Goal: Task Accomplishment & Management: Use online tool/utility

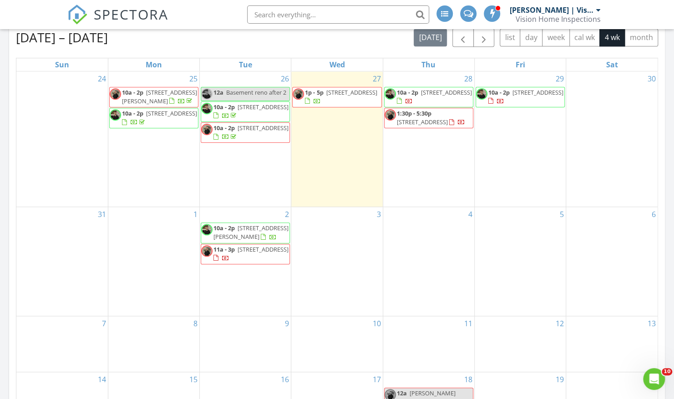
scroll to position [406, 0]
click at [351, 92] on span "52-54 Fairview Dr, Moncton E1E 3C7" at bounding box center [351, 93] width 51 height 8
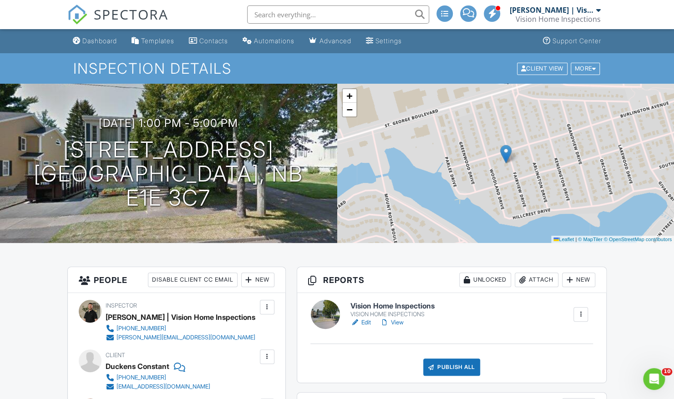
click at [395, 319] on link "View" at bounding box center [392, 322] width 24 height 9
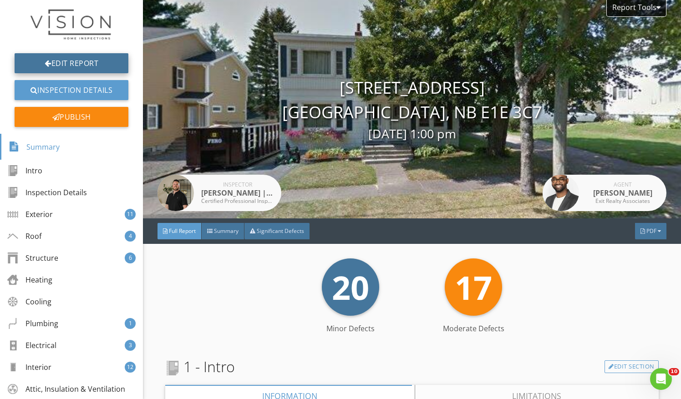
click at [93, 59] on link "Edit Report" at bounding box center [72, 63] width 114 height 20
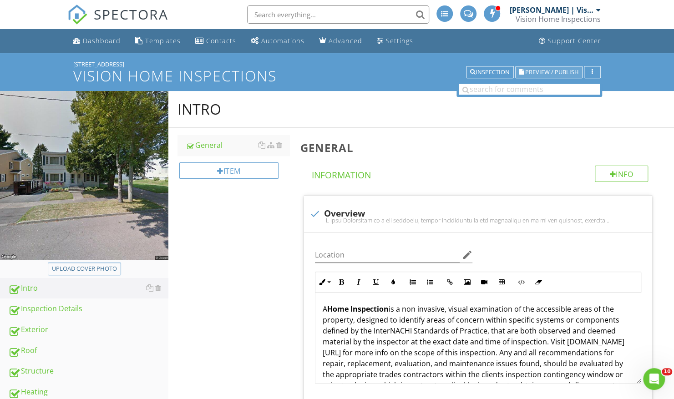
click at [559, 70] on span "Preview / Publish" at bounding box center [551, 72] width 53 height 6
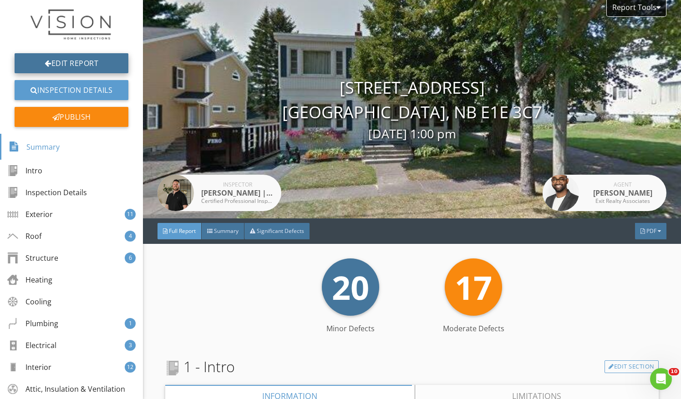
click at [85, 56] on link "Edit Report" at bounding box center [72, 63] width 114 height 20
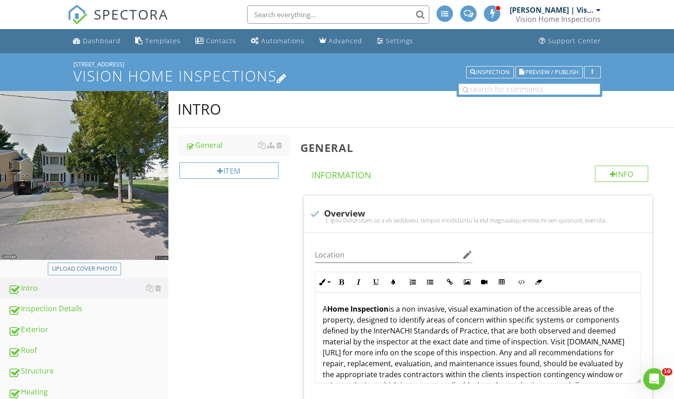
click at [287, 76] on icon at bounding box center [282, 77] width 10 height 12
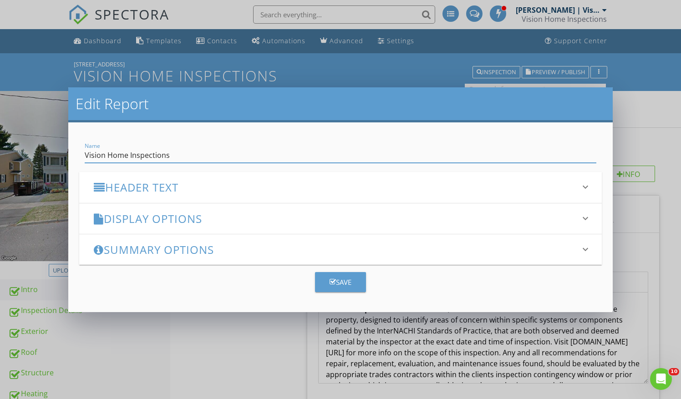
click at [310, 218] on h3 "Display Options" at bounding box center [335, 218] width 483 height 12
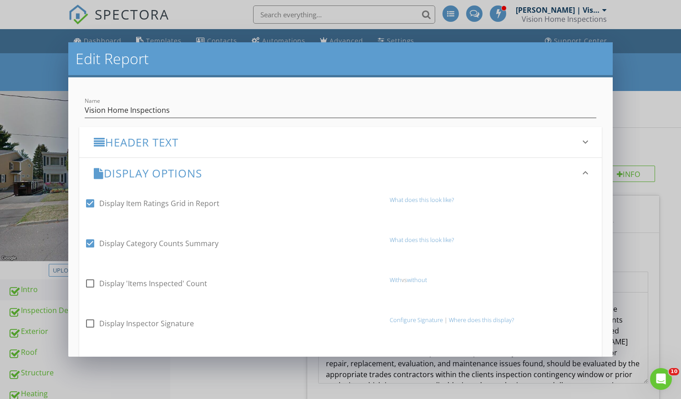
scroll to position [35, 0]
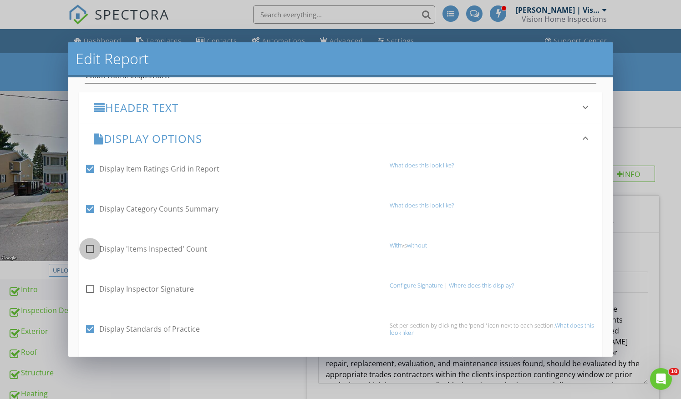
click at [92, 250] on div at bounding box center [89, 248] width 15 height 15
checkbox input "true"
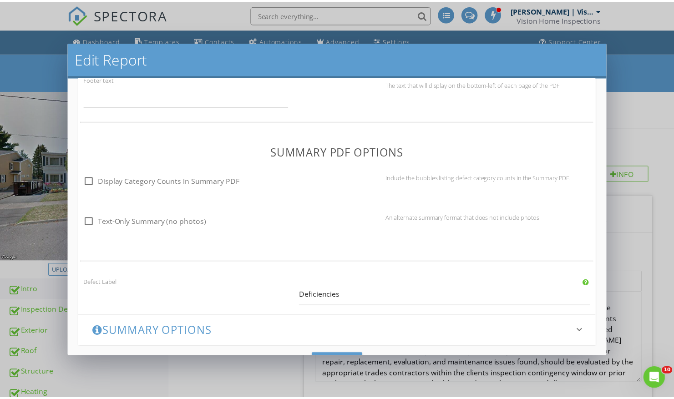
scroll to position [632, 0]
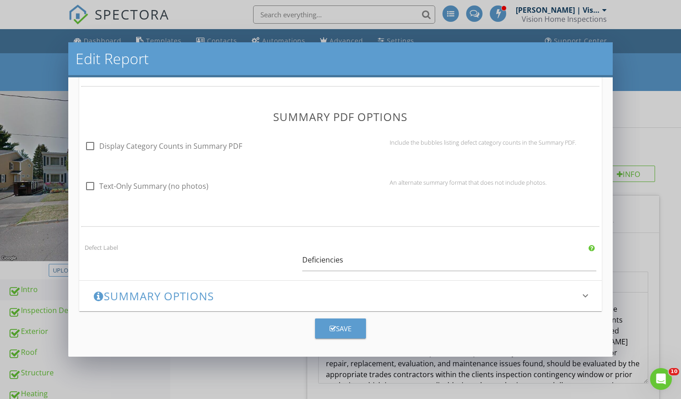
click at [336, 327] on div "Save" at bounding box center [340, 329] width 22 height 10
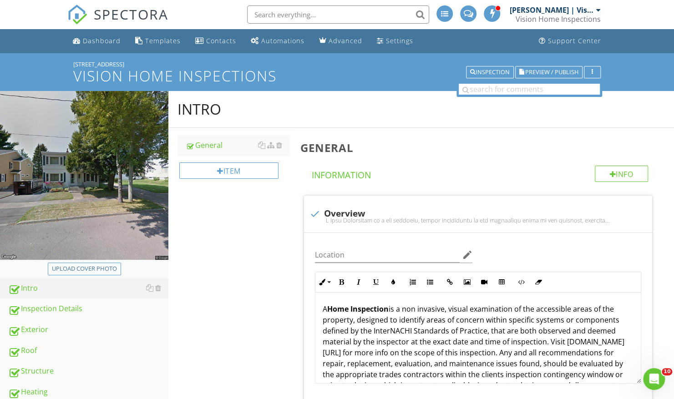
click at [102, 271] on div "Upload cover photo" at bounding box center [84, 268] width 65 height 9
type input "C:\fakepath\fairview.jpeg"
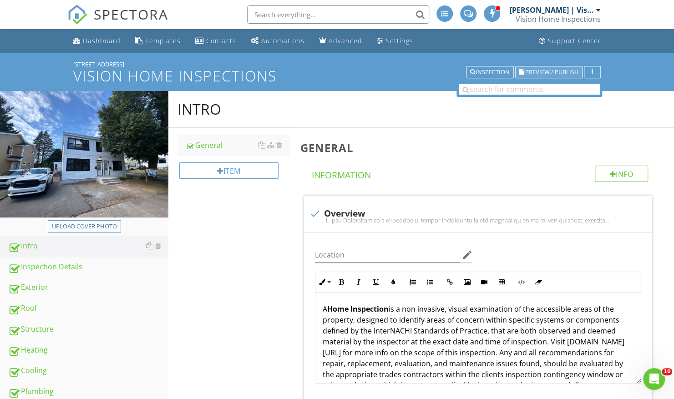
click at [552, 66] on button "Preview / Publish" at bounding box center [548, 72] width 67 height 13
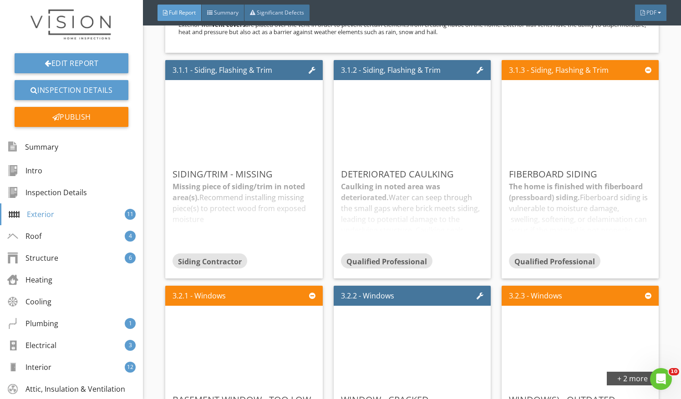
scroll to position [1105, 0]
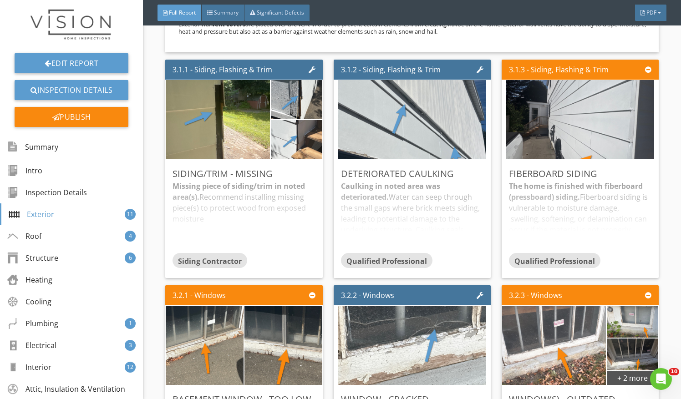
click at [221, 207] on div "Missing piece of siding/trim in noted area(s). Recommend installing missing pie…" at bounding box center [243, 217] width 142 height 72
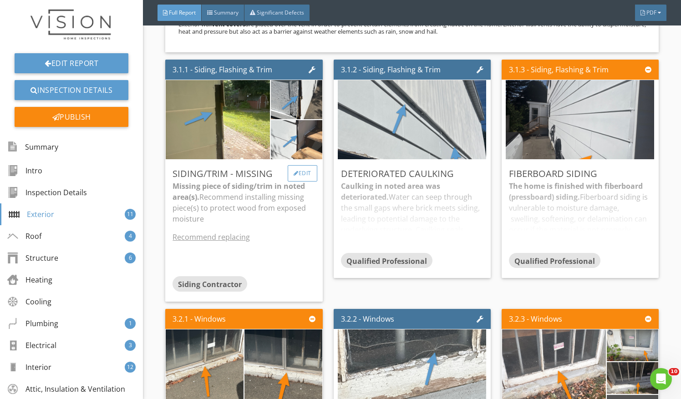
click at [303, 171] on div "Edit" at bounding box center [303, 173] width 30 height 16
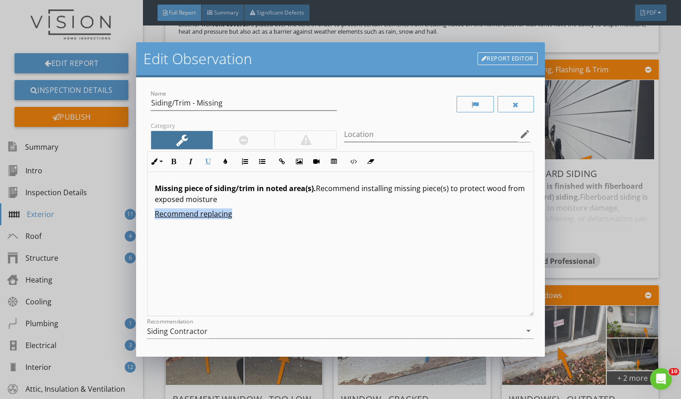
drag, startPoint x: 237, startPoint y: 219, endPoint x: 146, endPoint y: 215, distance: 91.1
click at [146, 215] on div "Name Siding/Trim - Missing Category Location edit Inline Style XLarge Large Nor…" at bounding box center [340, 216] width 409 height 279
click at [319, 187] on p "Missing piece of siding/trim in noted area(s). Recommend installing missing pie…" at bounding box center [340, 194] width 371 height 22
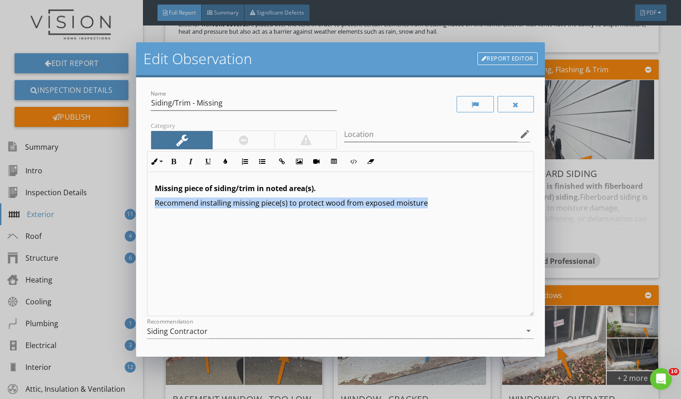
drag, startPoint x: 430, startPoint y: 206, endPoint x: 106, endPoint y: 203, distance: 324.9
click at [106, 203] on div "Edit Observation Report Editor Name Siding/Trim - Missing Category Location edi…" at bounding box center [340, 199] width 681 height 399
click at [209, 159] on icon "button" at bounding box center [208, 161] width 6 height 6
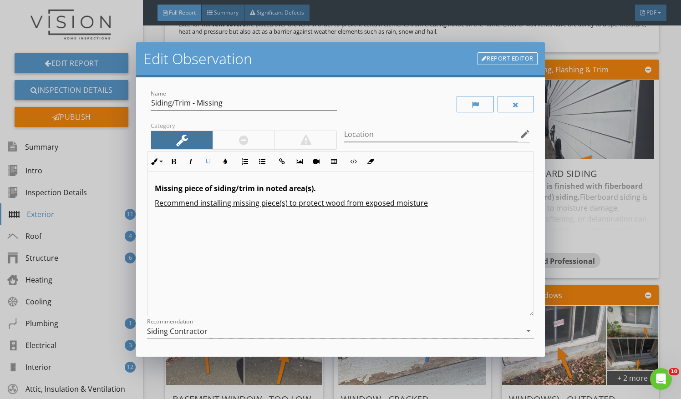
click at [447, 282] on div "Missing piece of siding/trim in noted area(s). Recommend installing missing pie…" at bounding box center [340, 244] width 386 height 144
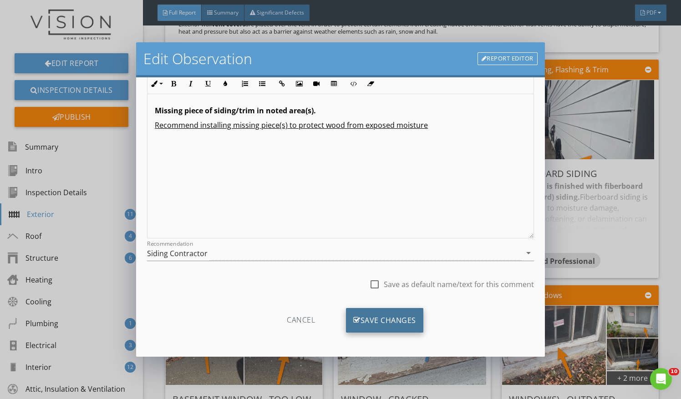
click at [387, 316] on div "Save Changes" at bounding box center [384, 320] width 77 height 25
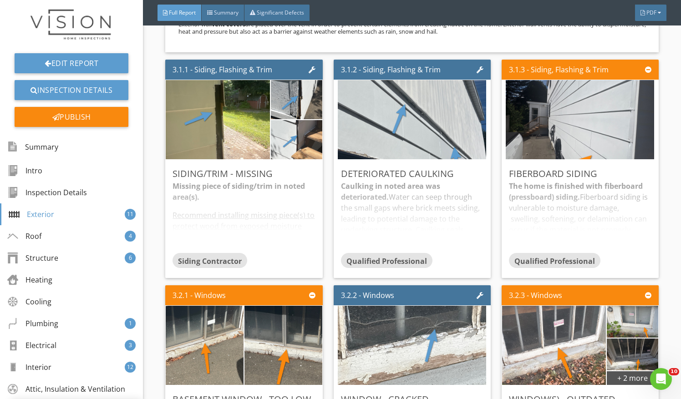
scroll to position [0, 0]
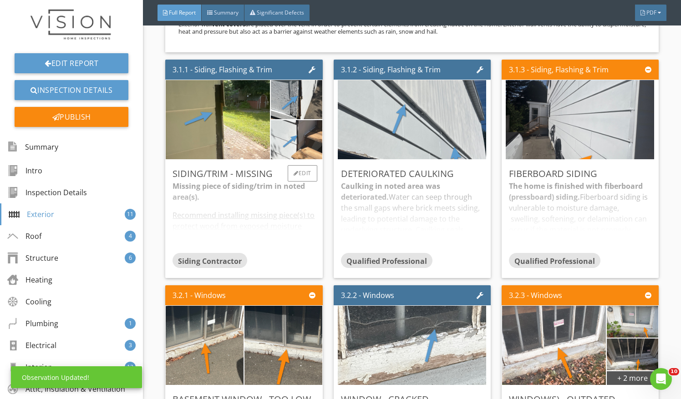
click at [310, 246] on div "Missing piece of siding/trim in noted area(s). Recommend installing missing pie…" at bounding box center [243, 217] width 142 height 72
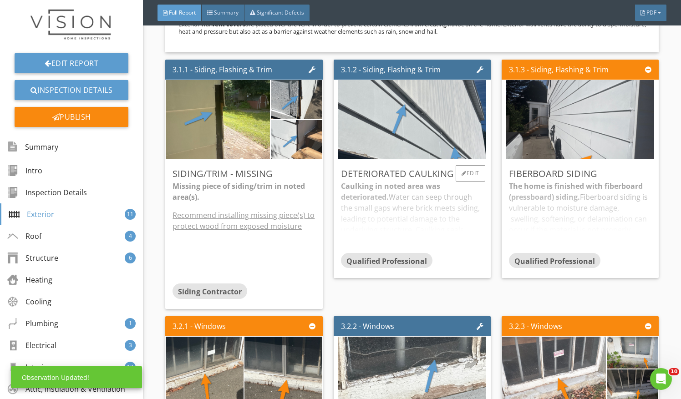
click at [430, 223] on div "Caulking in noted area was deteriorated. Water can seep through the small gaps …" at bounding box center [412, 217] width 142 height 72
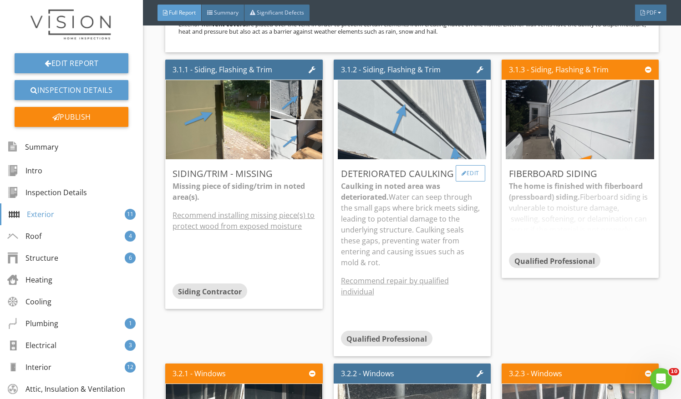
click at [473, 174] on div "Edit" at bounding box center [470, 173] width 30 height 16
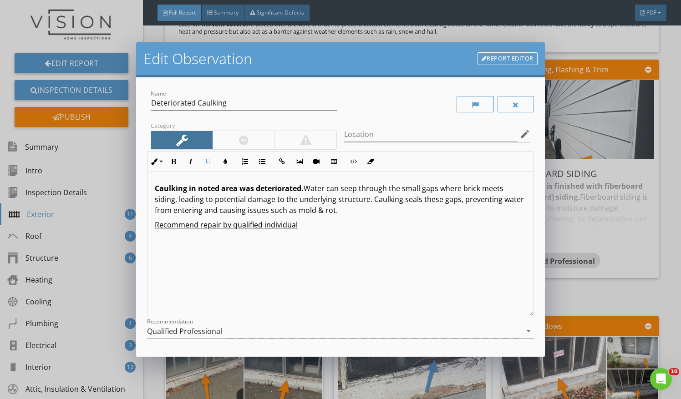
drag, startPoint x: 200, startPoint y: 225, endPoint x: 320, endPoint y: 224, distance: 120.1
click at [320, 224] on p "Recommend repair by qualified individual" at bounding box center [340, 224] width 371 height 11
click at [506, 329] on div "Qualified Professional" at bounding box center [334, 331] width 374 height 15
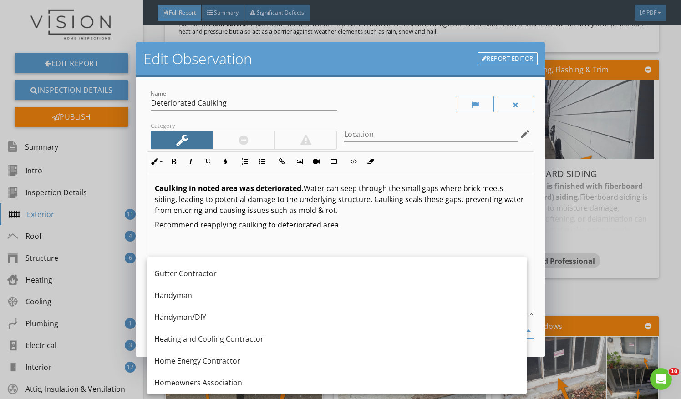
scroll to position [608, 0]
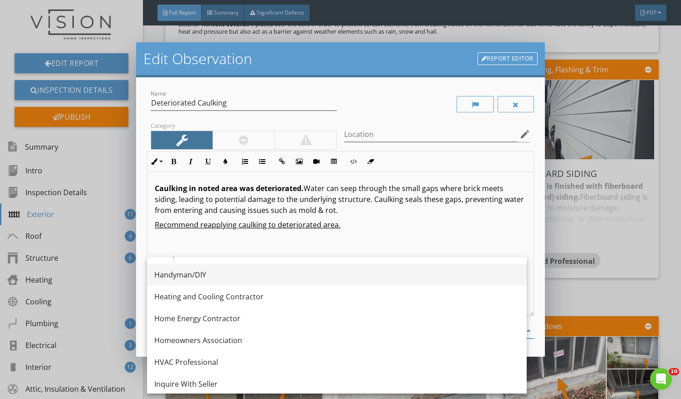
click at [446, 276] on div "Handyman/DIY" at bounding box center [336, 274] width 365 height 11
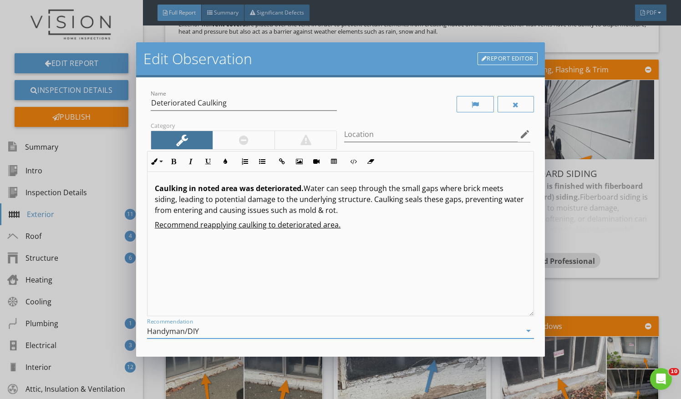
scroll to position [78, 0]
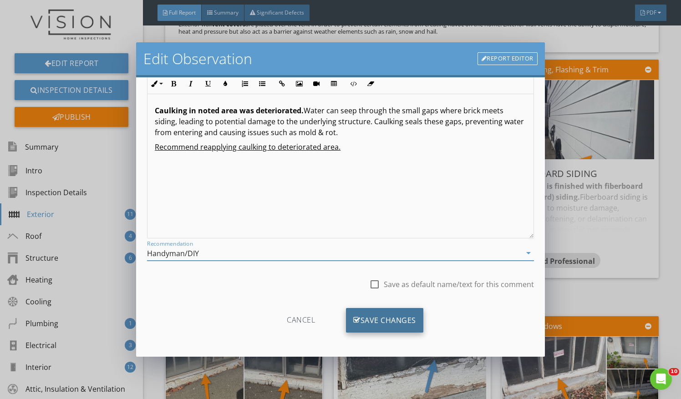
click at [415, 314] on div "Save Changes" at bounding box center [384, 320] width 77 height 25
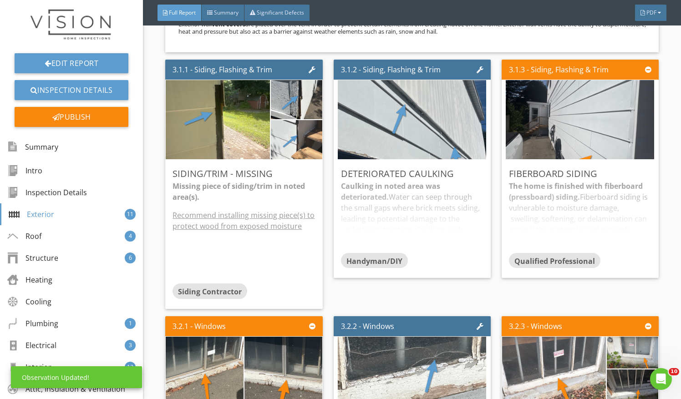
scroll to position [0, 0]
click at [405, 206] on div "Caulking in noted area was deteriorated. Water can seep through the small gaps …" at bounding box center [412, 217] width 142 height 72
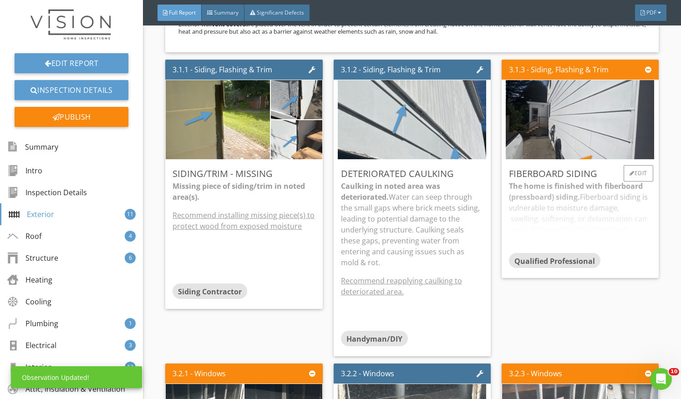
click at [531, 228] on div "The home is finished with fiberboard (pressboard) siding. Fiberboard siding is …" at bounding box center [580, 217] width 142 height 72
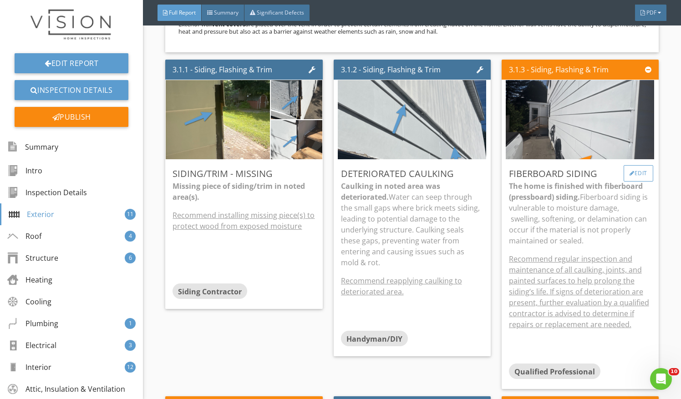
click at [637, 173] on div "Edit" at bounding box center [638, 173] width 30 height 16
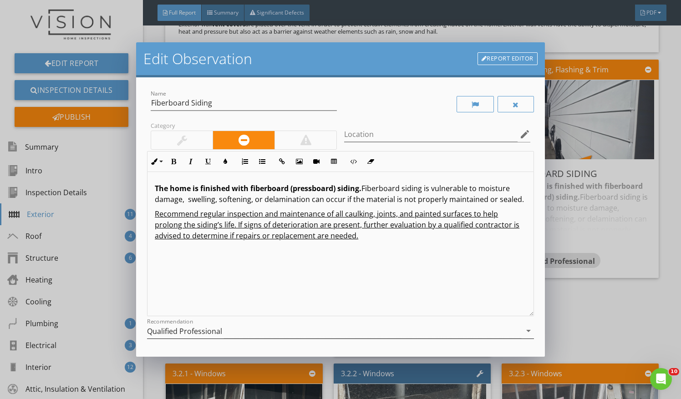
click at [460, 328] on div "Qualified Professional" at bounding box center [334, 331] width 374 height 15
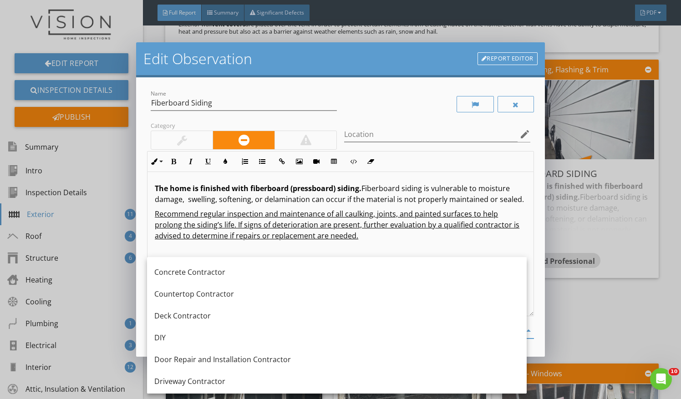
scroll to position [197, 0]
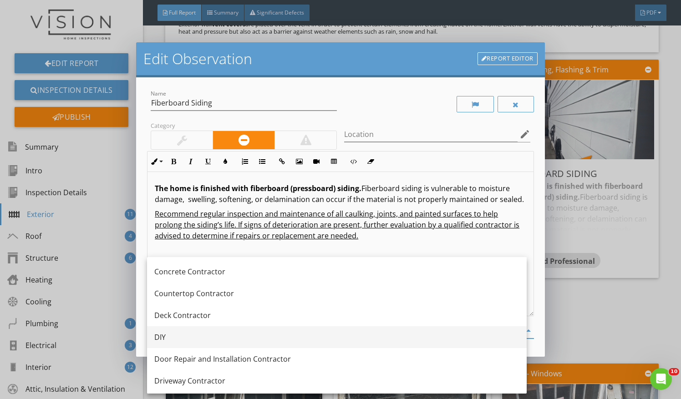
click at [435, 333] on div "DIY" at bounding box center [336, 337] width 365 height 11
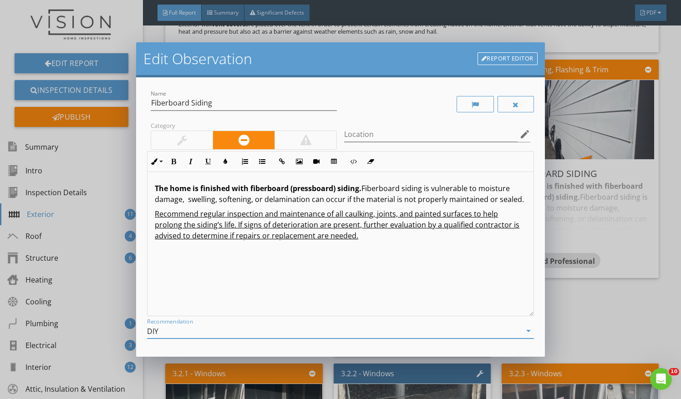
scroll to position [78, 0]
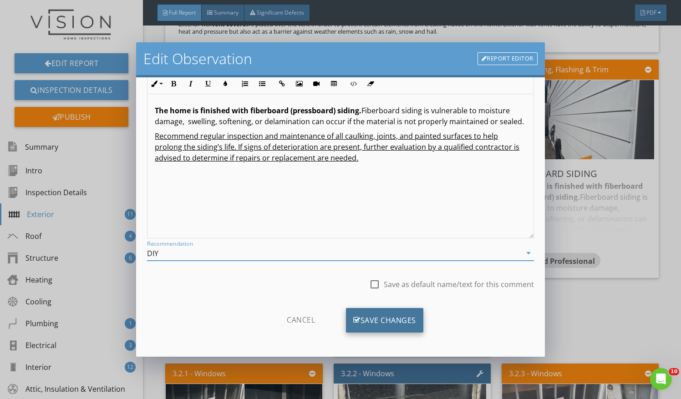
click at [389, 311] on div "Save Changes" at bounding box center [384, 320] width 77 height 25
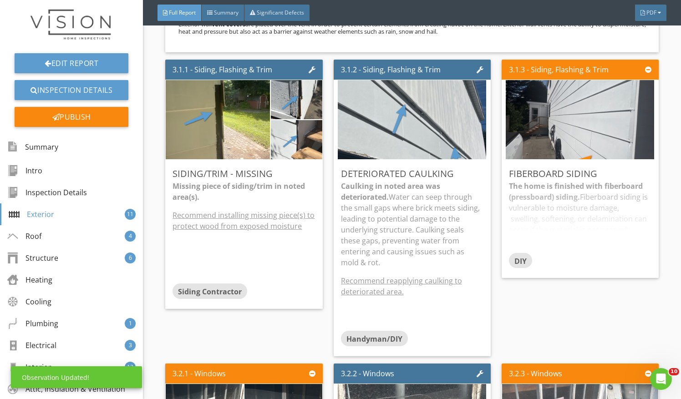
scroll to position [0, 0]
click at [616, 255] on div "DIY" at bounding box center [580, 262] width 142 height 18
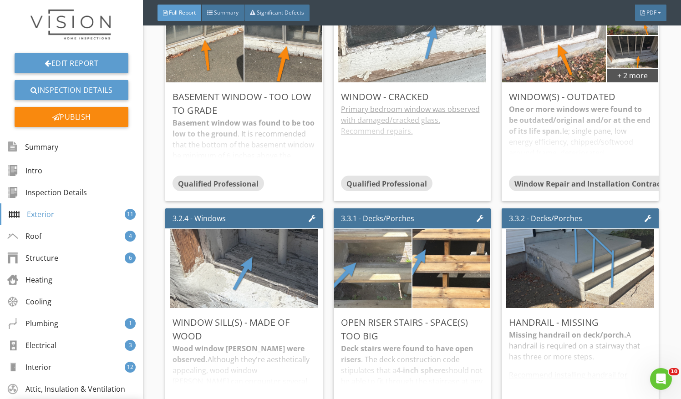
scroll to position [1520, 0]
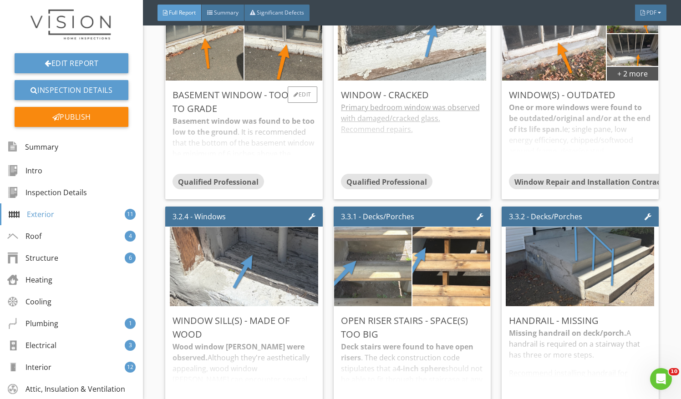
click at [298, 153] on div "Basement window was found to be too low to the ground . It is recommended that …" at bounding box center [243, 145] width 142 height 58
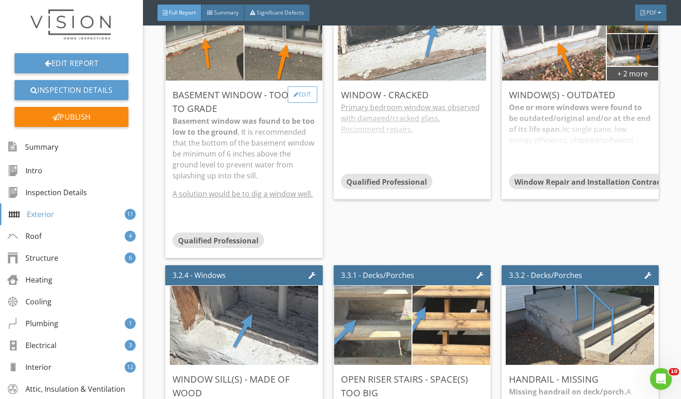
click at [305, 101] on div "Edit" at bounding box center [303, 94] width 30 height 16
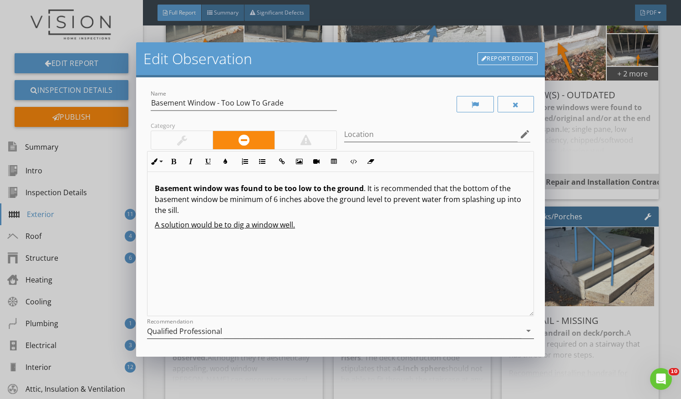
click at [256, 332] on div "Qualified Professional" at bounding box center [334, 331] width 374 height 15
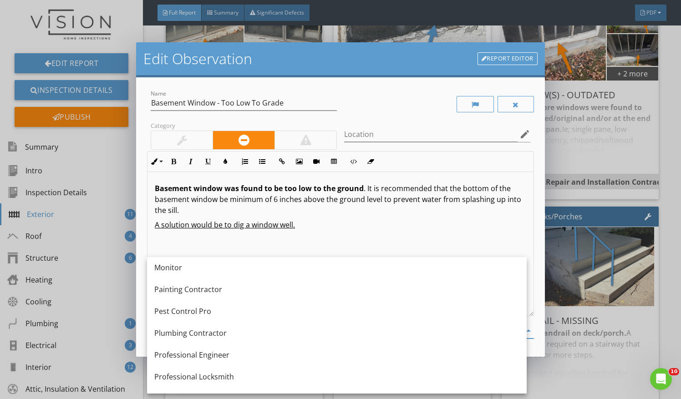
scroll to position [1269, 0]
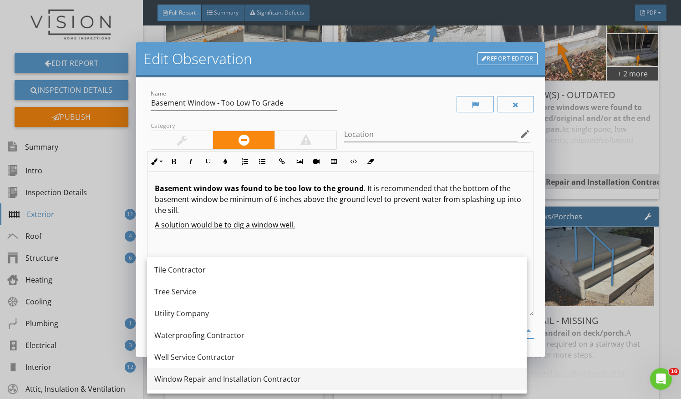
click at [248, 381] on div "Window Repair and Installation Contractor" at bounding box center [336, 379] width 365 height 11
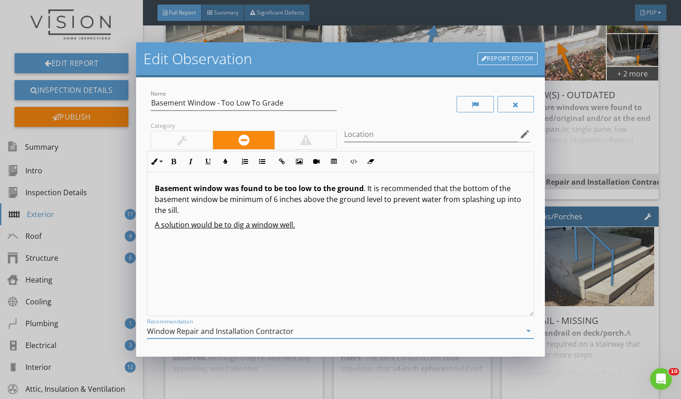
scroll to position [78, 0]
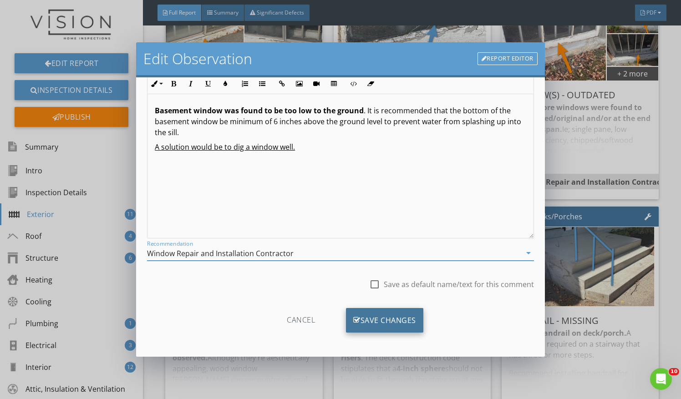
click at [397, 310] on div "Save Changes" at bounding box center [384, 320] width 77 height 25
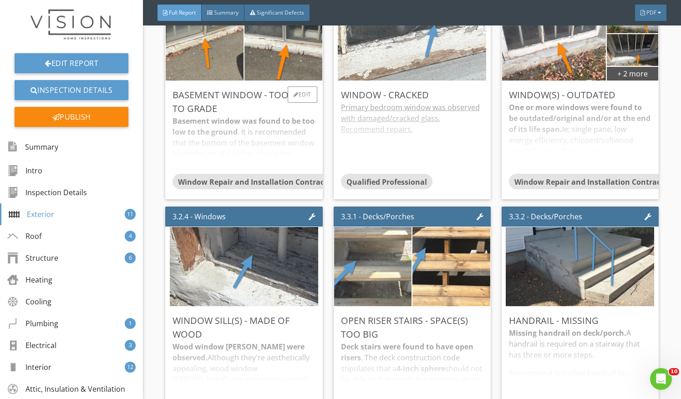
click at [290, 141] on div "Basement window was found to be too low to the ground . It is recommended that …" at bounding box center [243, 145] width 142 height 58
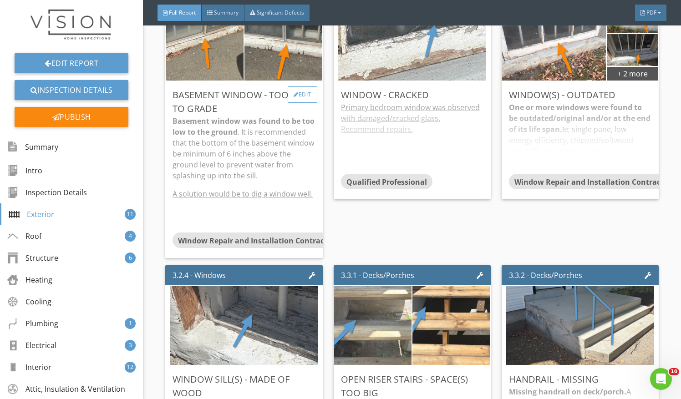
click at [308, 95] on div "Edit" at bounding box center [303, 94] width 30 height 16
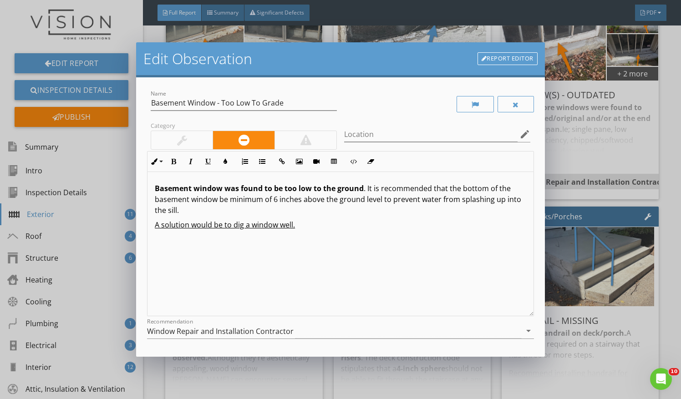
click at [580, 155] on div "Edit Observation Report Editor Name Basement Window - Too Low To Grade Category…" at bounding box center [340, 199] width 681 height 399
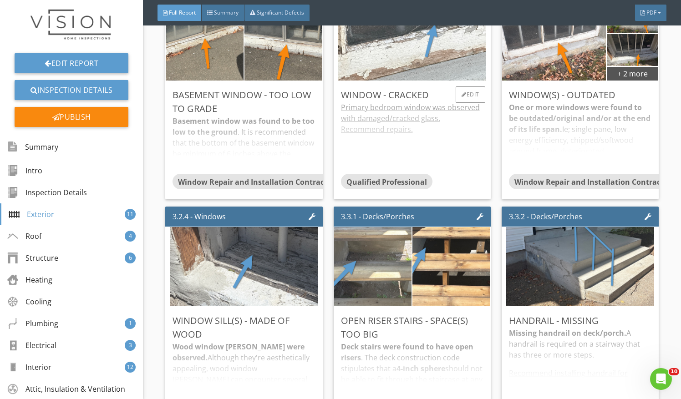
click at [370, 150] on div "Primary bedroom window was observed with damaged/cracked glass. Recommend repai…" at bounding box center [412, 138] width 142 height 72
click at [465, 90] on div "Edit" at bounding box center [470, 94] width 30 height 16
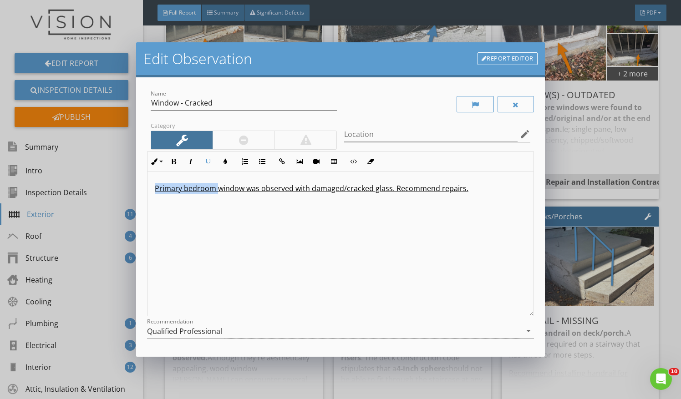
drag, startPoint x: 198, startPoint y: 188, endPoint x: 46, endPoint y: 191, distance: 152.5
click at [46, 191] on div "Edit Observation Report Editor Name Window - Cracked Category Location edit Inl…" at bounding box center [340, 199] width 681 height 399
drag, startPoint x: 318, startPoint y: 187, endPoint x: 283, endPoint y: 192, distance: 35.3
click at [283, 192] on u "Basement window was observed with damaged/cracked glass. Recommend repairs." at bounding box center [298, 188] width 287 height 10
click at [333, 189] on u "Basement window was observed with cracked glass. Recommend repairs." at bounding box center [281, 188] width 252 height 10
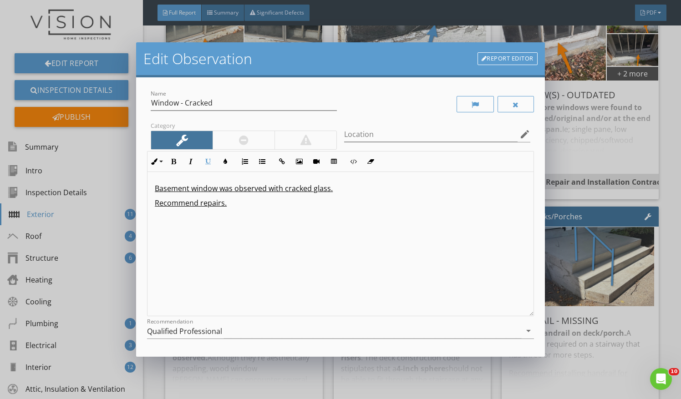
click at [204, 205] on u "Recommend repairs." at bounding box center [191, 203] width 72 height 10
click at [228, 207] on p "Recommend repairs." at bounding box center [340, 202] width 371 height 11
click at [271, 204] on u "Recommend replacing window glas to prevent futhrer damage or injury." at bounding box center [279, 203] width 248 height 10
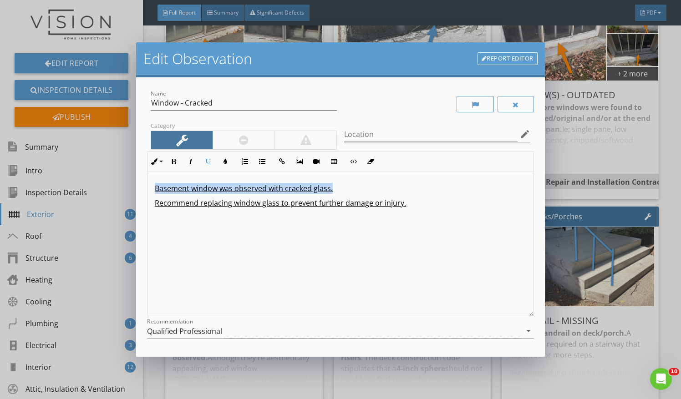
drag, startPoint x: 337, startPoint y: 189, endPoint x: 145, endPoint y: 193, distance: 192.1
click at [145, 193] on div "Name Window - Cracked Category Location edit Inline Style XLarge Large Normal S…" at bounding box center [340, 216] width 409 height 279
click at [173, 159] on icon "button" at bounding box center [173, 161] width 6 height 6
click at [206, 159] on icon "button" at bounding box center [208, 161] width 6 height 6
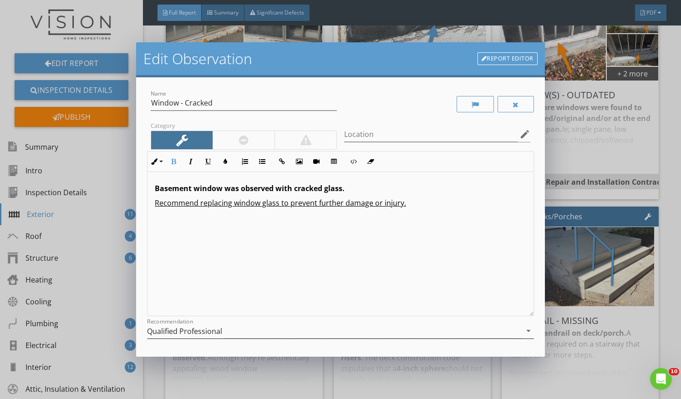
click at [332, 329] on div "Qualified Professional" at bounding box center [334, 331] width 374 height 15
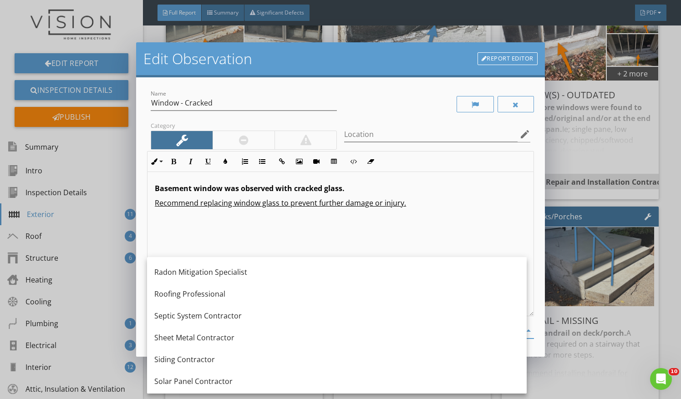
scroll to position [1269, 0]
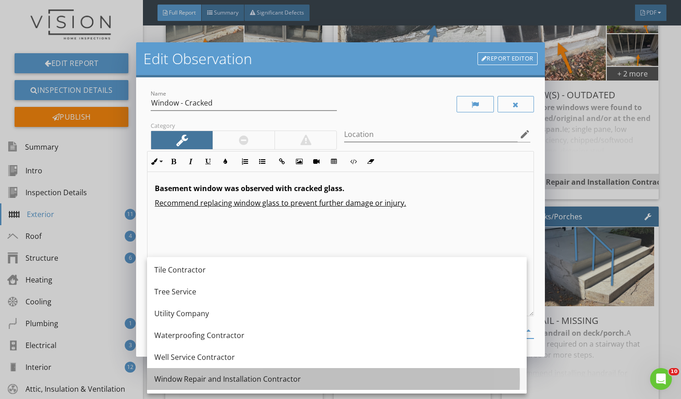
click at [293, 376] on div "Window Repair and Installation Contractor" at bounding box center [336, 379] width 365 height 11
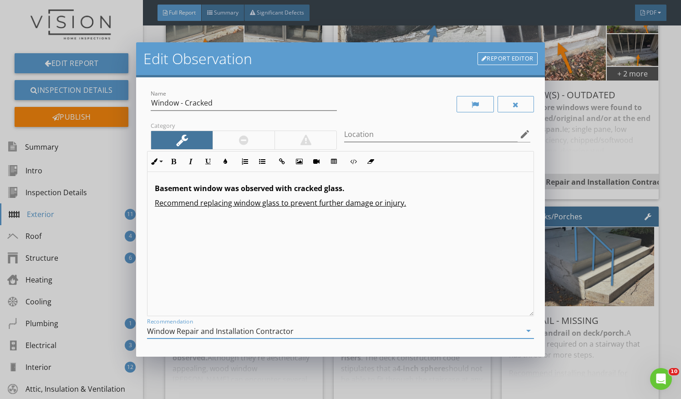
scroll to position [78, 0]
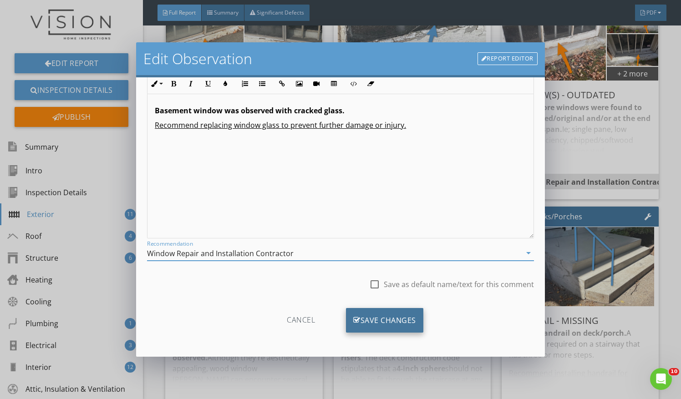
click at [402, 310] on div "Save Changes" at bounding box center [384, 320] width 77 height 25
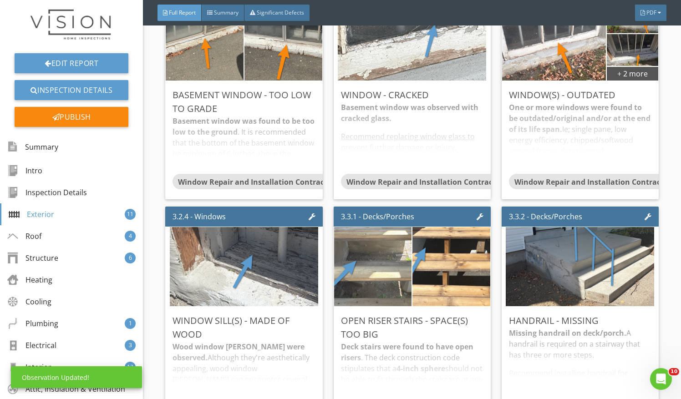
scroll to position [0, 0]
click at [278, 138] on div "Basement window was found to be too low to the ground . It is recommended that …" at bounding box center [243, 145] width 142 height 58
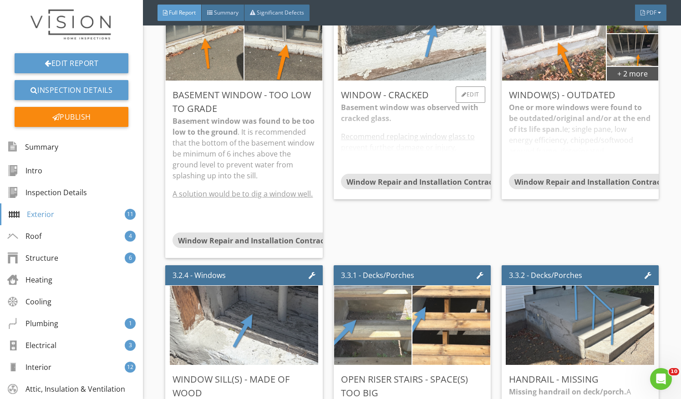
click at [404, 123] on div "Basement window was observed with cracked glass. Recommend replacing window gla…" at bounding box center [412, 138] width 142 height 72
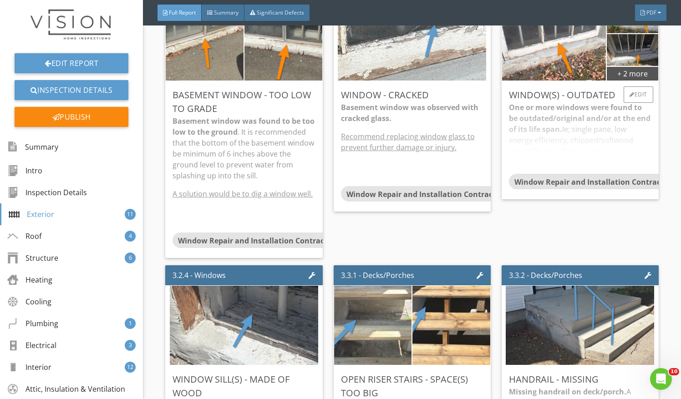
click at [581, 132] on div "One or more windows were found to be outdated/original and/or at the end of its…" at bounding box center [580, 138] width 142 height 72
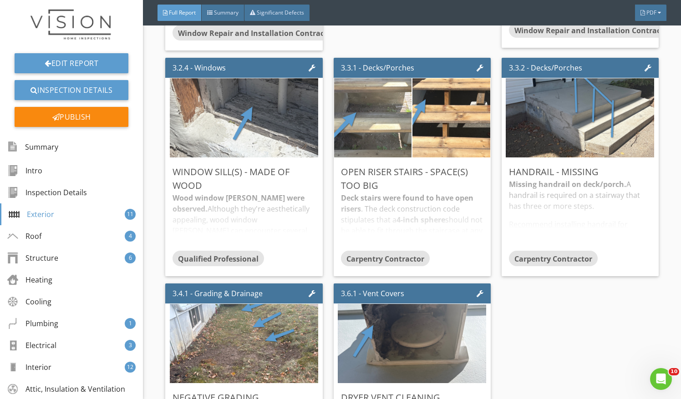
scroll to position [1728, 0]
click at [249, 218] on div "Wood window sills were observed. Although they're aesthetically appealing, wood…" at bounding box center [243, 221] width 142 height 58
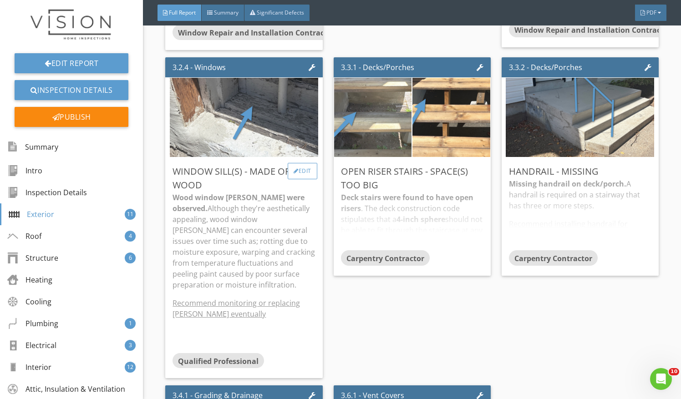
click at [306, 171] on div "Edit" at bounding box center [303, 171] width 30 height 16
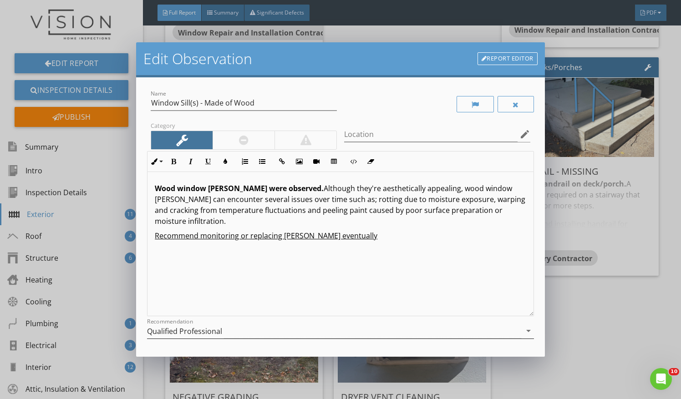
click at [229, 335] on div "Qualified Professional" at bounding box center [334, 331] width 374 height 15
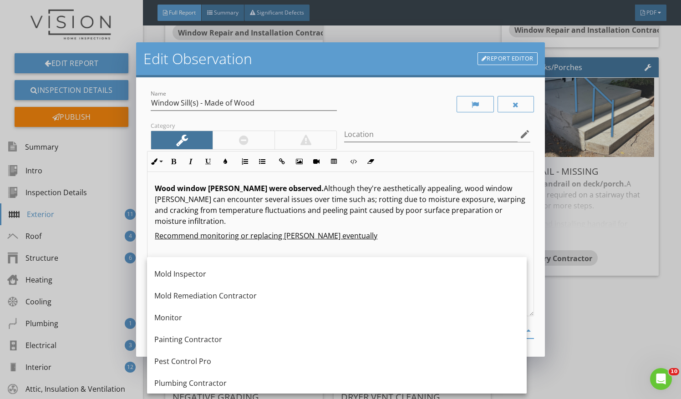
scroll to position [872, 0]
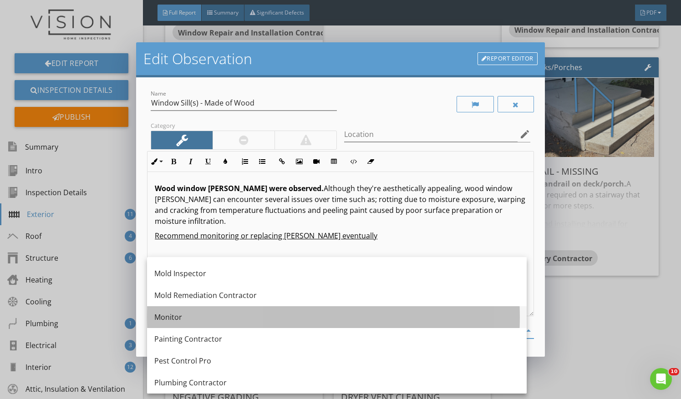
click at [217, 325] on div "Monitor" at bounding box center [336, 317] width 365 height 22
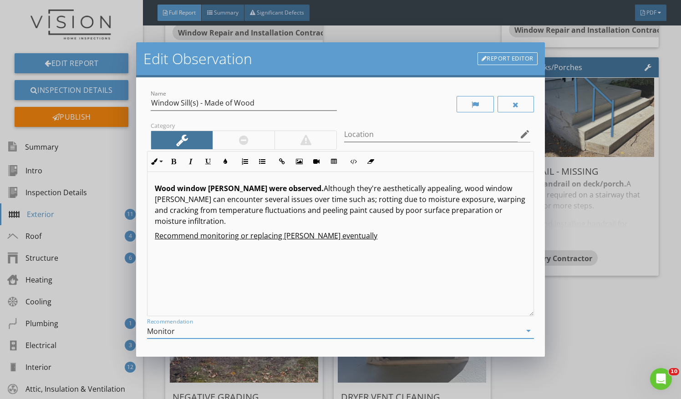
scroll to position [78, 0]
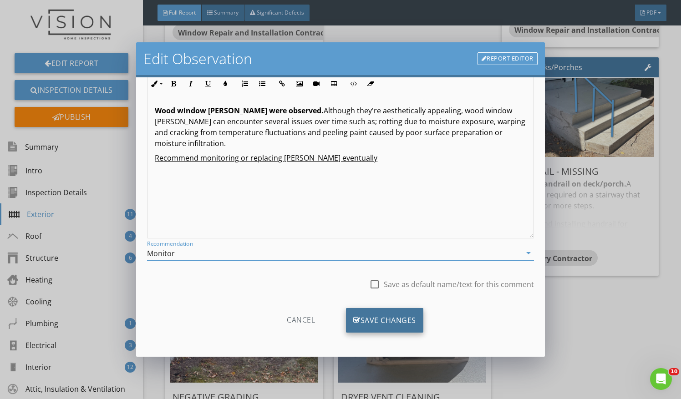
click at [382, 322] on div "Save Changes" at bounding box center [384, 320] width 77 height 25
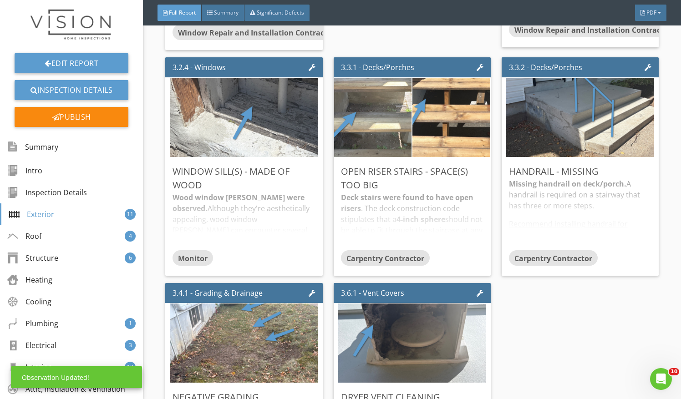
scroll to position [0, 0]
click at [264, 233] on div "Wood window sills were observed. Although they're aesthetically appealing, wood…" at bounding box center [243, 221] width 142 height 58
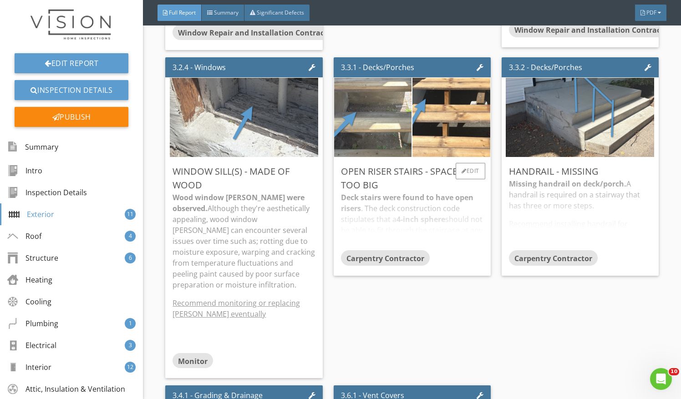
click at [384, 193] on div "Deck stairs were found to have open risers . The deck construction code stipula…" at bounding box center [412, 221] width 142 height 58
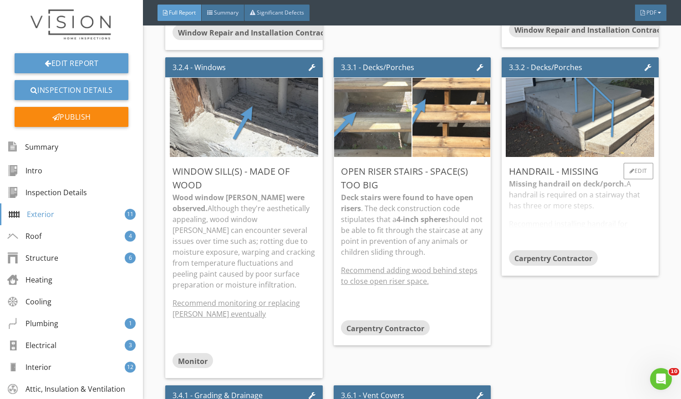
click at [552, 217] on div "Missing handrail on deck/porch. A handrail is required on a stairway that has t…" at bounding box center [580, 214] width 142 height 72
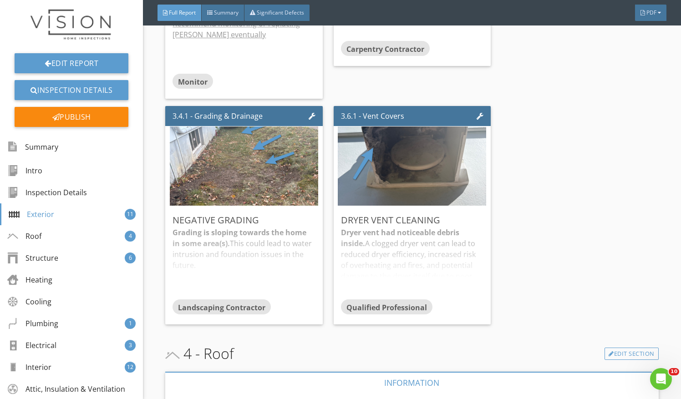
scroll to position [2050, 0]
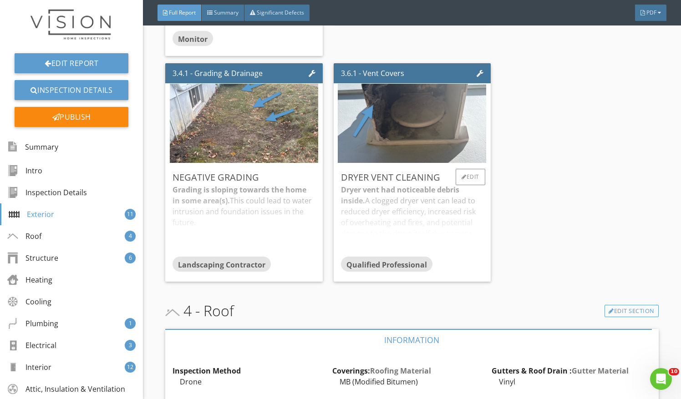
click at [382, 211] on div "Dryer vent had noticeable debris inside. A clogged dryer vent can lead to reduc…" at bounding box center [412, 220] width 142 height 72
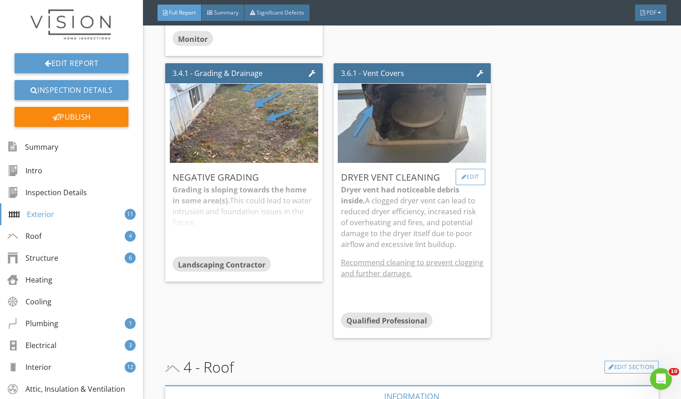
click at [471, 181] on div "Edit" at bounding box center [470, 177] width 30 height 16
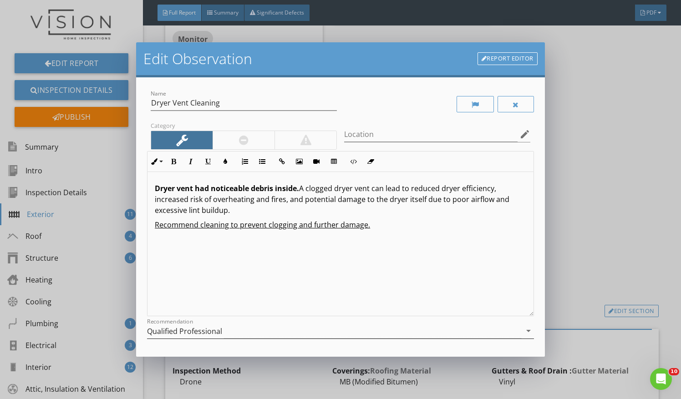
click at [342, 326] on div "Qualified Professional" at bounding box center [334, 331] width 374 height 15
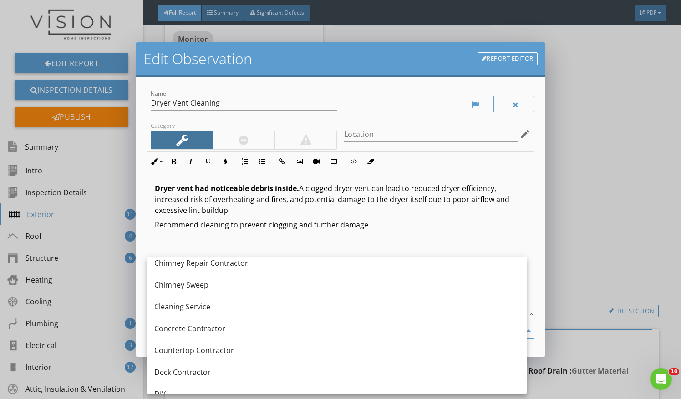
scroll to position [142, 0]
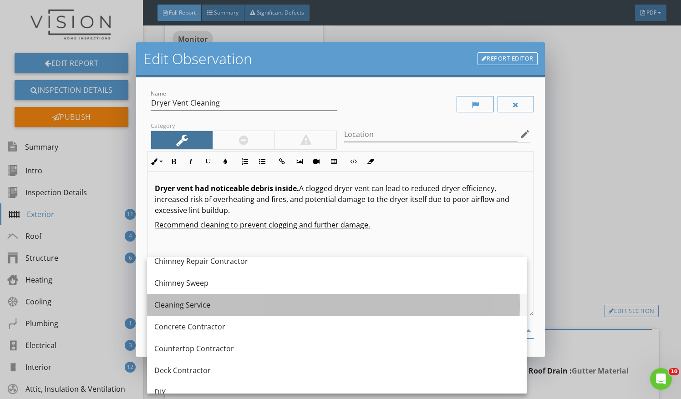
click at [220, 314] on div "Cleaning Service" at bounding box center [336, 305] width 365 height 22
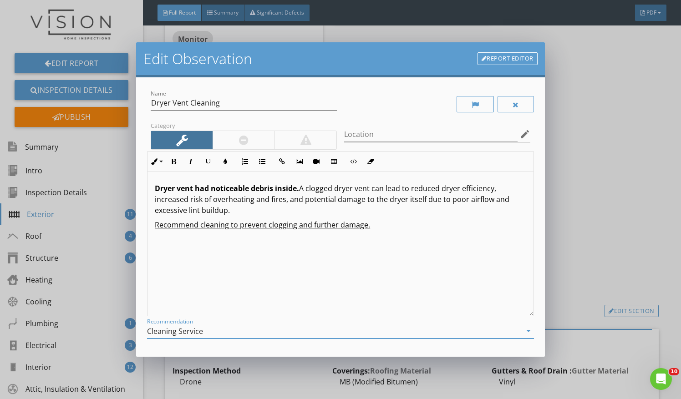
scroll to position [78, 0]
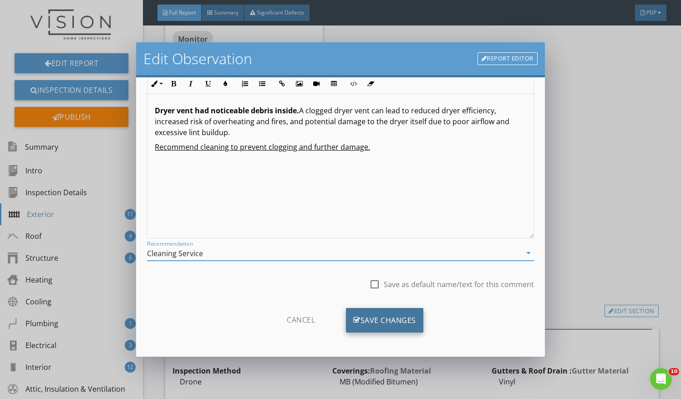
click at [366, 322] on div "Save Changes" at bounding box center [384, 320] width 77 height 25
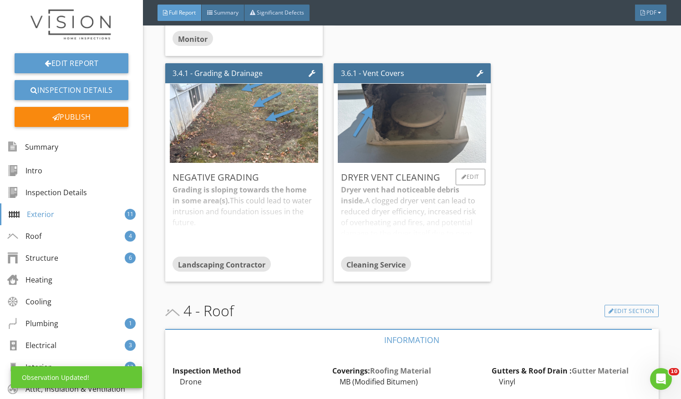
click at [390, 219] on div "Dryer vent had noticeable debris inside. A clogged dryer vent can lead to reduc…" at bounding box center [412, 220] width 142 height 72
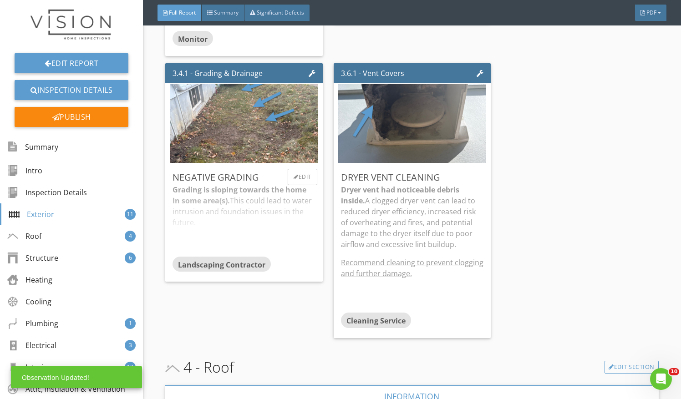
click at [258, 210] on div "Grading is sloping towards the home in some area(s). This could lead to water i…" at bounding box center [243, 220] width 142 height 72
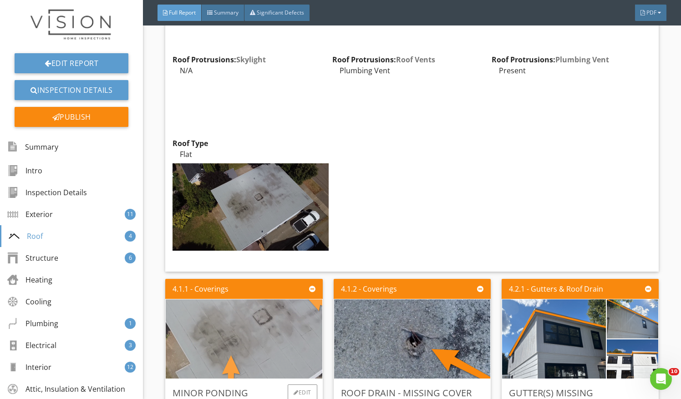
scroll to position [2545, 0]
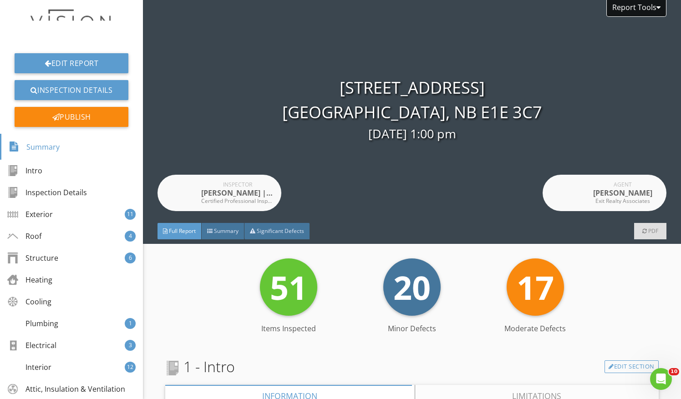
scroll to position [172, 0]
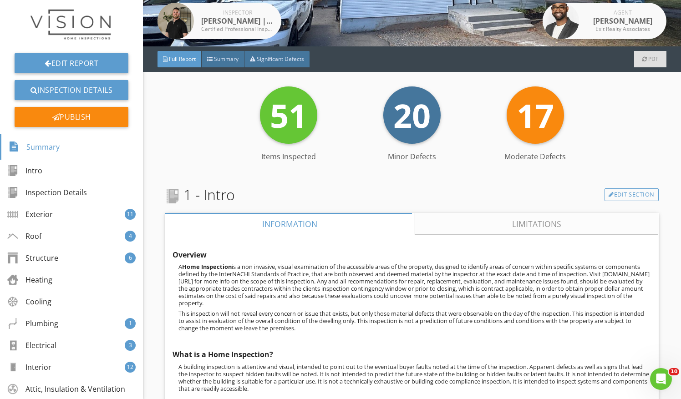
click at [299, 206] on div "1 - Intro Edit Section Information Limitations Overview A H ome Inspection This…" at bounding box center [411, 378] width 493 height 388
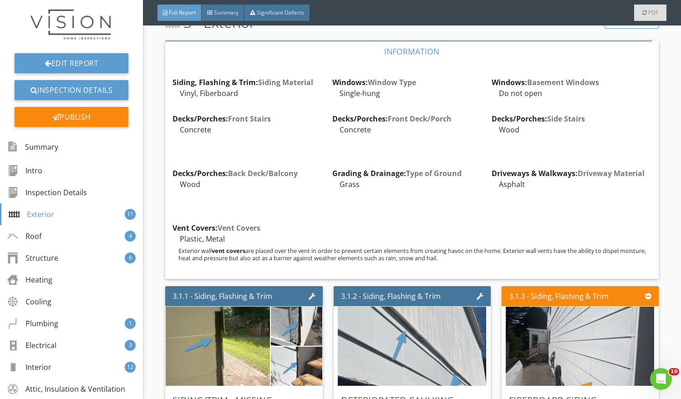
scroll to position [1093, 0]
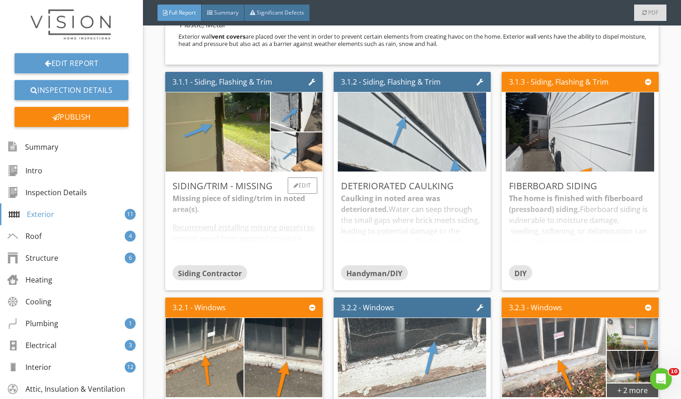
click at [304, 224] on div "Missing piece of siding/trim in noted area(s). Recommend installing missing pie…" at bounding box center [243, 229] width 142 height 72
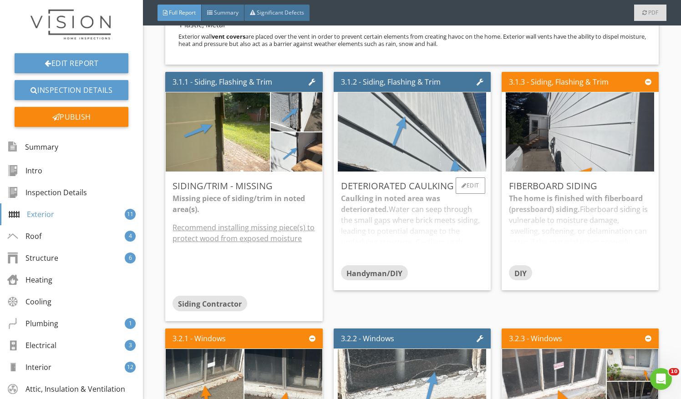
click at [417, 231] on div "Caulking in noted area was deteriorated. Water can seep through the small gaps …" at bounding box center [412, 229] width 142 height 72
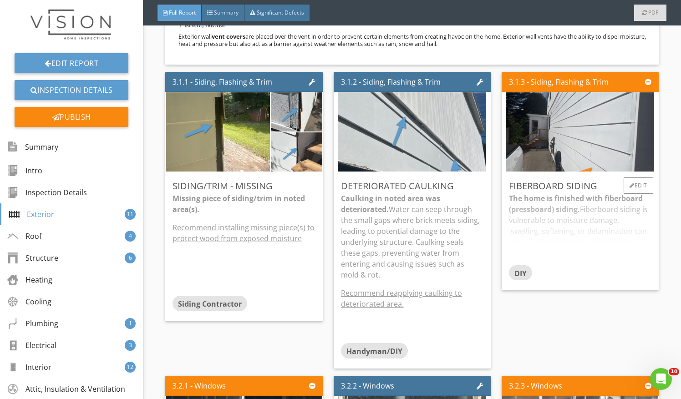
click at [556, 243] on div "The home is finished with fiberboard (pressboard) siding. Fiberboard siding is …" at bounding box center [580, 229] width 142 height 72
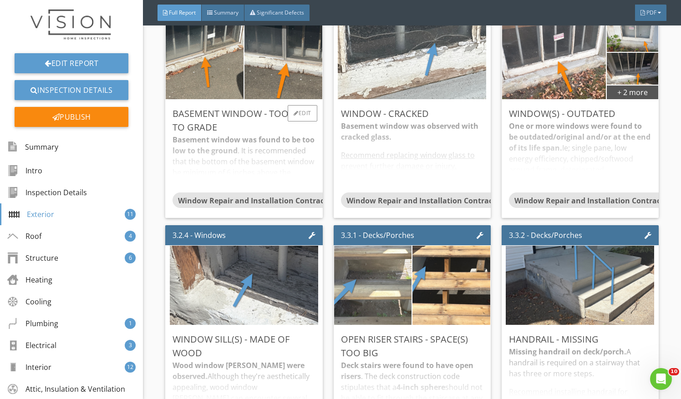
scroll to position [1502, 0]
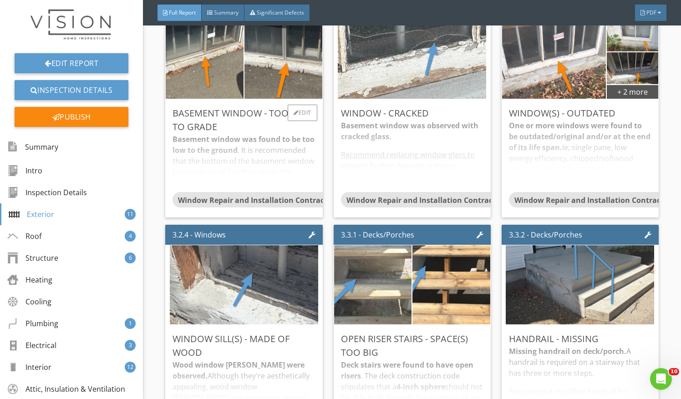
click at [274, 132] on div "Basement Window - Too Low To Grade" at bounding box center [243, 119] width 142 height 27
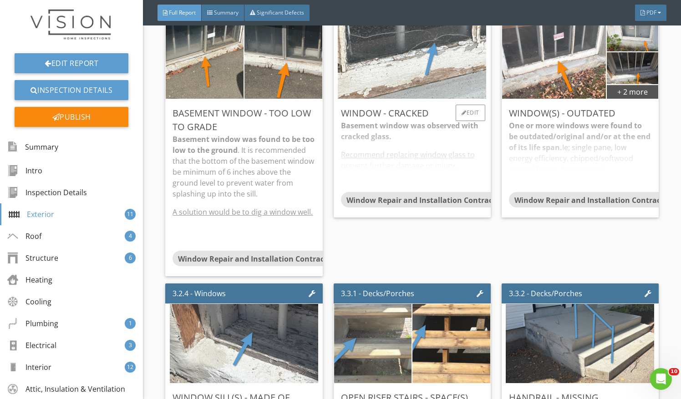
click at [386, 150] on div "Basement window was observed with cracked glass. Recommend replacing window gla…" at bounding box center [412, 156] width 142 height 72
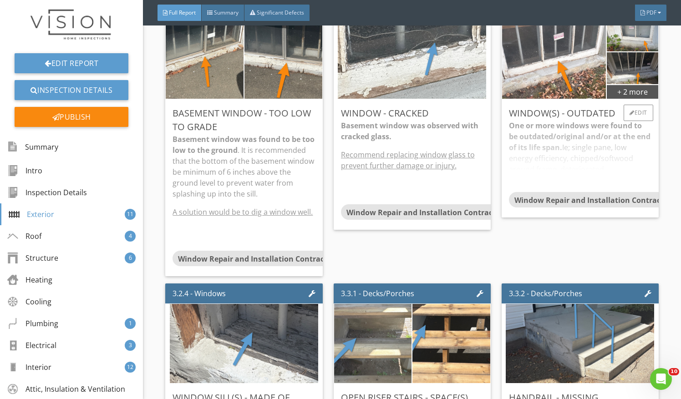
click at [551, 165] on div "One or more windows were found to be outdated/original and/or at the end of its…" at bounding box center [580, 156] width 142 height 72
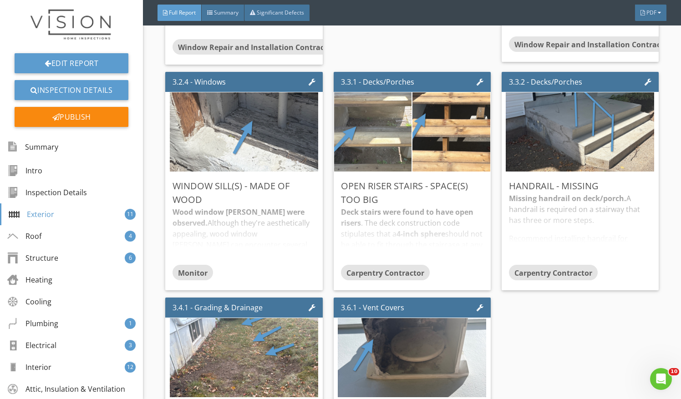
scroll to position [1714, 0]
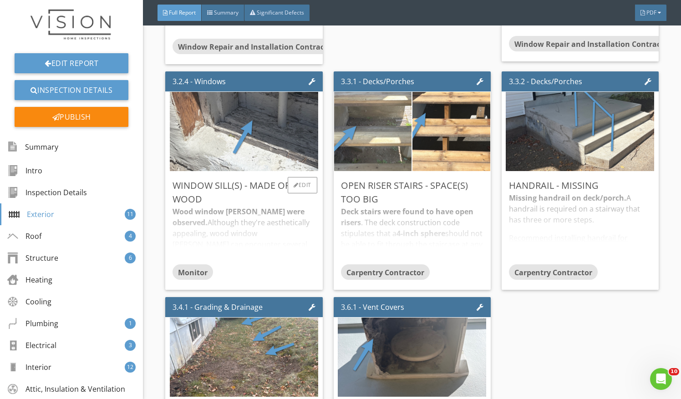
click at [279, 249] on div "Wood window sills were observed. Although they're aesthetically appealing, wood…" at bounding box center [243, 235] width 142 height 58
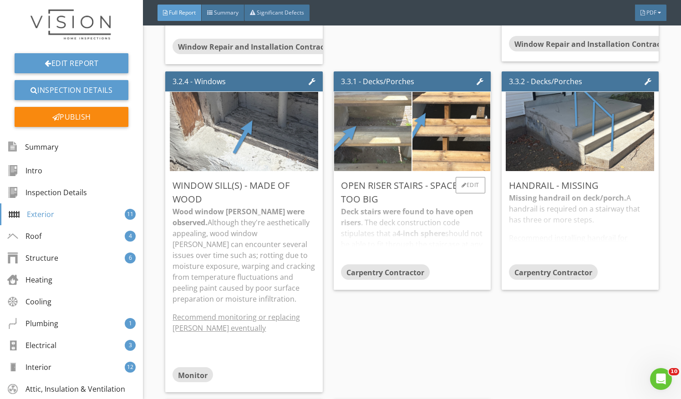
click at [430, 240] on div "Deck stairs were found to have open risers . The deck construction code stipula…" at bounding box center [412, 235] width 142 height 58
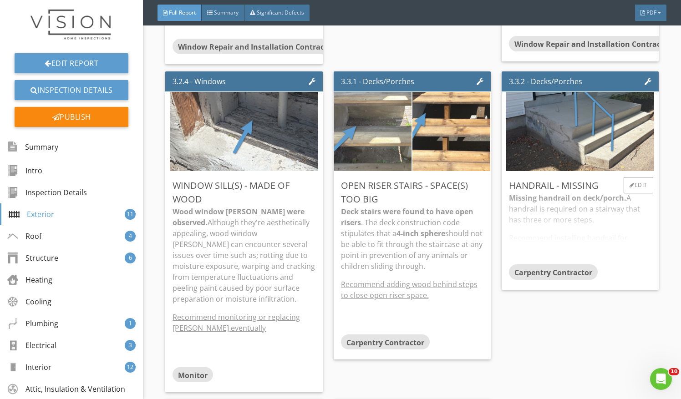
click at [566, 242] on div "Missing handrail on deck/porch. A handrail is required on a stairway that has t…" at bounding box center [580, 228] width 142 height 72
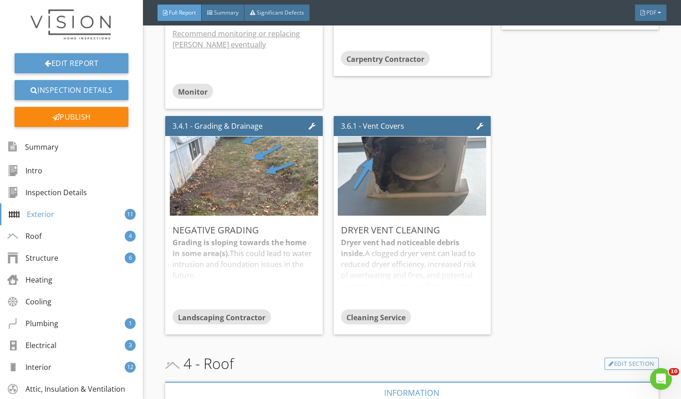
scroll to position [1998, 0]
click at [291, 272] on div "Grading is sloping towards the home in some area(s). This could lead to water i…" at bounding box center [243, 273] width 142 height 72
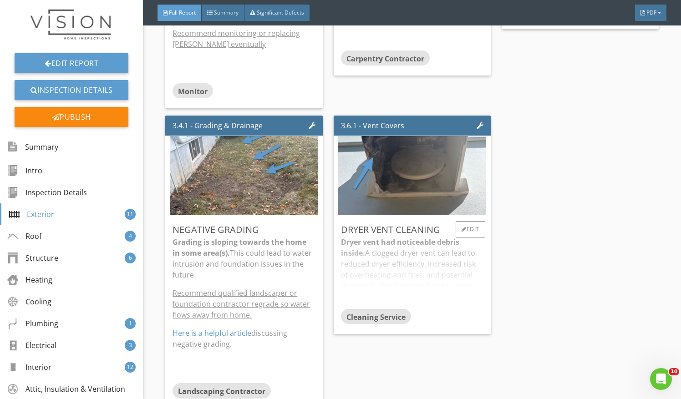
click at [415, 309] on div "Cleaning Service" at bounding box center [412, 318] width 142 height 18
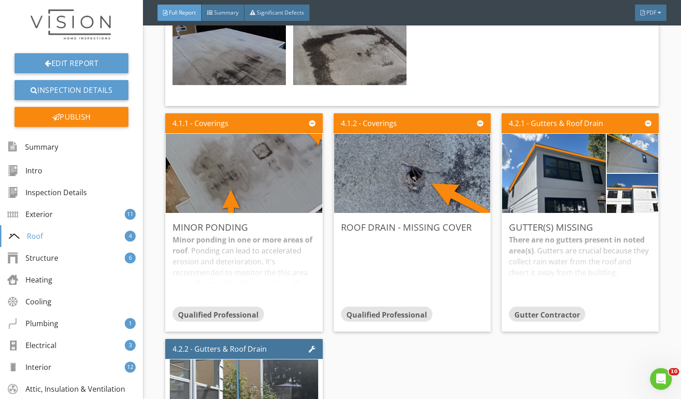
scroll to position [2738, 0]
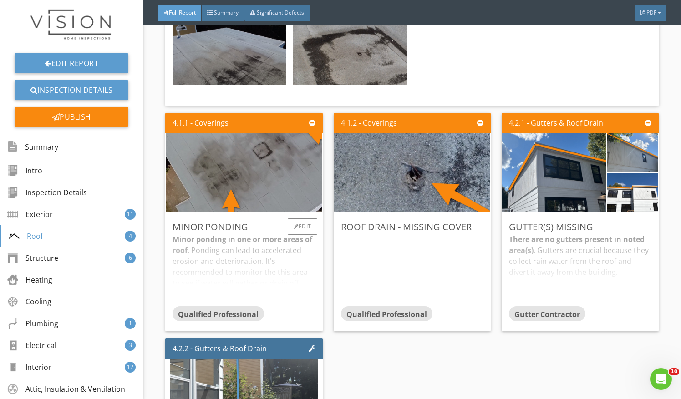
click at [257, 271] on div "Minor ponding in one or more areas of roof . Ponding can lead to accelerated er…" at bounding box center [243, 270] width 142 height 72
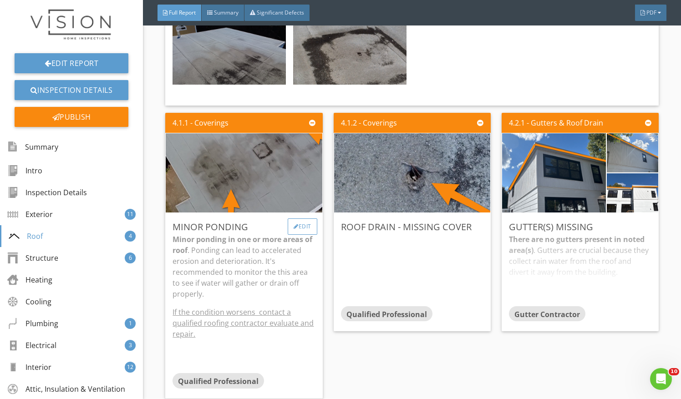
click at [304, 218] on div "Edit" at bounding box center [303, 226] width 30 height 16
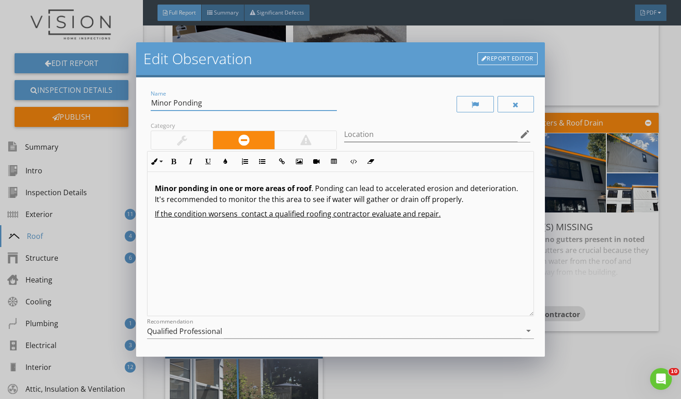
click at [153, 104] on input "Minor Ponding" at bounding box center [244, 103] width 186 height 15
type input "Possible Minor Ponding"
click at [155, 186] on strong "Minor ponding in one or more areas of roof" at bounding box center [233, 188] width 157 height 10
click at [197, 186] on strong "Possible Minor ponding in one or more areas of roof" at bounding box center [249, 188] width 188 height 10
click at [339, 329] on div "Qualified Professional" at bounding box center [334, 331] width 374 height 15
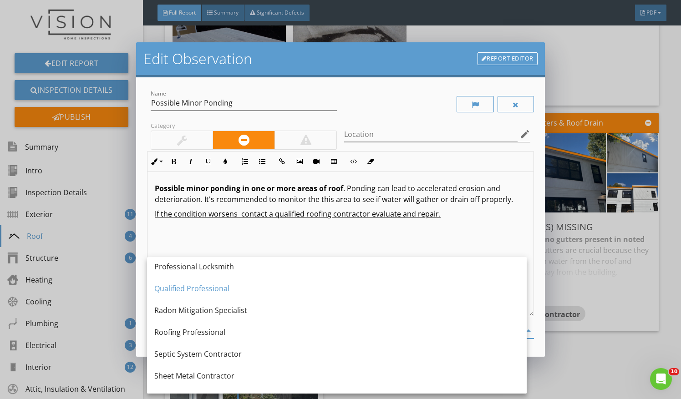
scroll to position [1053, 0]
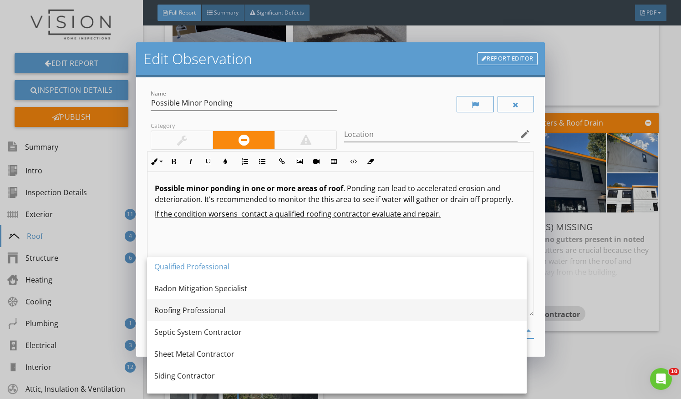
click at [319, 314] on div "Roofing Professional" at bounding box center [336, 310] width 365 height 11
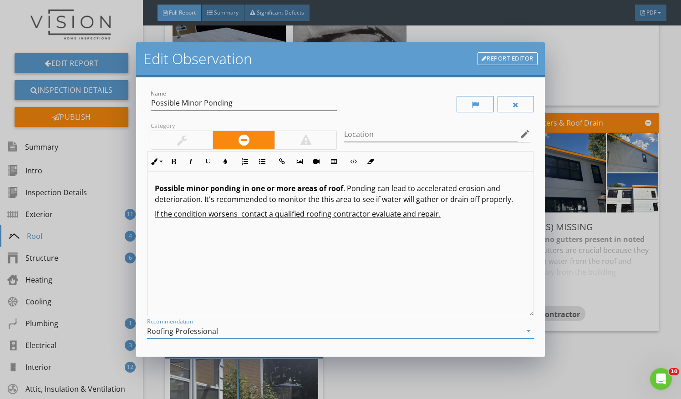
scroll to position [78, 0]
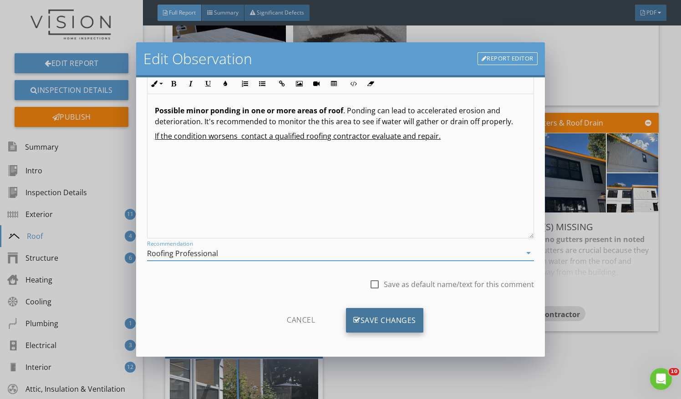
click at [396, 319] on div "Save Changes" at bounding box center [384, 320] width 77 height 25
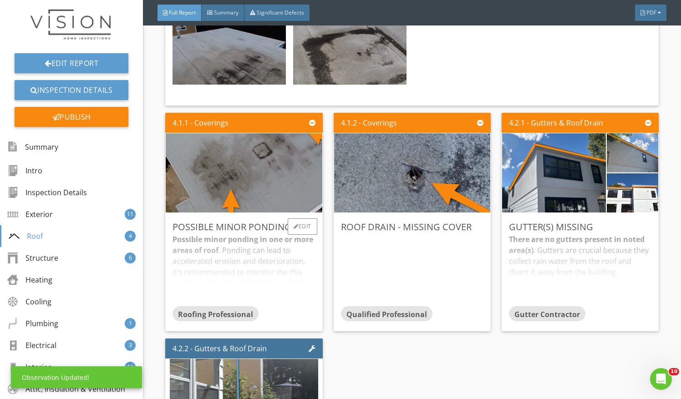
click at [255, 270] on div "Possible minor ponding in one or more areas of roof . Ponding can lead to accel…" at bounding box center [243, 270] width 142 height 72
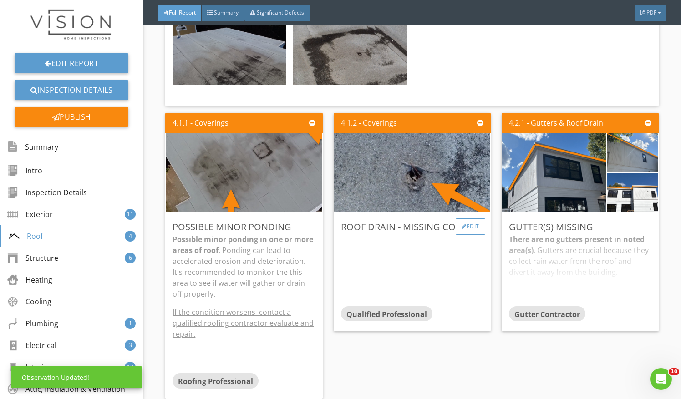
click at [462, 225] on div "Edit" at bounding box center [470, 226] width 30 height 16
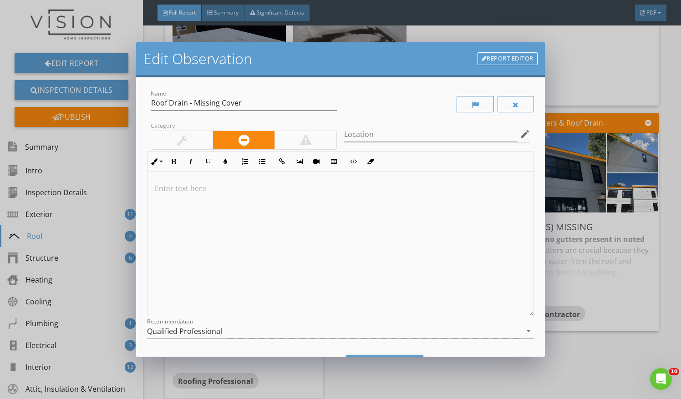
click at [229, 185] on p at bounding box center [340, 188] width 371 height 11
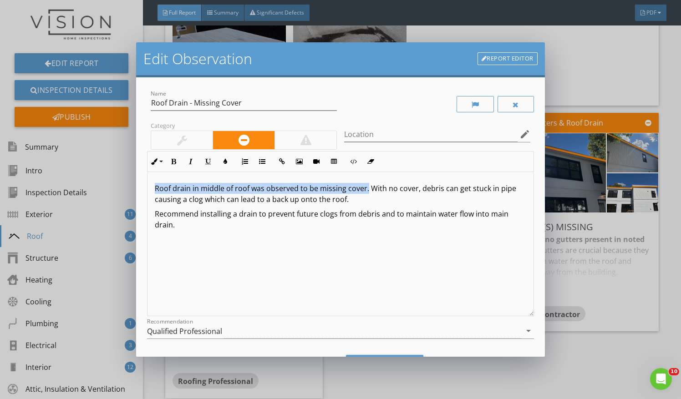
drag, startPoint x: 153, startPoint y: 190, endPoint x: 367, endPoint y: 190, distance: 213.4
click at [367, 190] on div "Roof drain in middle of roof was observed to be missing cover. With no cover, d…" at bounding box center [340, 244] width 386 height 144
click at [177, 163] on button "Bold" at bounding box center [173, 161] width 17 height 17
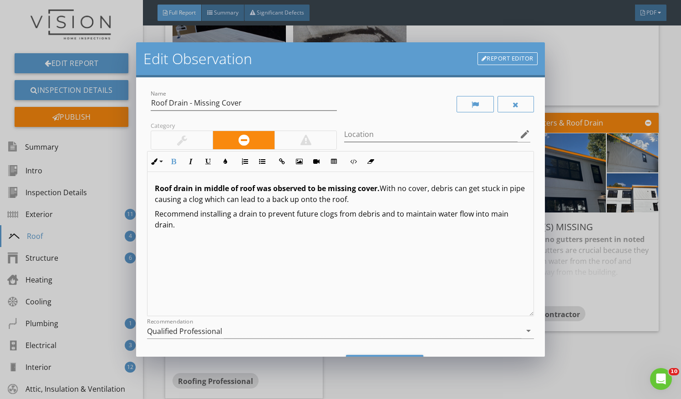
drag, startPoint x: 183, startPoint y: 232, endPoint x: 156, endPoint y: 214, distance: 32.6
click at [156, 214] on div "Roof drain in middle of roof was observed to be missing cover. With no cover, d…" at bounding box center [340, 244] width 386 height 144
click at [202, 160] on button "Underline" at bounding box center [207, 161] width 17 height 17
click at [255, 212] on u "Recommend installing a drain to prevent future clogs from debris and to maintai…" at bounding box center [332, 219] width 354 height 21
click at [293, 329] on div "Qualified Professional" at bounding box center [334, 331] width 374 height 15
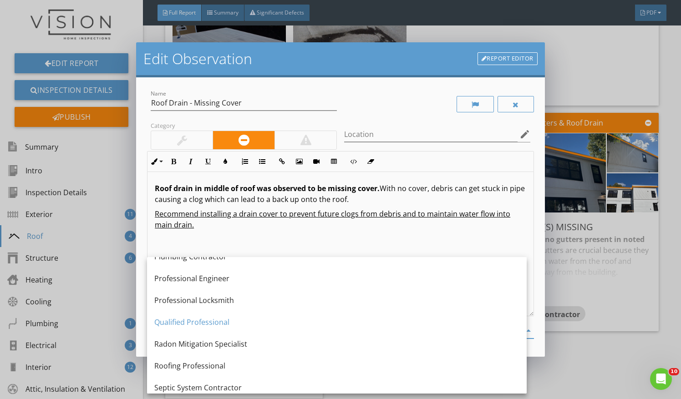
scroll to position [995, 0]
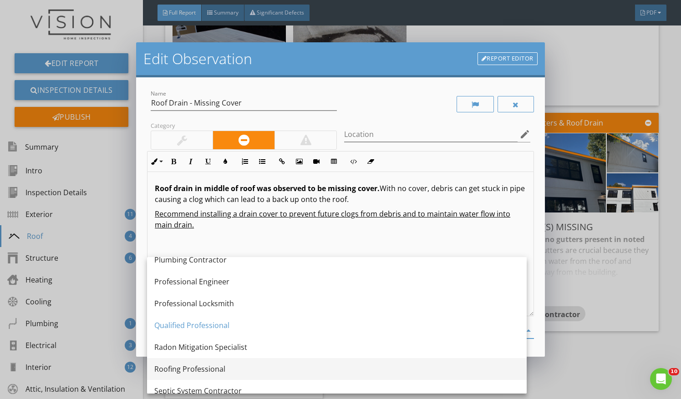
click at [217, 374] on div "Roofing Professional" at bounding box center [336, 369] width 365 height 22
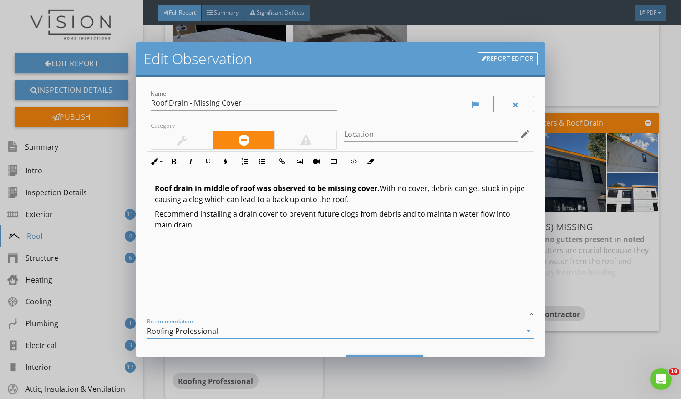
scroll to position [47, 0]
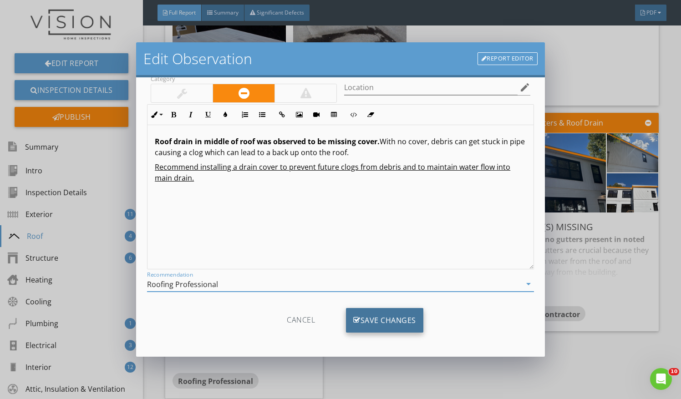
click at [394, 314] on div "Save Changes" at bounding box center [384, 320] width 77 height 25
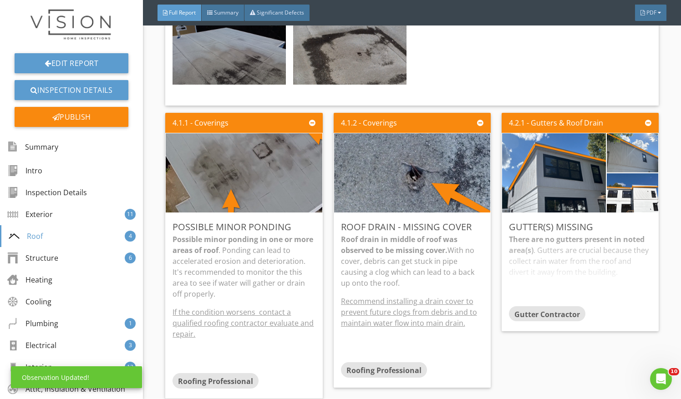
scroll to position [0, 0]
click at [577, 258] on div "There are no gutters present in noted area(s) . Gutters are crucial because the…" at bounding box center [580, 270] width 142 height 72
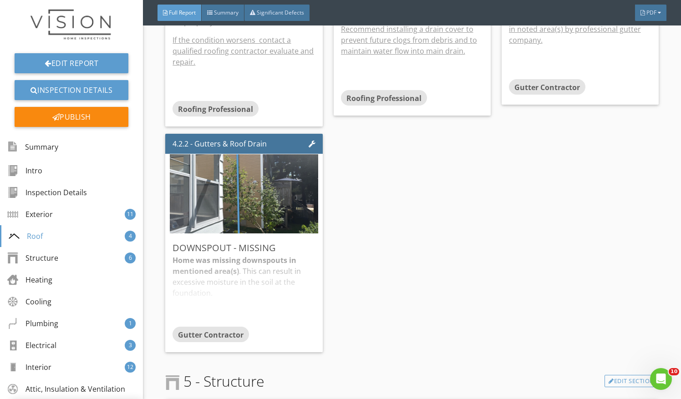
scroll to position [3012, 0]
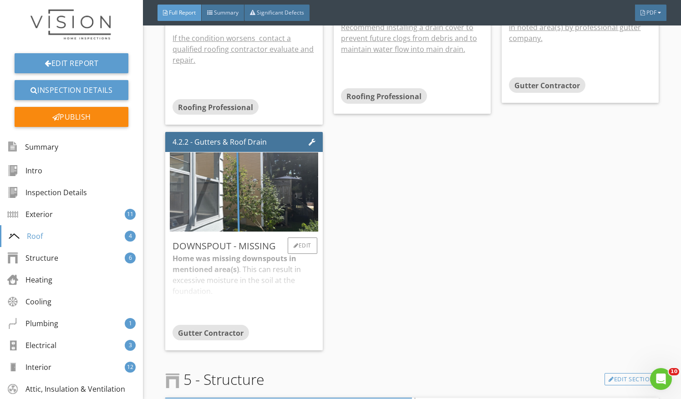
click at [257, 310] on div "Home was missing downspouts in mentioned area(s) . This can result in excessive…" at bounding box center [243, 289] width 142 height 72
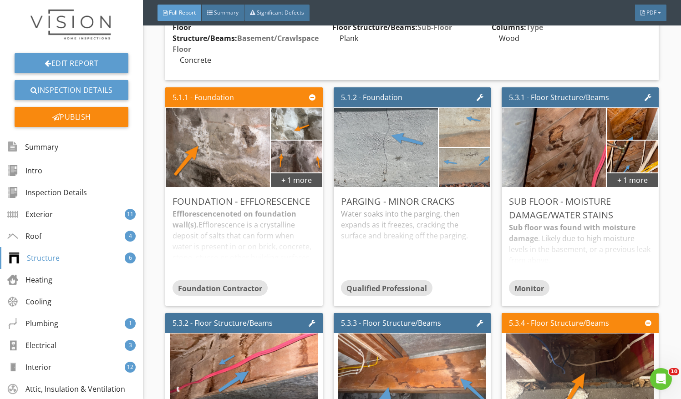
scroll to position [3507, 0]
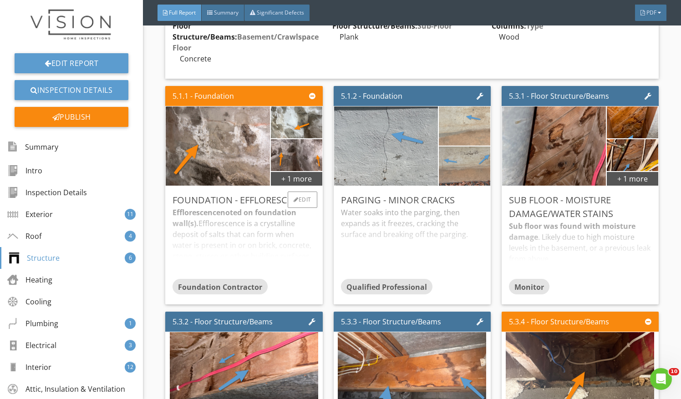
click at [269, 240] on div "Efflorescence noted on foundation wall(s). Efflorescence is a crystalline depos…" at bounding box center [243, 243] width 142 height 72
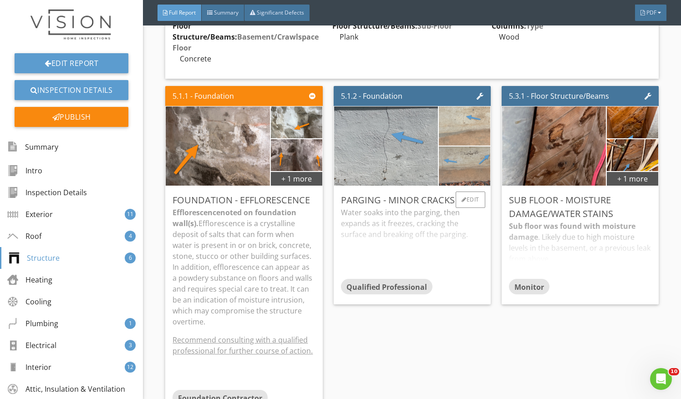
click at [401, 207] on div "Water soaks into the parging, then expands as it freezes, cracking the surface …" at bounding box center [412, 243] width 142 height 72
click at [596, 232] on div "Sub floor was found with moisture damage . Likely due to high moisture levels i…" at bounding box center [580, 250] width 142 height 58
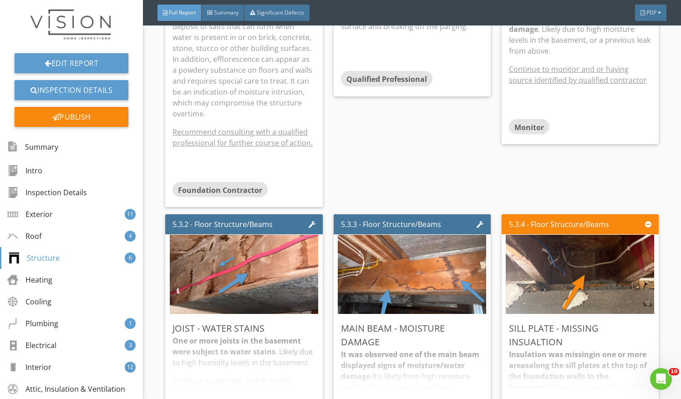
scroll to position [3808, 0]
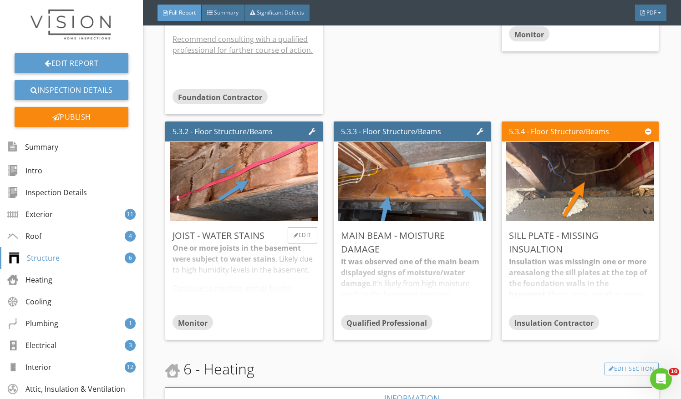
click at [251, 277] on div "One or more joists in the basement were subject to water stains . Likely due to…" at bounding box center [243, 279] width 142 height 72
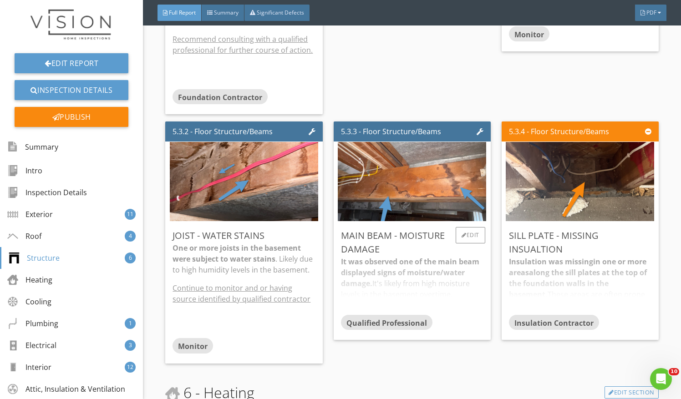
click at [374, 280] on div "It was observed one of the main beam displayed signs of moisture/water damage. …" at bounding box center [412, 285] width 142 height 58
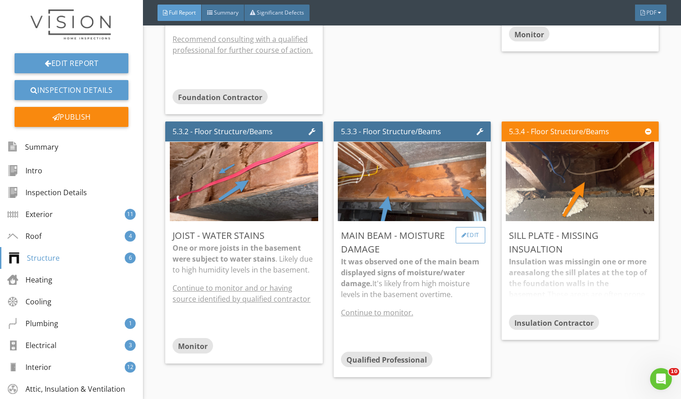
click at [472, 227] on div "Edit" at bounding box center [470, 235] width 30 height 16
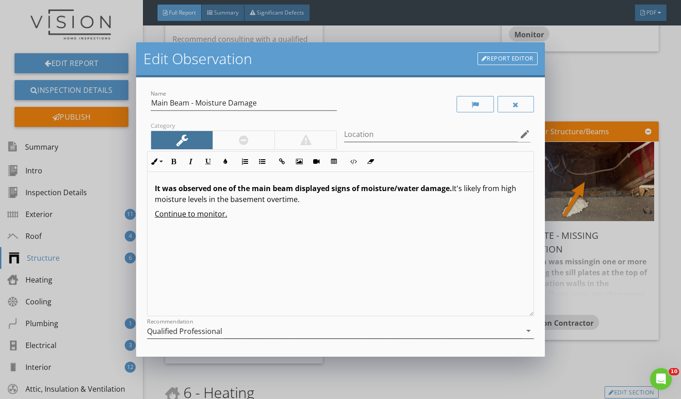
click at [378, 334] on div "Qualified Professional" at bounding box center [334, 331] width 374 height 15
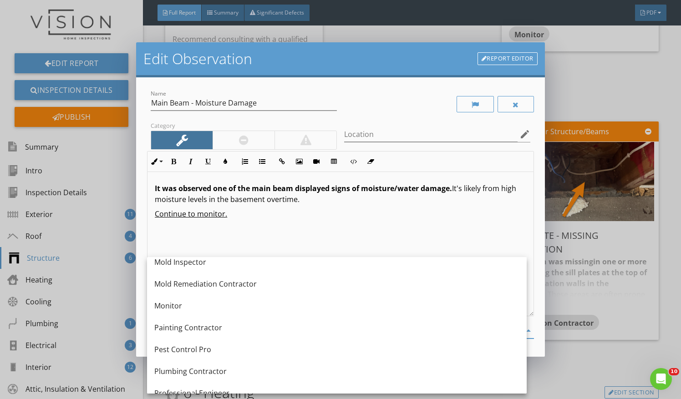
scroll to position [866, 0]
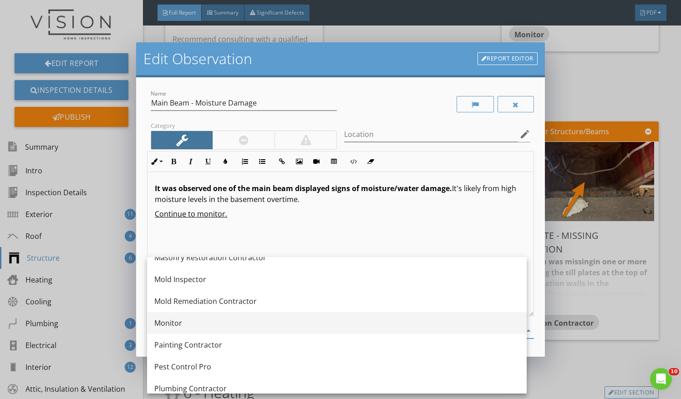
click at [382, 322] on div "Monitor" at bounding box center [336, 323] width 365 height 11
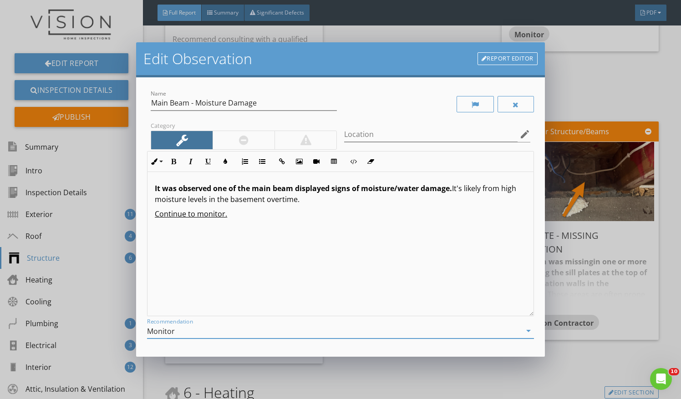
scroll to position [78, 0]
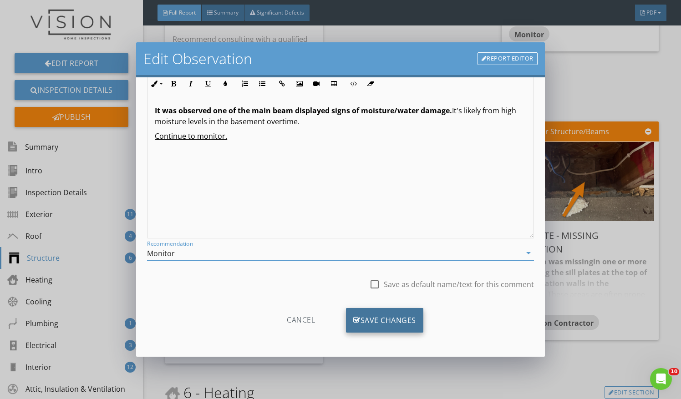
click at [412, 322] on div "Save Changes" at bounding box center [384, 320] width 77 height 25
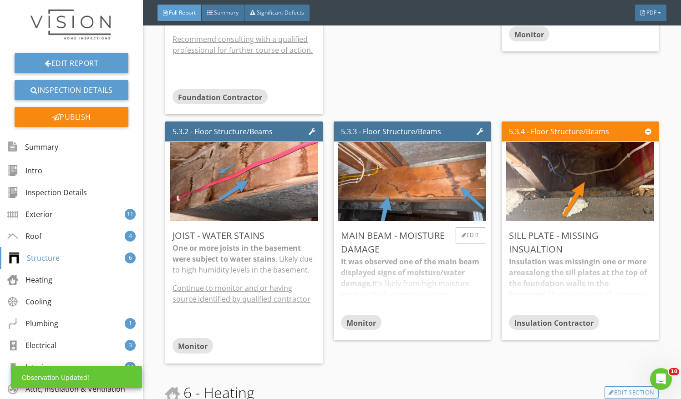
click at [457, 263] on div "It was observed one of the main beam displayed signs of moisture/water damage. …" at bounding box center [412, 285] width 142 height 58
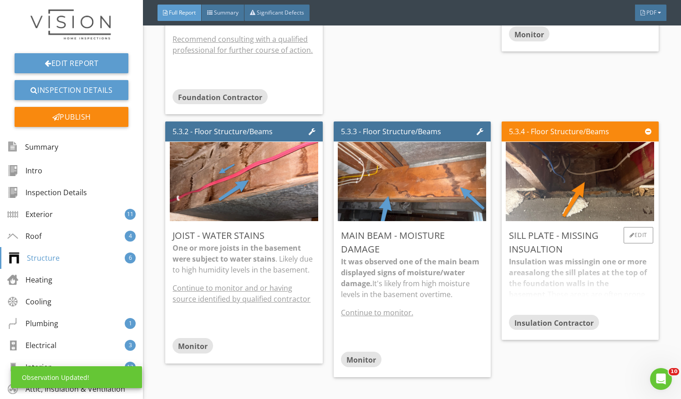
click at [541, 270] on div "Insulation was missing in one or more areas along the sill plates at the top of…" at bounding box center [580, 285] width 142 height 58
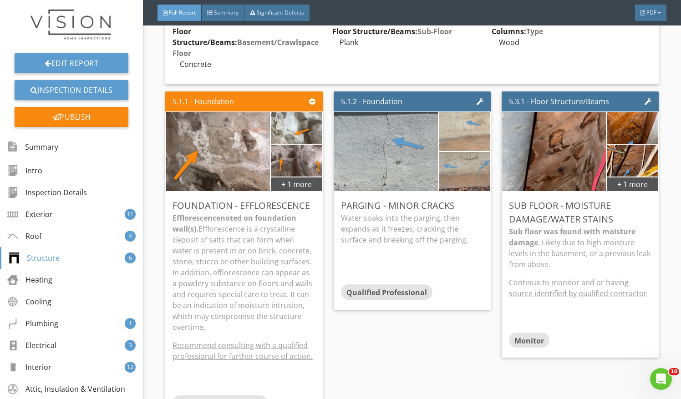
scroll to position [3501, 0]
click at [467, 197] on div "Edit" at bounding box center [470, 205] width 30 height 16
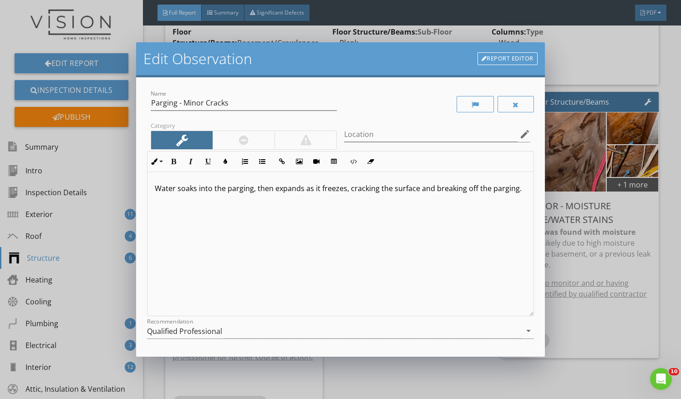
click at [153, 185] on div "Water soaks into the parging, then expands as it freezes, cracking the surface …" at bounding box center [340, 244] width 386 height 144
click at [332, 203] on p "Minor cracks in foundation parging noted. Water soaks into the parging, then ex…" at bounding box center [340, 194] width 371 height 22
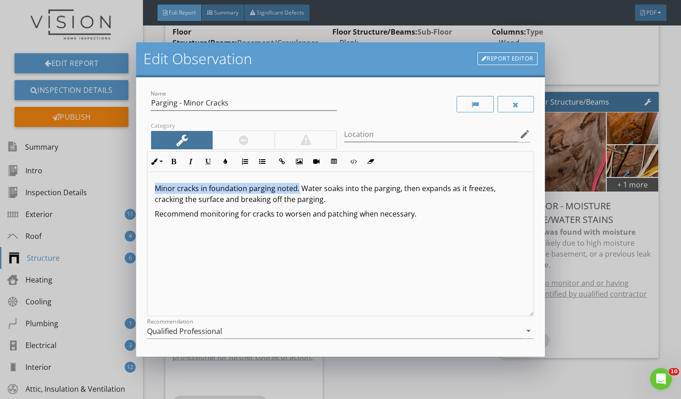
drag, startPoint x: 157, startPoint y: 187, endPoint x: 297, endPoint y: 190, distance: 140.2
click at [297, 190] on p "Minor cracks in foundation parging noted. Water soaks into the parging, then ex…" at bounding box center [340, 194] width 371 height 22
click at [175, 158] on icon "button" at bounding box center [173, 161] width 6 height 6
drag, startPoint x: 156, startPoint y: 216, endPoint x: 423, endPoint y: 223, distance: 267.7
click at [423, 223] on div "Minor cracks in foundation parging noted. Water soaks into the parging, then ex…" at bounding box center [340, 244] width 386 height 144
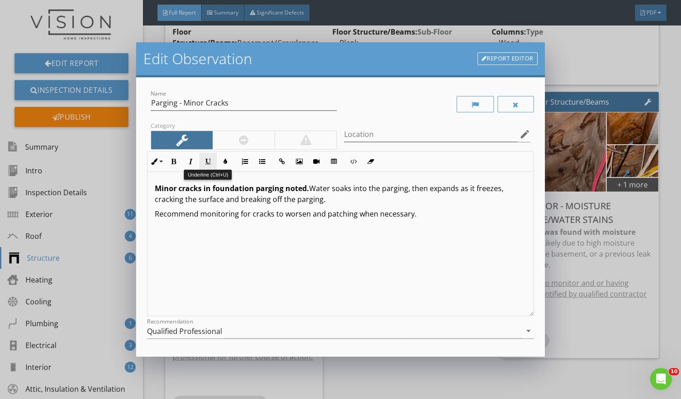
click at [212, 163] on button "Underline" at bounding box center [207, 161] width 17 height 17
click at [233, 330] on div "Qualified Professional" at bounding box center [334, 331] width 374 height 15
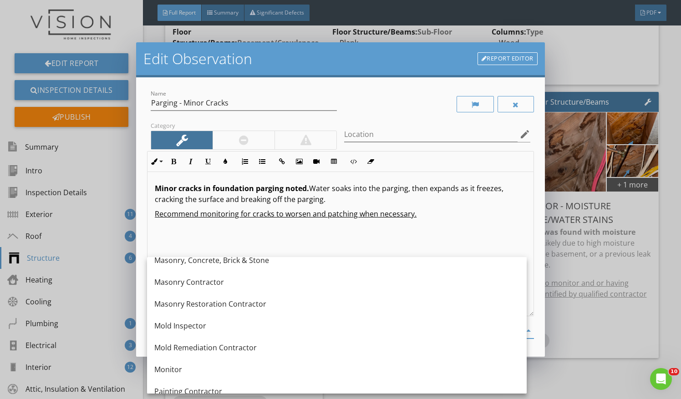
scroll to position [820, 0]
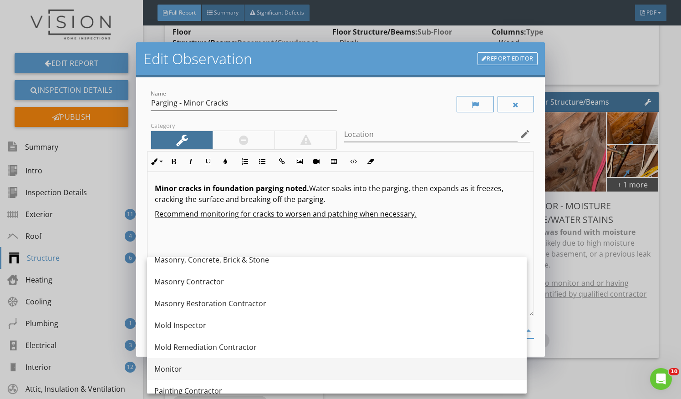
click at [207, 372] on div "Monitor" at bounding box center [336, 369] width 365 height 11
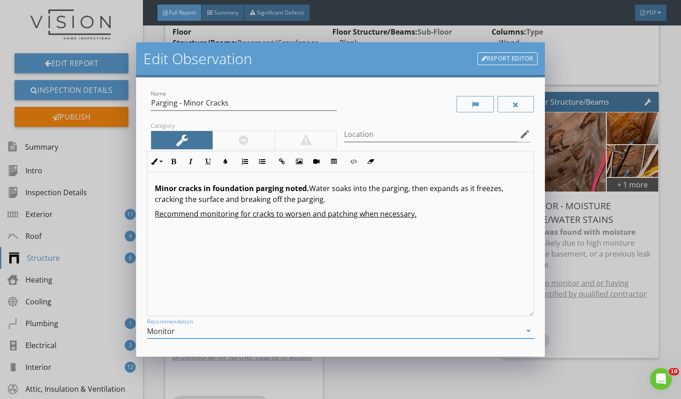
scroll to position [78, 0]
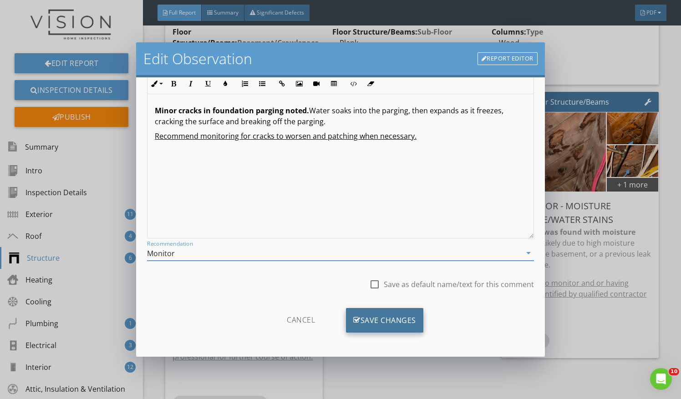
click at [401, 314] on div "Save Changes" at bounding box center [384, 320] width 77 height 25
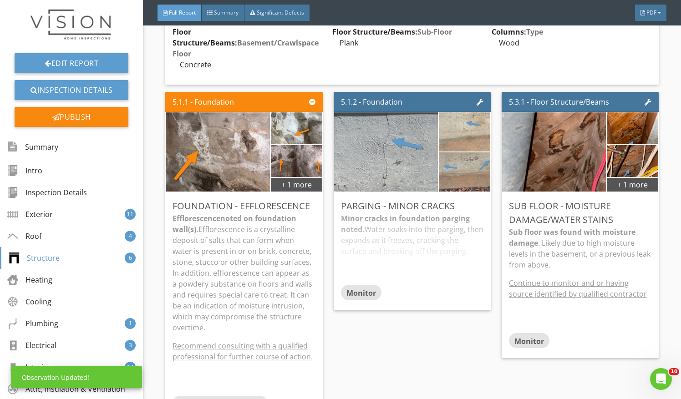
scroll to position [0, 0]
click at [415, 285] on div "Monitor" at bounding box center [412, 294] width 142 height 18
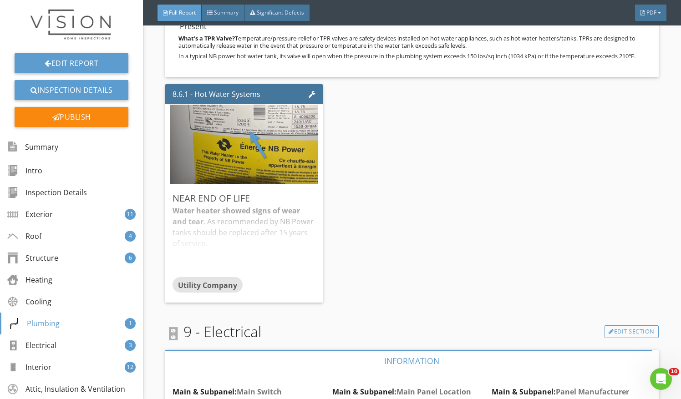
scroll to position [5456, 0]
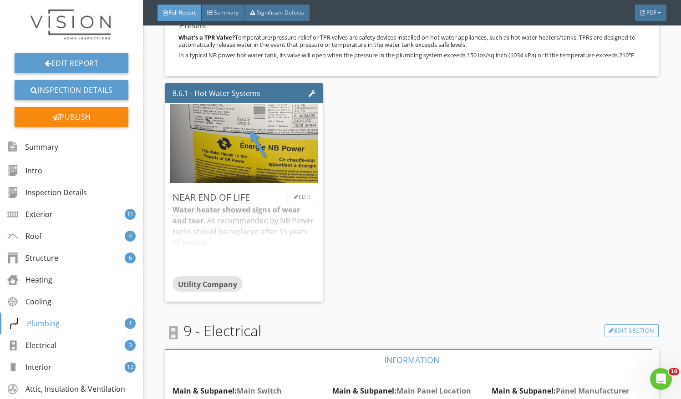
click at [259, 204] on div "Water heater showed signs of wear and tear . As recommended by NB Power tanks s…" at bounding box center [243, 240] width 142 height 72
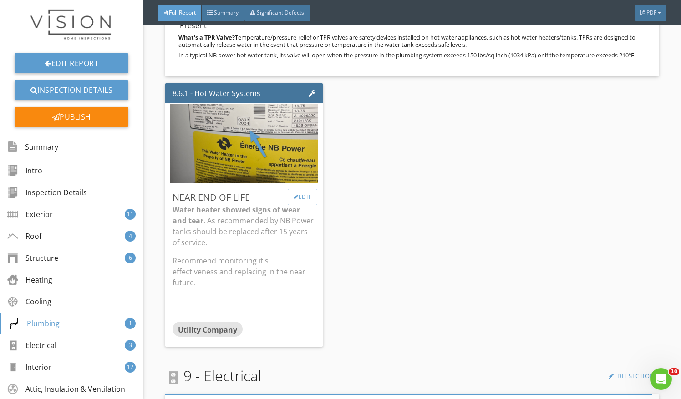
click at [304, 189] on div "Edit" at bounding box center [303, 197] width 30 height 16
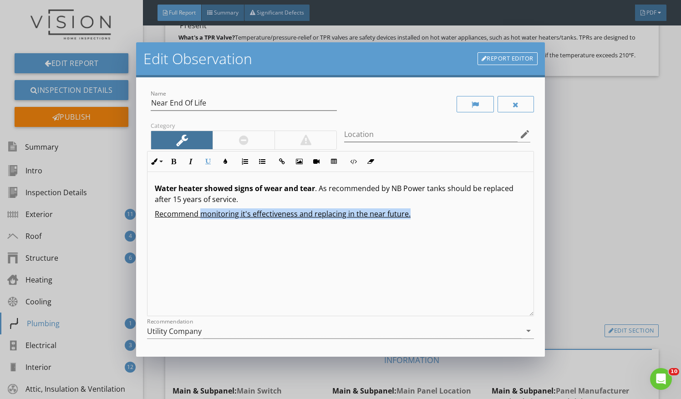
drag, startPoint x: 201, startPoint y: 213, endPoint x: 445, endPoint y: 224, distance: 244.6
click at [445, 224] on div "Water heater showed signs of wear and tear . As recommended by NB Power tanks s…" at bounding box center [340, 244] width 386 height 144
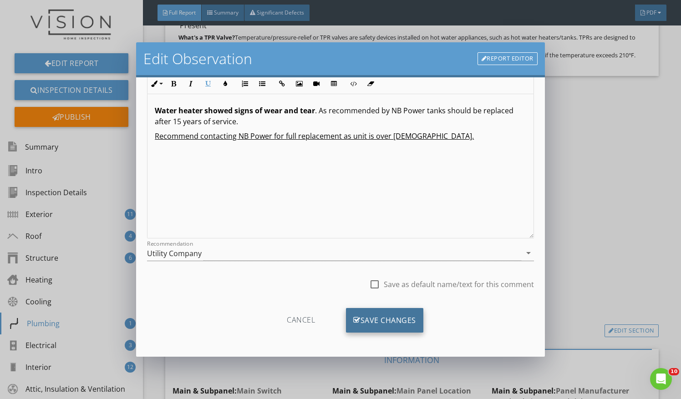
click at [407, 314] on div "Save Changes" at bounding box center [384, 320] width 77 height 25
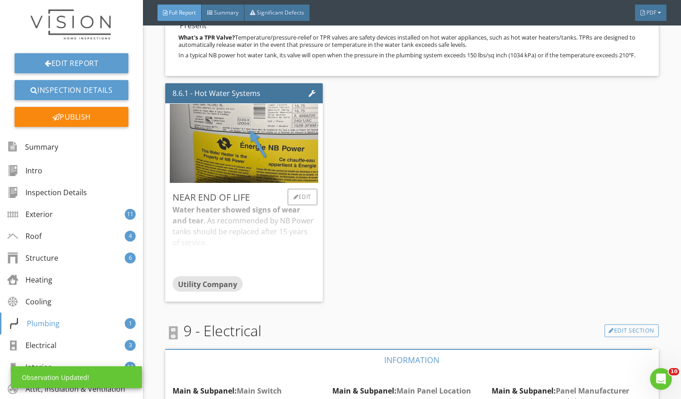
click at [271, 248] on div "Water heater showed signs of wear and tear . As recommended by NB Power tanks s…" at bounding box center [243, 240] width 142 height 72
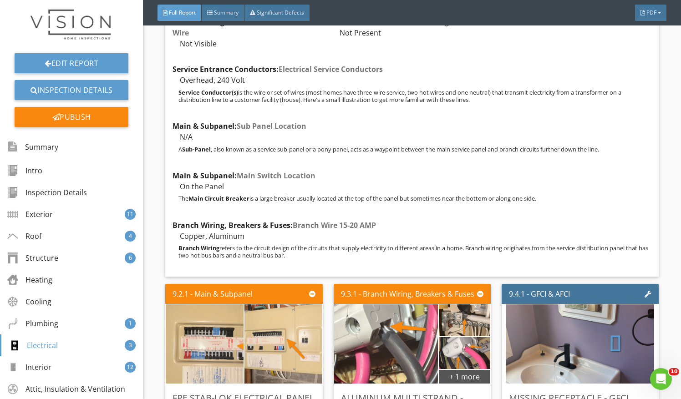
scroll to position [6176, 0]
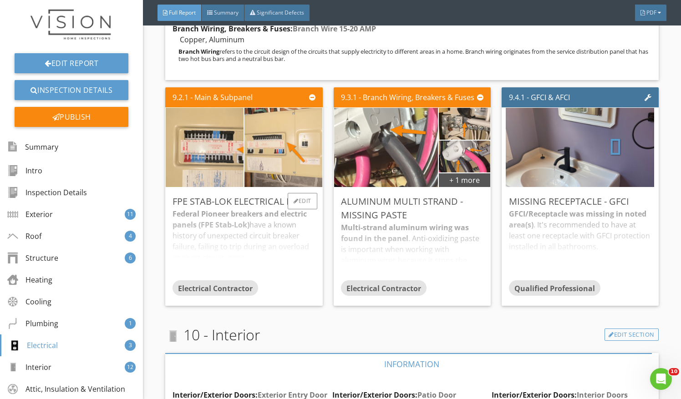
click at [273, 234] on div "Federal Pioneer breakers and electric panels (FPE Stab-Lok) have a known histor…" at bounding box center [243, 244] width 142 height 72
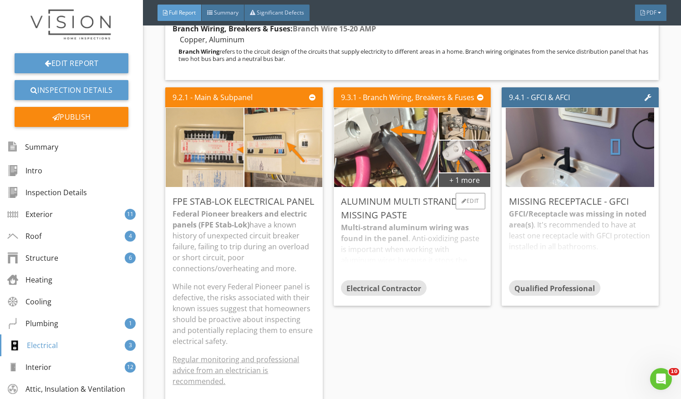
click at [372, 226] on div "Multi-strand aluminum wiring was found in the panel . Anti-oxidizing paste is i…" at bounding box center [412, 251] width 142 height 58
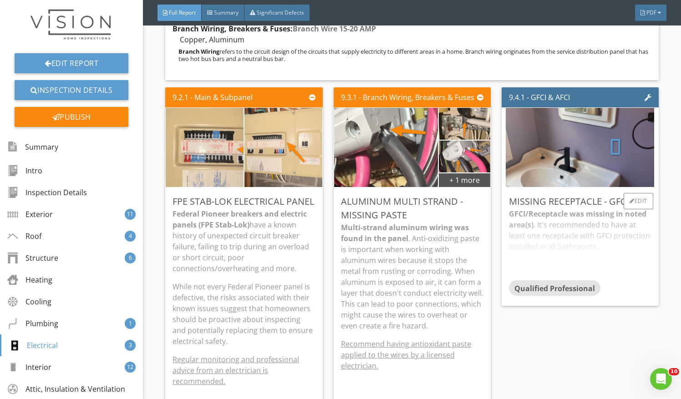
click at [524, 231] on div "GFCI/Receptacle was missing in noted area(s) . It's recommended to have at leas…" at bounding box center [580, 244] width 142 height 72
click at [631, 193] on div "Edit" at bounding box center [638, 201] width 30 height 16
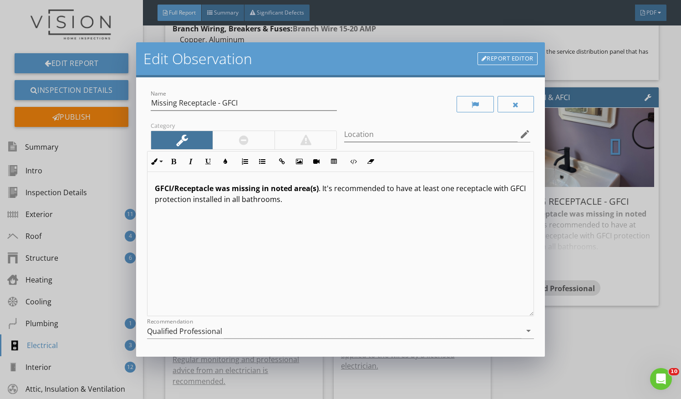
click at [320, 186] on p "GFCI/Receptacle was missing in noted area(s) . It's recommended to have at leas…" at bounding box center [340, 194] width 371 height 22
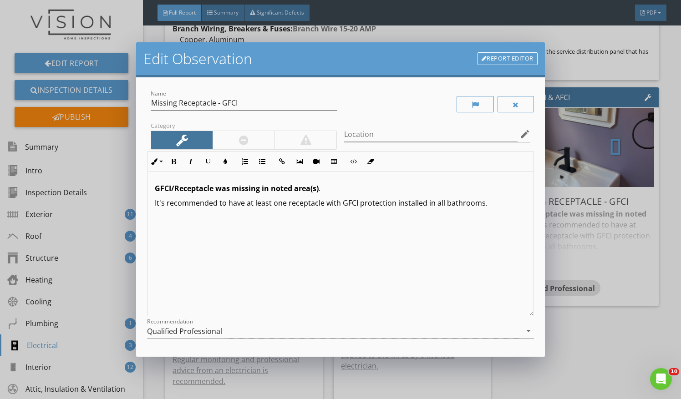
drag, startPoint x: 488, startPoint y: 200, endPoint x: 130, endPoint y: 208, distance: 358.2
click at [130, 208] on div "Edit Observation Report Editor Name Missing Receptacle - GFCI Category Location…" at bounding box center [340, 199] width 681 height 399
click at [213, 160] on button "Underline" at bounding box center [207, 161] width 17 height 17
click at [258, 335] on div "Qualified Professional" at bounding box center [334, 331] width 374 height 15
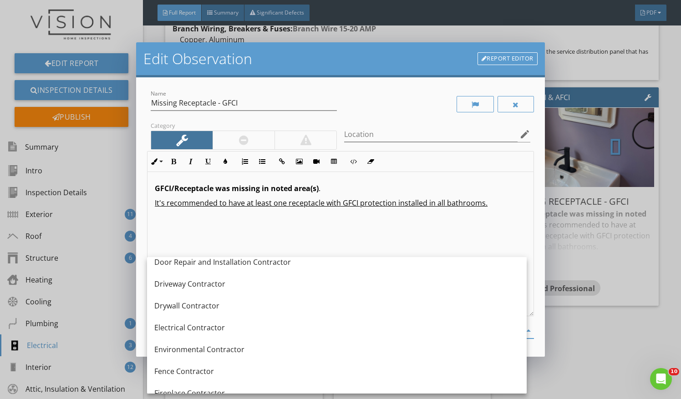
scroll to position [293, 0]
click at [258, 335] on div "Electrical Contractor" at bounding box center [336, 328] width 365 height 22
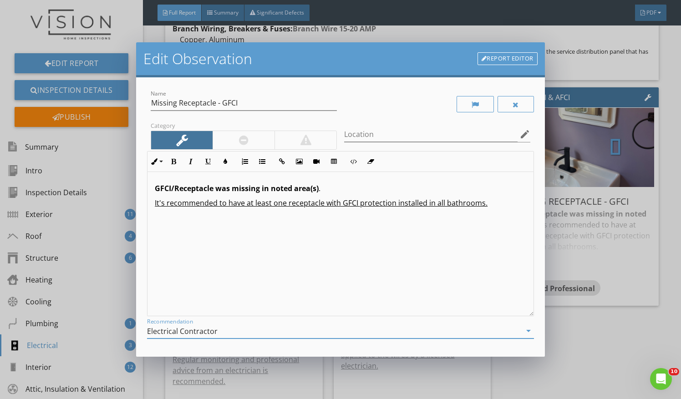
scroll to position [78, 0]
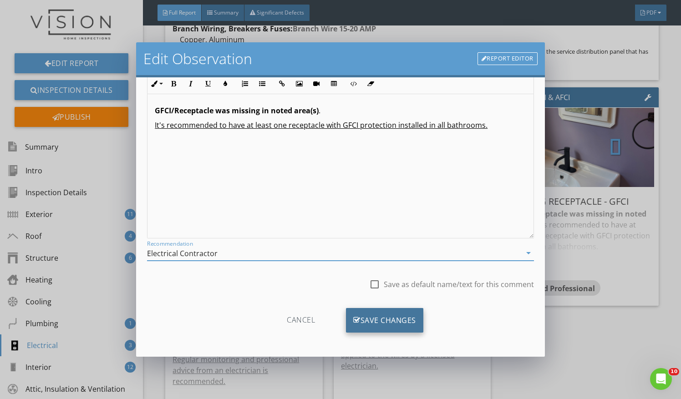
click at [374, 319] on div "Save Changes" at bounding box center [384, 320] width 77 height 25
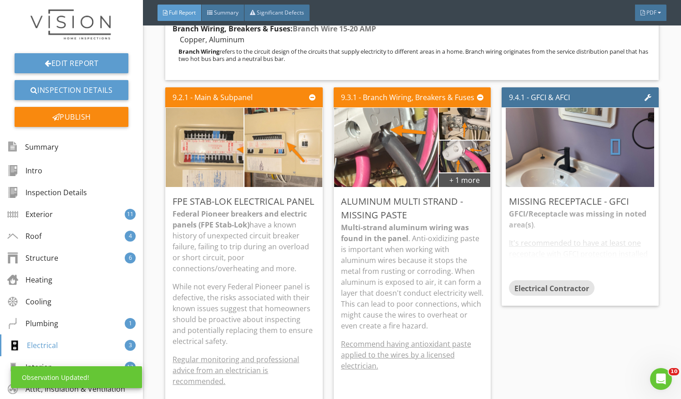
scroll to position [0, 0]
click at [560, 223] on div "GFCI/Receptacle was missing in noted area(s) . It's recommended to have at leas…" at bounding box center [580, 244] width 142 height 72
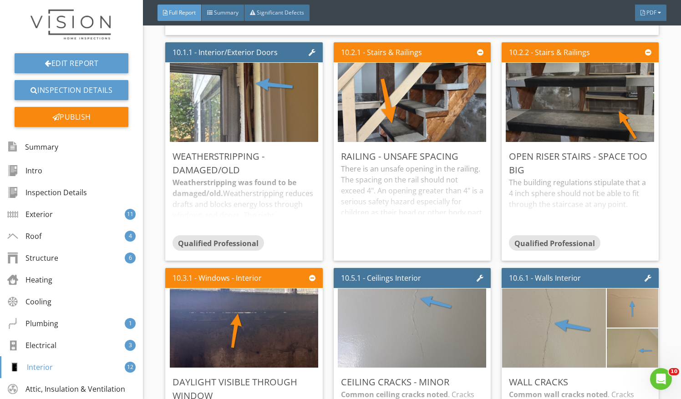
scroll to position [6933, 0]
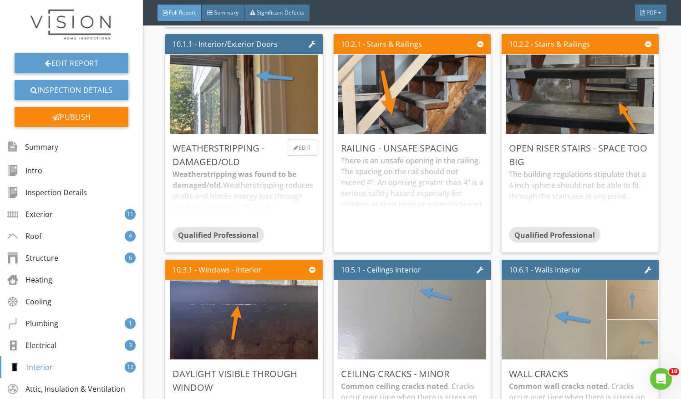
click at [268, 204] on div "Weatherstripping was found to be damaged/old. Weatherstripping reduces drafts a…" at bounding box center [243, 198] width 142 height 58
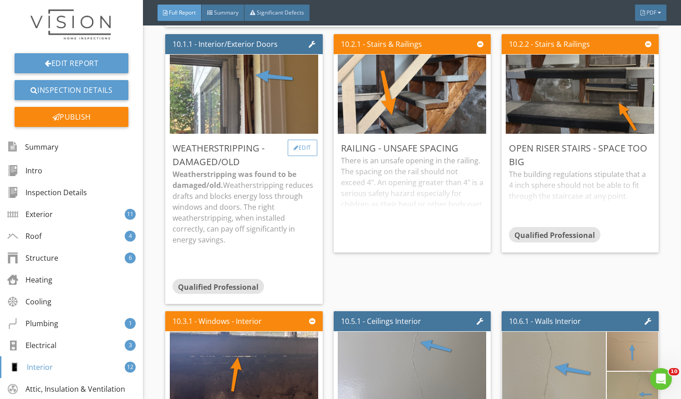
click at [307, 145] on div "Edit" at bounding box center [303, 148] width 30 height 16
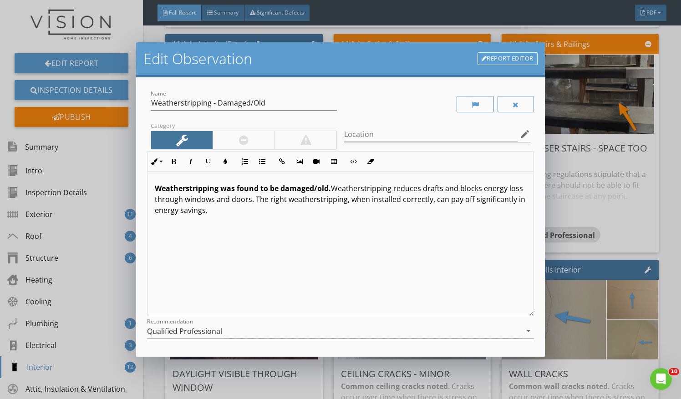
click at [272, 222] on div "Weatherstripping was found to be damaged/old. Weatherstripping reduces drafts a…" at bounding box center [340, 244] width 386 height 144
click at [179, 226] on p "Recomened adding new weather stripping around rear exterior door." at bounding box center [340, 224] width 371 height 11
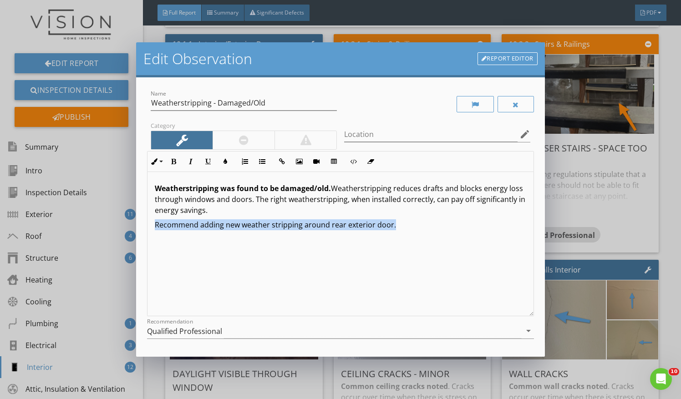
drag, startPoint x: 394, startPoint y: 227, endPoint x: 103, endPoint y: 226, distance: 291.2
click at [103, 226] on div "Edit Observation Report Editor Name Weatherstripping - Damaged/Old Category Loc…" at bounding box center [340, 199] width 681 height 399
click at [205, 164] on icon "button" at bounding box center [208, 161] width 6 height 6
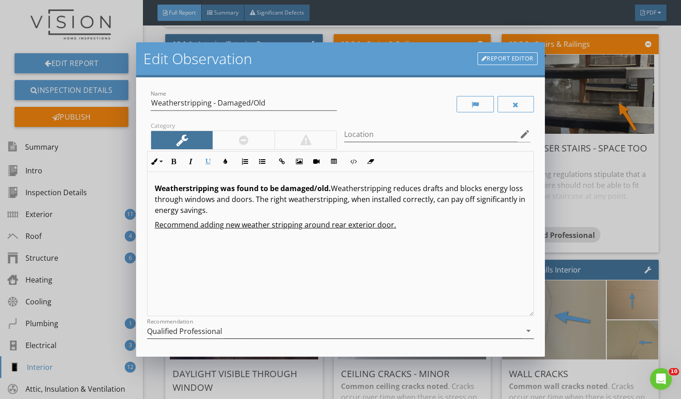
click at [244, 329] on div "Qualified Professional" at bounding box center [334, 331] width 374 height 15
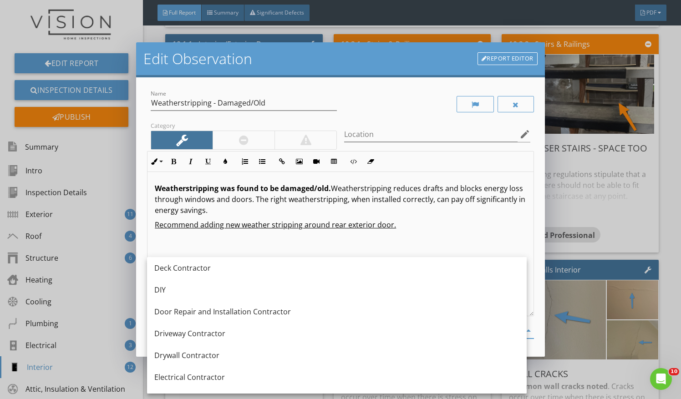
scroll to position [215, 0]
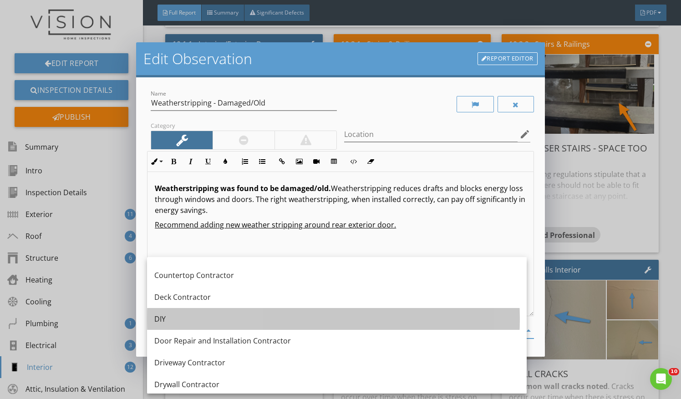
click at [244, 329] on div "DIY" at bounding box center [336, 319] width 365 height 22
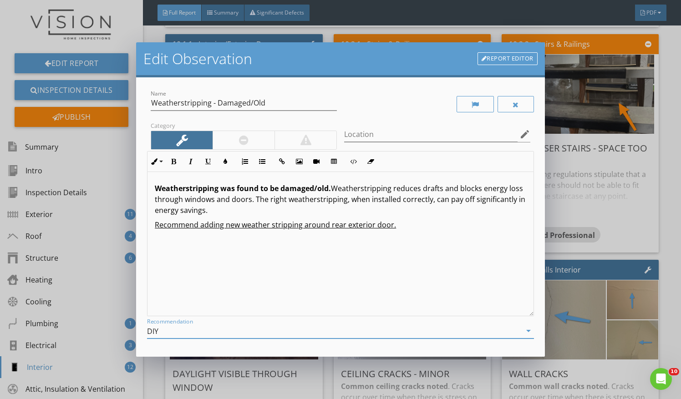
scroll to position [78, 0]
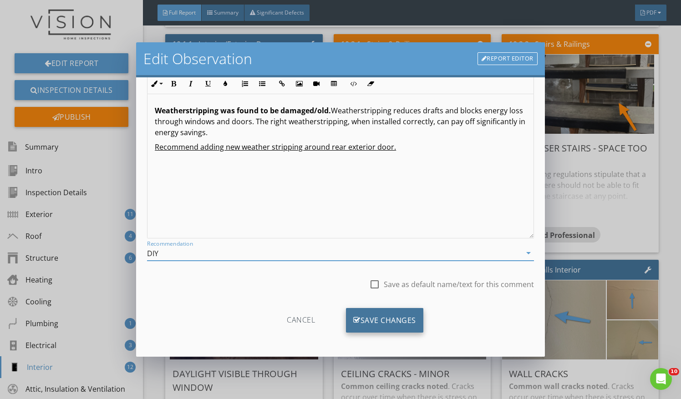
click at [400, 309] on div "Save Changes" at bounding box center [384, 320] width 77 height 25
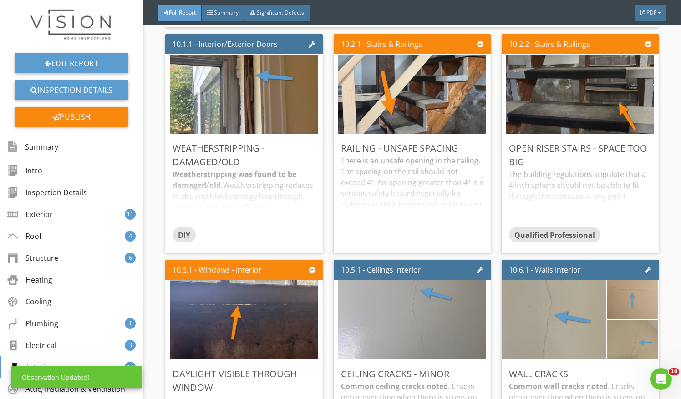
scroll to position [0, 0]
click at [268, 207] on div "Weatherstripping was found to be damaged/old. Weatherstripping reduces drafts a…" at bounding box center [243, 198] width 142 height 58
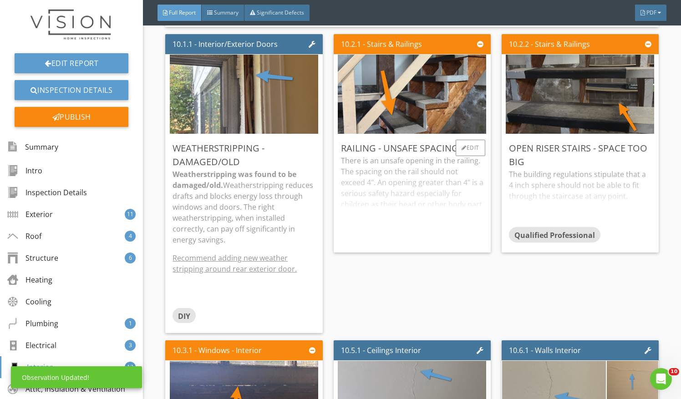
click at [341, 210] on div "There is an unsafe opening in the railing. The spacing on the rail should not e…" at bounding box center [412, 200] width 142 height 90
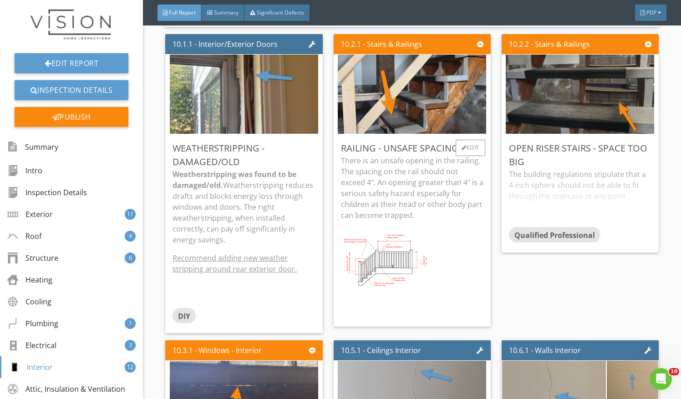
click at [461, 156] on p "There is an unsafe opening in the railing. The spacing on the rail should not e…" at bounding box center [412, 188] width 142 height 66
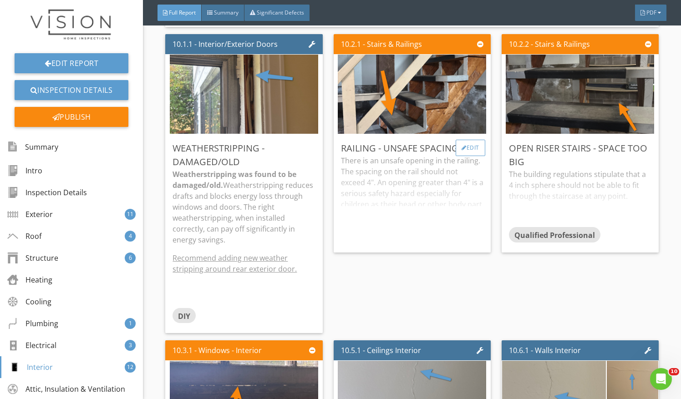
click at [461, 147] on div at bounding box center [463, 147] width 5 height 5
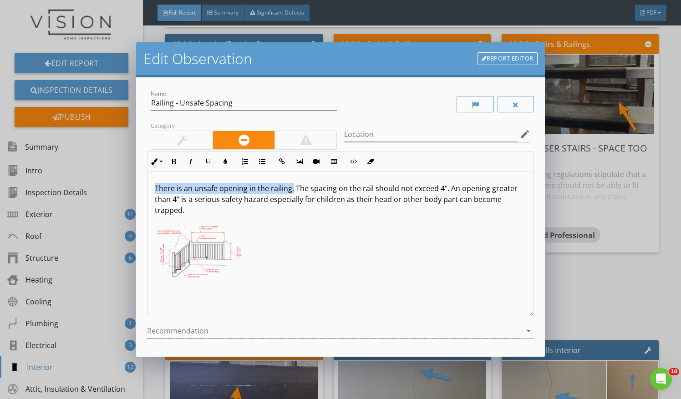
drag, startPoint x: 155, startPoint y: 188, endPoint x: 293, endPoint y: 185, distance: 138.4
click at [293, 185] on p "There is an unsafe opening in the railing. The spacing on the rail should not e…" at bounding box center [340, 199] width 371 height 33
click at [176, 160] on icon "button" at bounding box center [173, 161] width 6 height 6
click at [218, 209] on p "There is an unsafe opening in the railing. The spacing on the rail should not e…" at bounding box center [340, 199] width 371 height 33
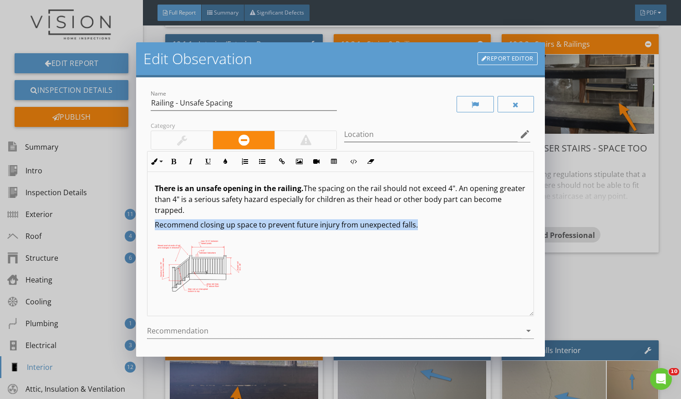
drag, startPoint x: 157, startPoint y: 225, endPoint x: 424, endPoint y: 229, distance: 266.7
click at [424, 229] on div "There is an unsafe opening in the railing. The spacing on the rail should not e…" at bounding box center [340, 244] width 386 height 144
click at [211, 162] on button "Underline" at bounding box center [207, 161] width 17 height 17
click at [241, 327] on div at bounding box center [334, 331] width 374 height 15
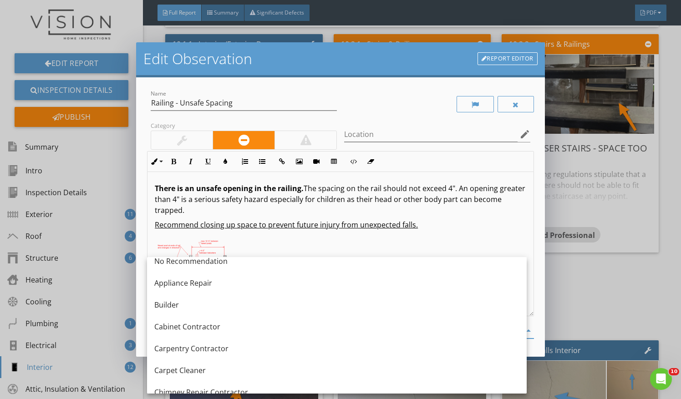
scroll to position [10, 0]
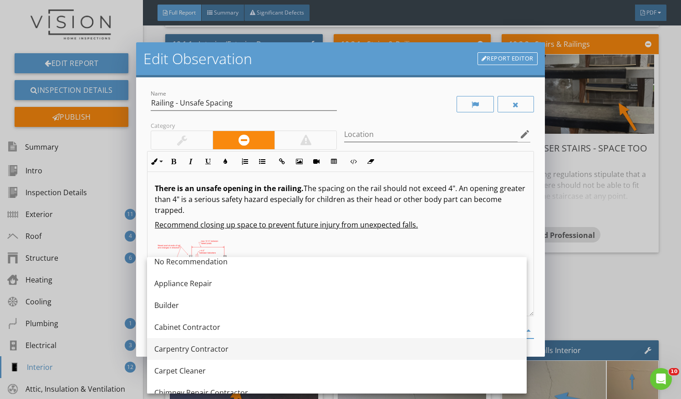
click at [205, 350] on div "Carpentry Contractor" at bounding box center [336, 349] width 365 height 11
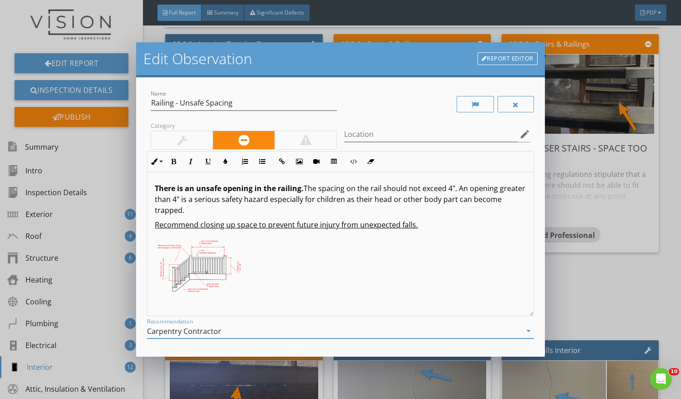
scroll to position [78, 0]
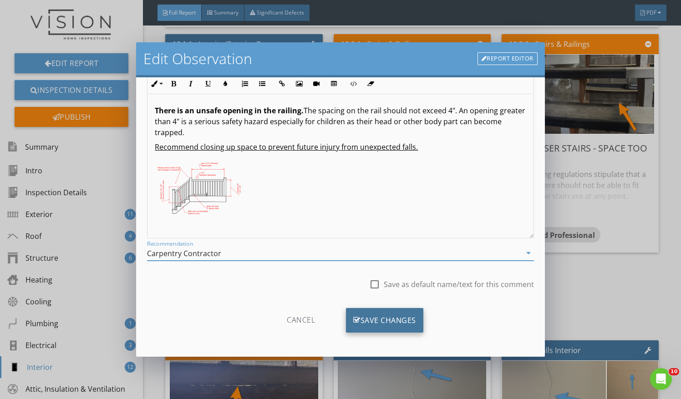
click at [379, 315] on div "Save Changes" at bounding box center [384, 320] width 77 height 25
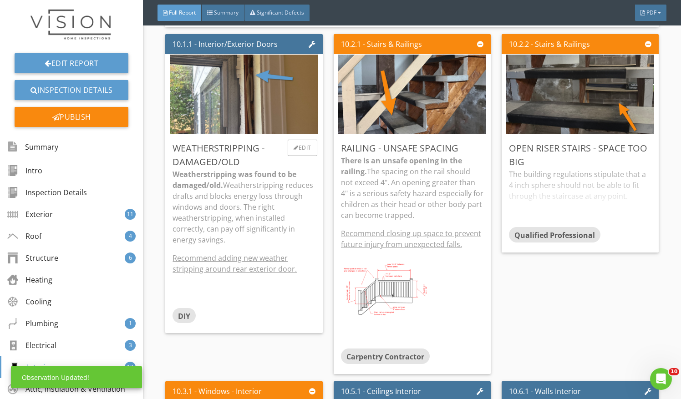
scroll to position [0, 0]
click at [558, 209] on div "The building regulations stipulate that a 4 inch sphere should not be able to f…" at bounding box center [580, 198] width 142 height 58
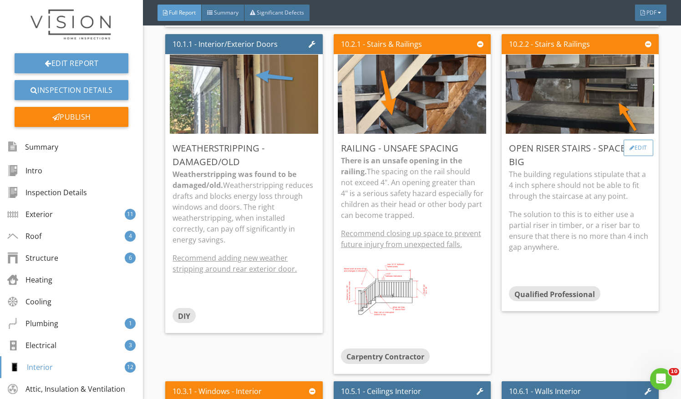
click at [640, 142] on div "Edit" at bounding box center [638, 148] width 30 height 16
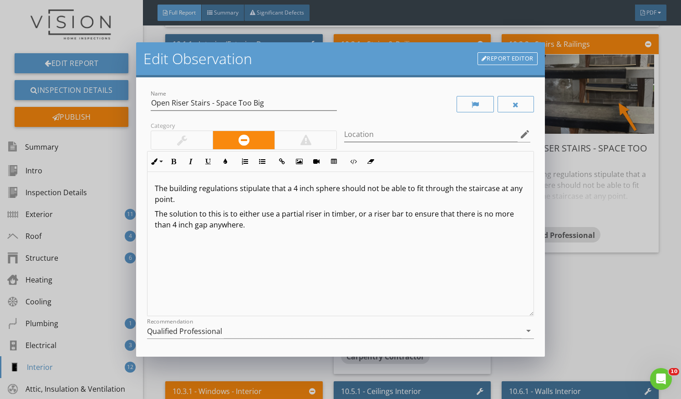
click at [155, 188] on p "The building regulations stipulate that a 4 inch sphere should not be able to f…" at bounding box center [340, 194] width 371 height 22
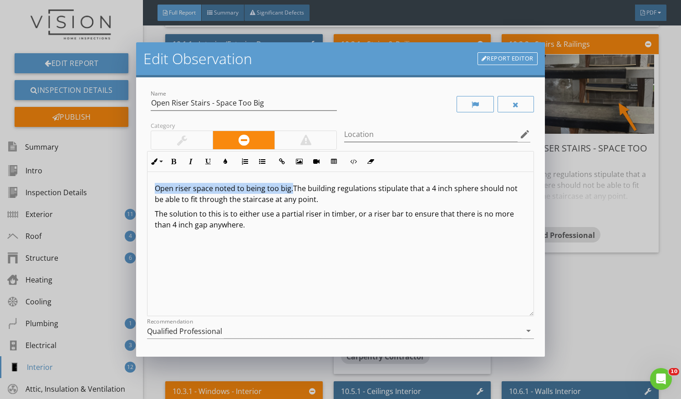
drag, startPoint x: 154, startPoint y: 188, endPoint x: 290, endPoint y: 192, distance: 136.6
click at [290, 192] on div "Open riser space noted to being too big.The building regulations stipulate that…" at bounding box center [340, 244] width 386 height 144
click at [168, 163] on button "Bold" at bounding box center [173, 161] width 17 height 17
click at [301, 189] on p "Open riser space noted to being too big. The building regulations stipulate tha…" at bounding box center [340, 194] width 371 height 22
drag, startPoint x: 156, startPoint y: 214, endPoint x: 286, endPoint y: 235, distance: 131.8
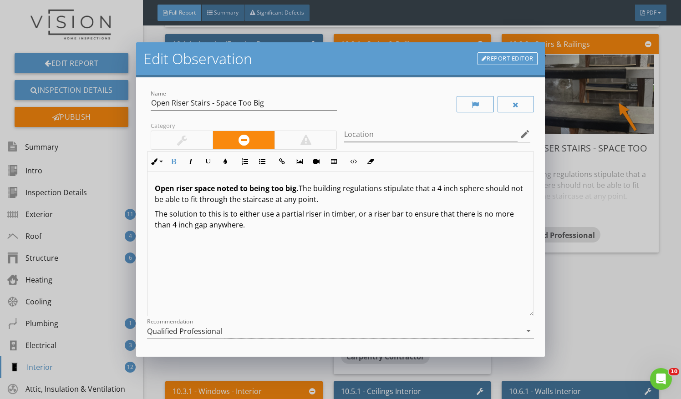
click at [286, 235] on div "Open riser space noted to being too big. The building regulations stipulate tha…" at bounding box center [340, 244] width 386 height 144
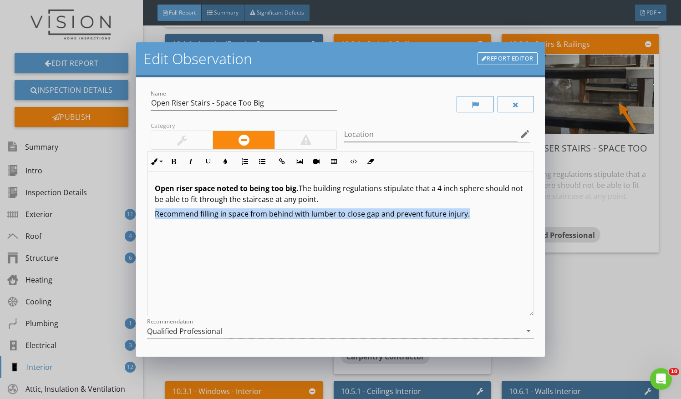
drag, startPoint x: 155, startPoint y: 216, endPoint x: 471, endPoint y: 226, distance: 316.4
click at [471, 226] on div "Open riser space noted to being too big. The building regulations stipulate tha…" at bounding box center [340, 244] width 386 height 144
click at [211, 160] on icon "button" at bounding box center [208, 161] width 6 height 6
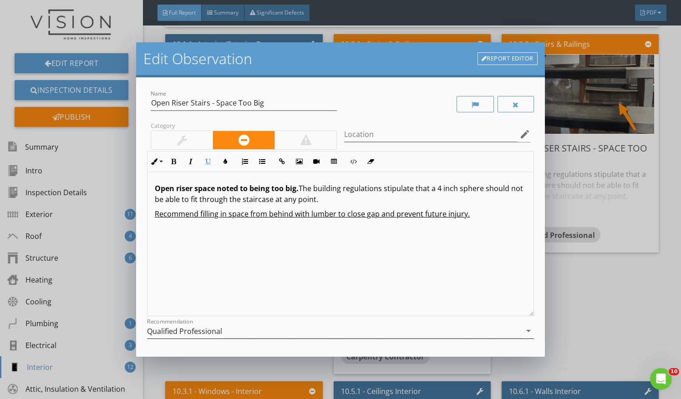
click at [227, 330] on div "Qualified Professional" at bounding box center [334, 331] width 374 height 15
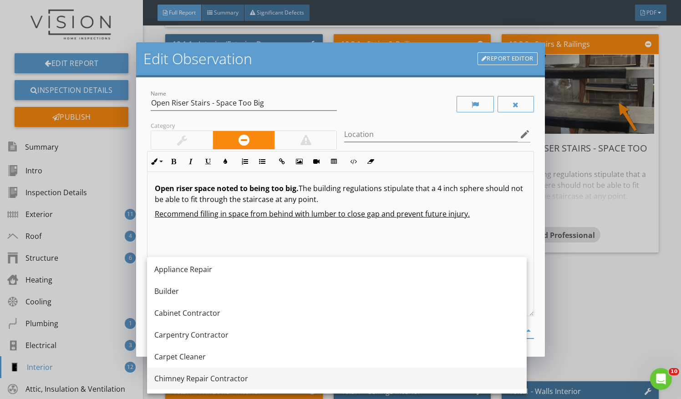
scroll to position [24, 0]
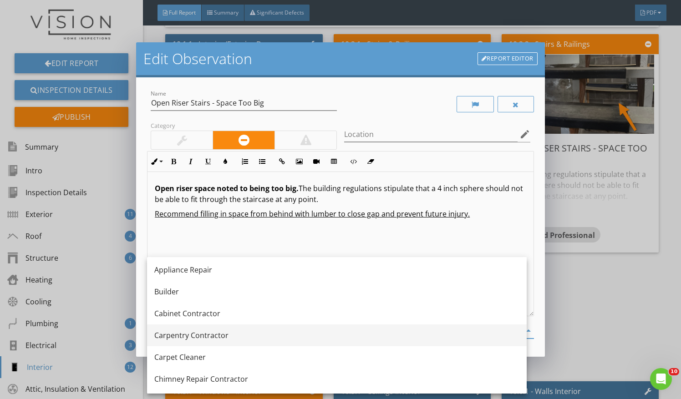
click at [206, 337] on div "Carpentry Contractor" at bounding box center [336, 335] width 365 height 11
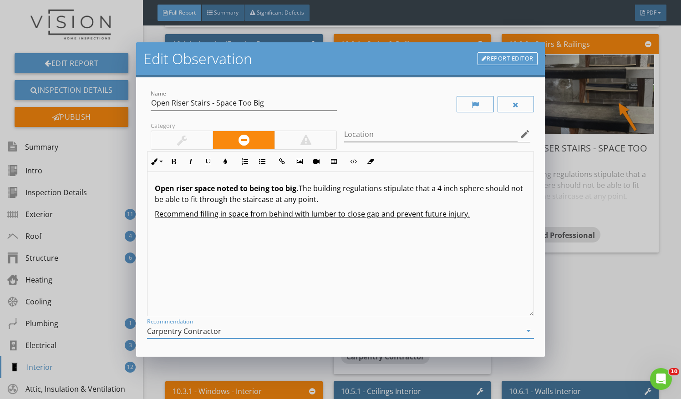
scroll to position [78, 0]
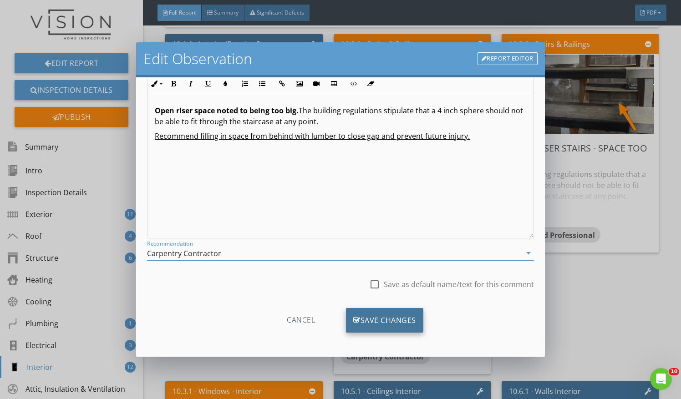
click at [409, 327] on div "Save Changes" at bounding box center [384, 320] width 77 height 25
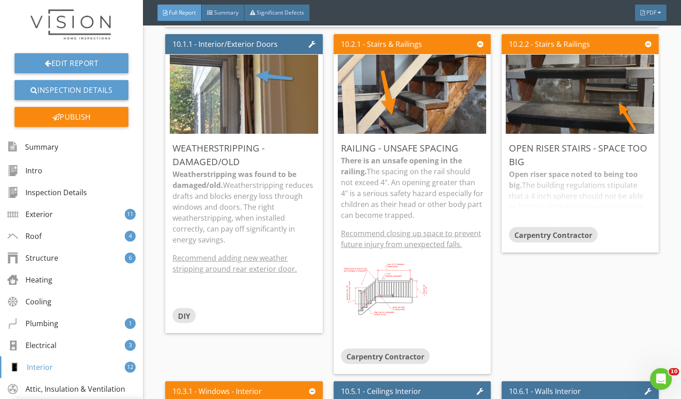
scroll to position [0, 0]
drag, startPoint x: 601, startPoint y: 197, endPoint x: 614, endPoint y: 174, distance: 25.7
click at [614, 174] on div "Open riser space noted to being too big. The building regulations stipulate tha…" at bounding box center [580, 198] width 142 height 58
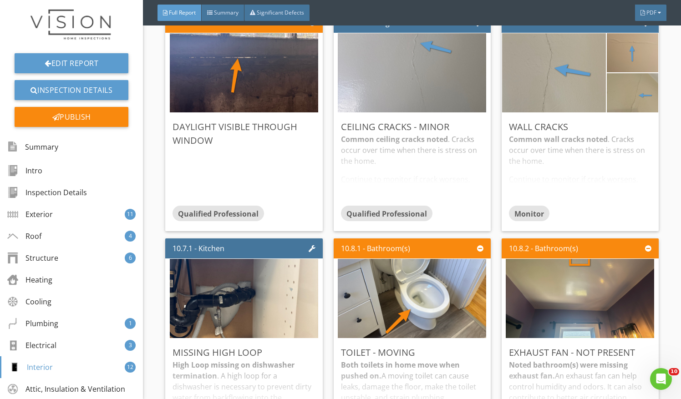
scroll to position [7302, 0]
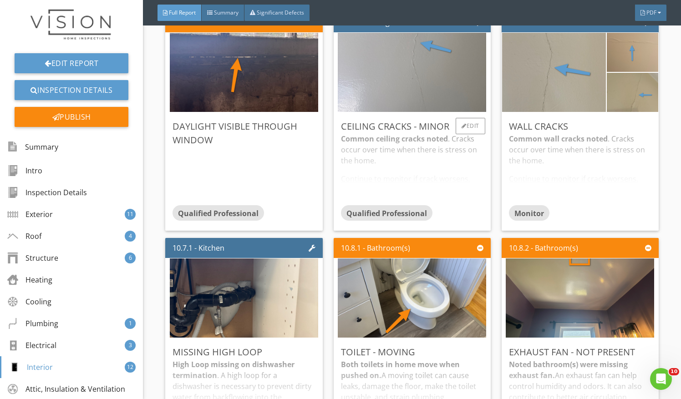
click at [459, 157] on div "Common ceiling cracks noted . Cracks occur over time when there is stress on th…" at bounding box center [412, 169] width 142 height 72
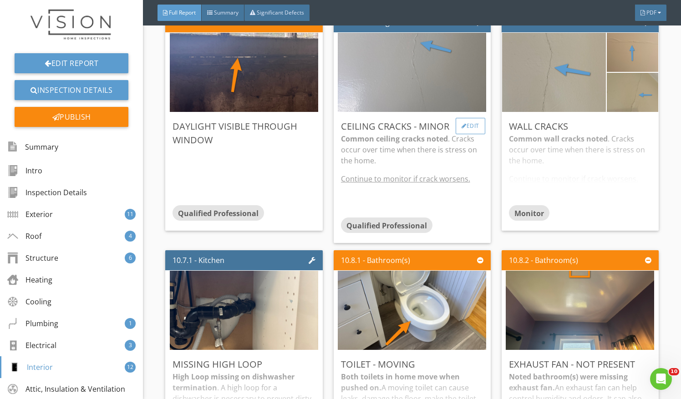
click at [467, 124] on div "Edit" at bounding box center [470, 126] width 30 height 16
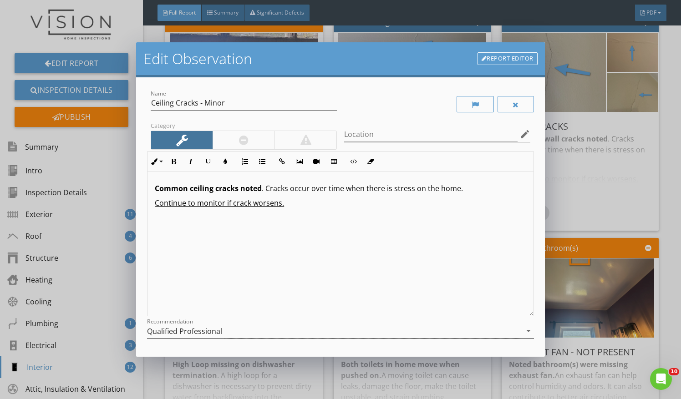
click at [346, 329] on div "Qualified Professional" at bounding box center [334, 331] width 374 height 15
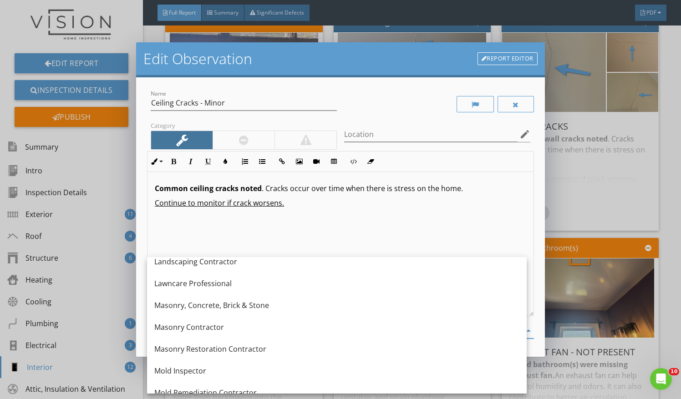
scroll to position [854, 0]
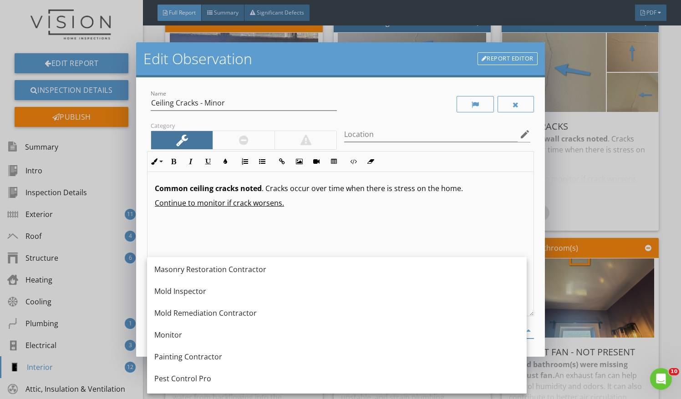
click at [346, 329] on div "Monitor" at bounding box center [336, 334] width 365 height 11
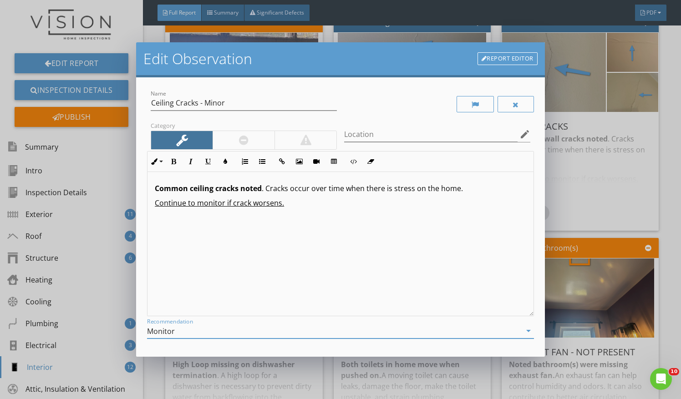
scroll to position [78, 0]
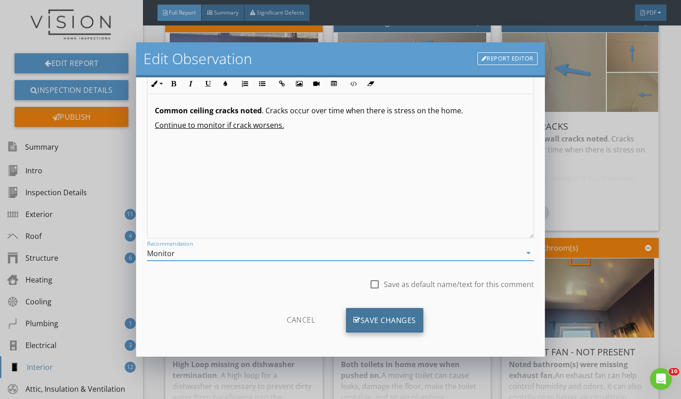
click at [395, 328] on div "Save Changes" at bounding box center [384, 320] width 77 height 25
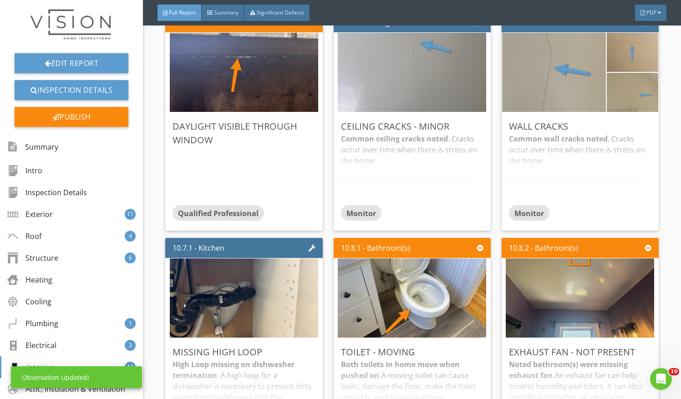
scroll to position [0, 0]
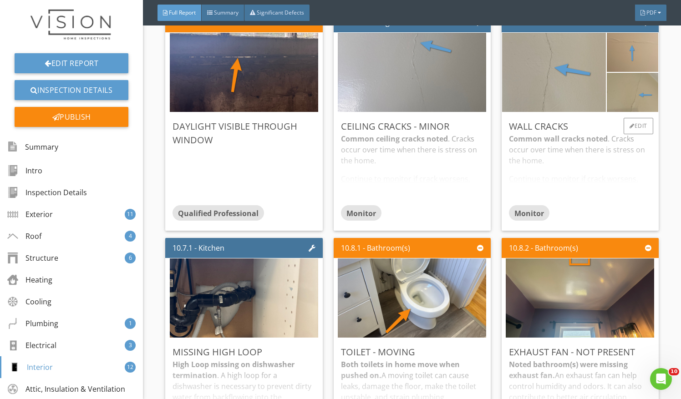
click at [574, 145] on div "Common wall cracks noted . Cracks occur over time when there is stress on the h…" at bounding box center [580, 169] width 142 height 72
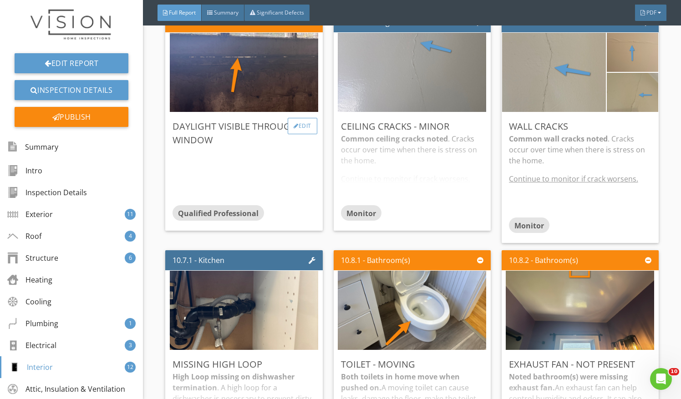
click at [309, 128] on div "Edit" at bounding box center [303, 126] width 30 height 16
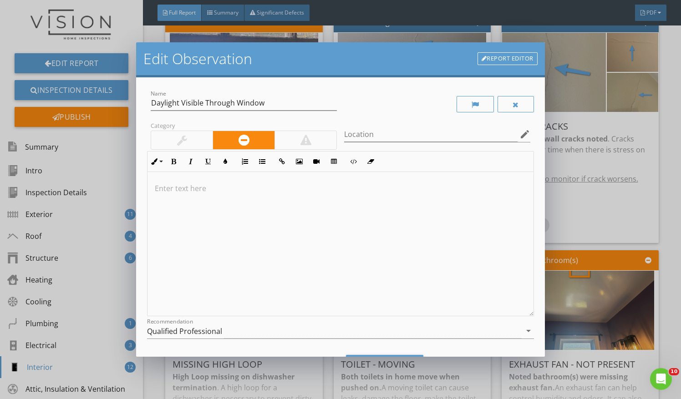
click at [195, 192] on p at bounding box center [340, 188] width 371 height 11
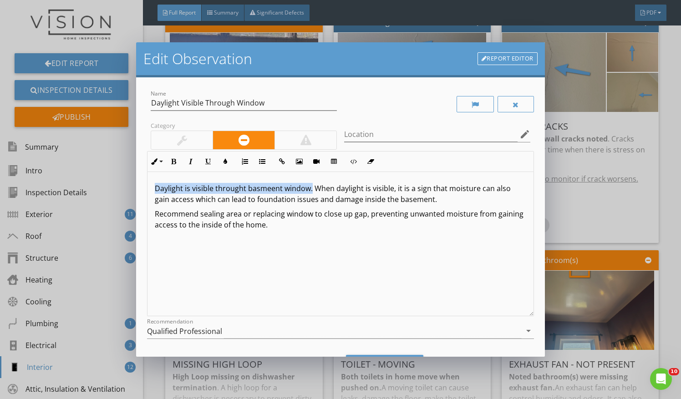
drag, startPoint x: 155, startPoint y: 186, endPoint x: 310, endPoint y: 190, distance: 155.2
click at [310, 190] on p "Daylight is visible throught basmeent window. When daylight is visible, it is a…" at bounding box center [340, 194] width 371 height 22
click at [170, 159] on icon "button" at bounding box center [173, 161] width 6 height 6
drag, startPoint x: 291, startPoint y: 227, endPoint x: 140, endPoint y: 214, distance: 152.1
click at [140, 214] on div "Name Daylight Visible Through Window Category Location edit Inline Style XLarge…" at bounding box center [340, 216] width 409 height 279
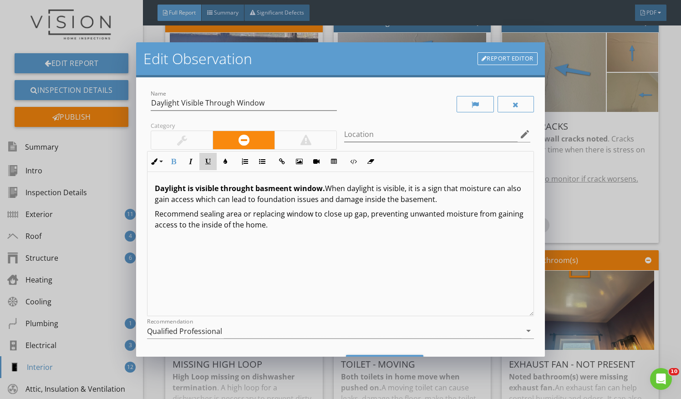
click at [209, 163] on icon "button" at bounding box center [208, 161] width 6 height 6
click at [287, 336] on div "Qualified Professional" at bounding box center [334, 331] width 374 height 15
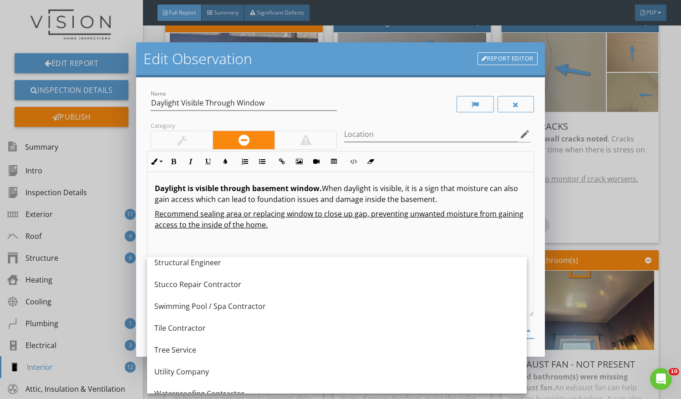
scroll to position [1269, 0]
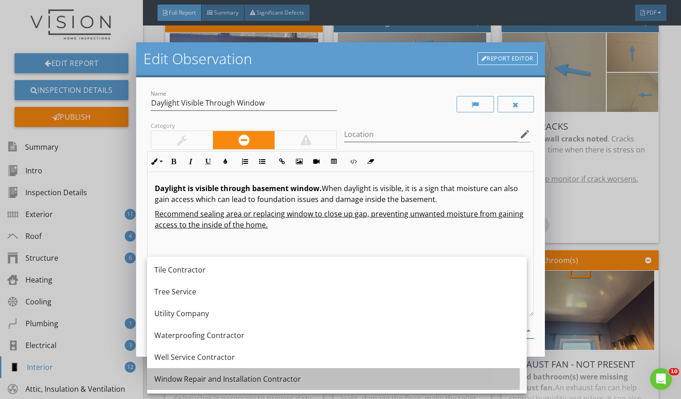
click at [268, 376] on div "Window Repair and Installation Contractor" at bounding box center [336, 379] width 365 height 11
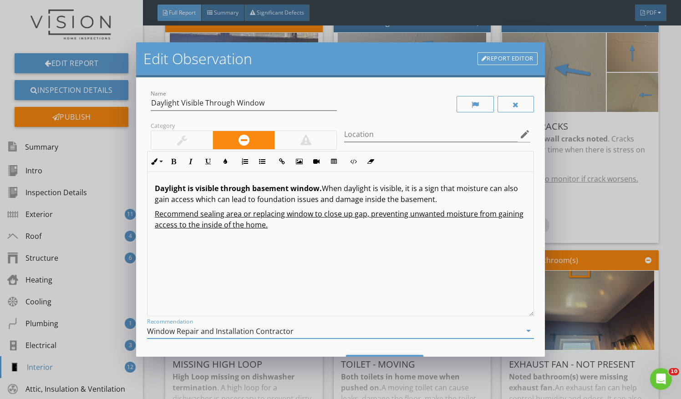
scroll to position [47, 0]
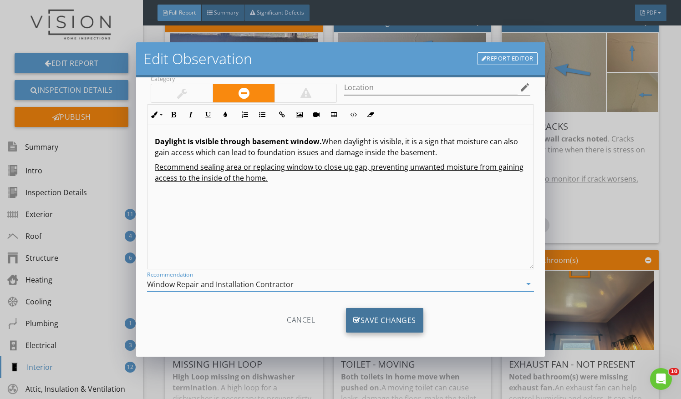
click at [400, 321] on div "Save Changes" at bounding box center [384, 320] width 77 height 25
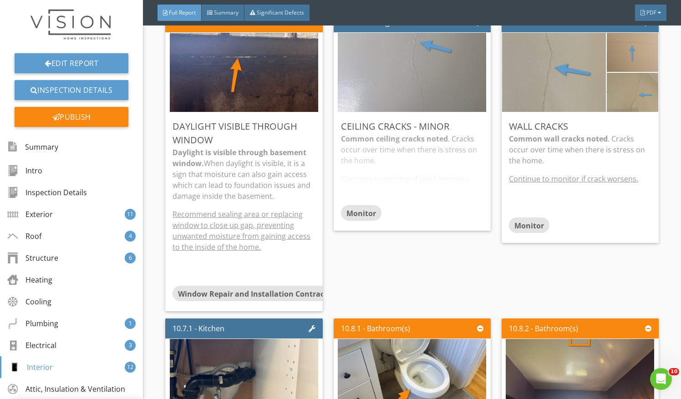
scroll to position [0, 0]
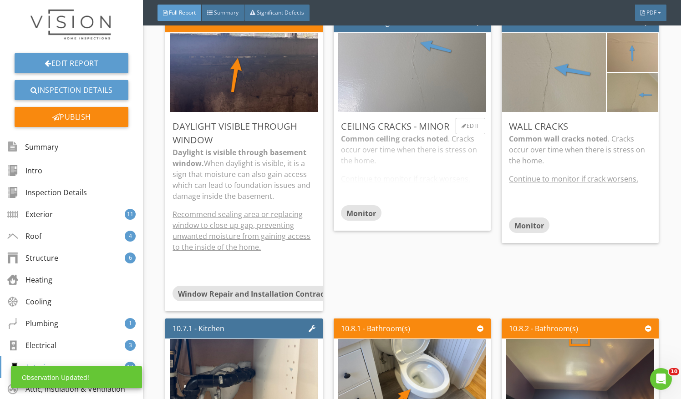
click at [370, 164] on div "Common ceiling cracks noted . Cracks occur over time when there is stress on th…" at bounding box center [412, 169] width 142 height 72
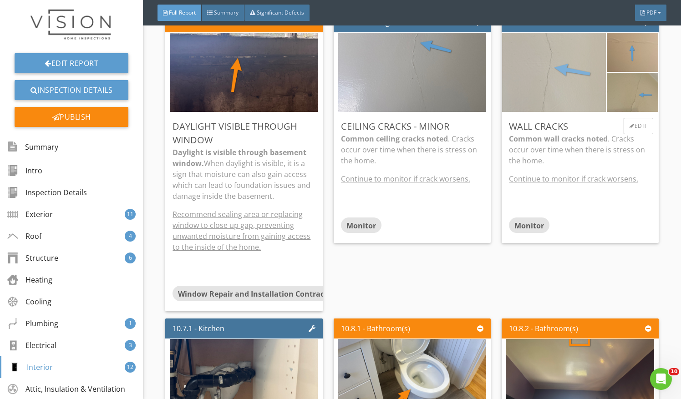
scroll to position [7522, 0]
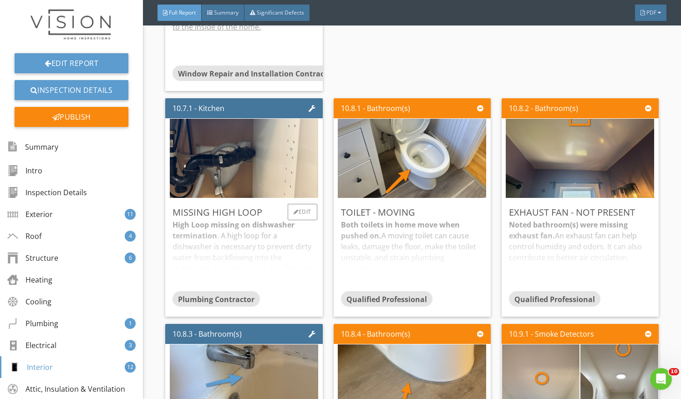
click at [264, 234] on div "High Loop missing on dishwasher termination . A high loop for a dishwasher is n…" at bounding box center [243, 255] width 142 height 72
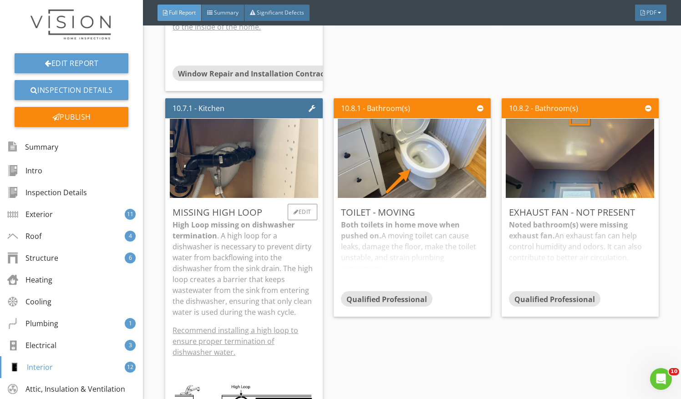
scroll to position [7613, 0]
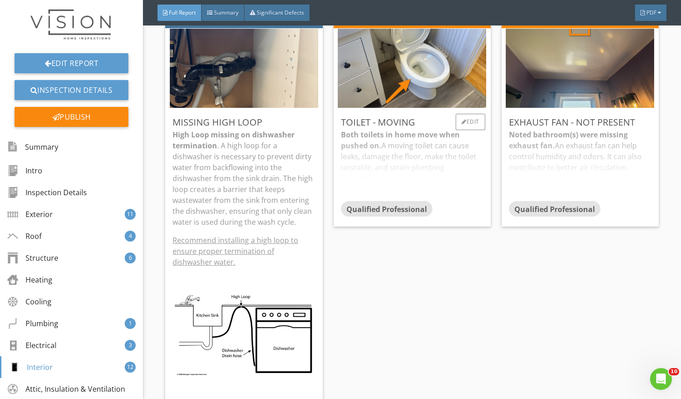
click at [376, 173] on div "Both toilets in home move when pushed on. A moving toilet can cause leaks, dama…" at bounding box center [412, 165] width 142 height 72
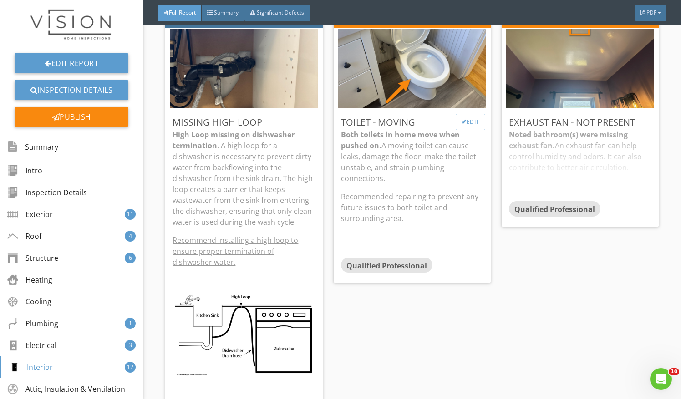
click at [473, 114] on div "Edit" at bounding box center [470, 122] width 30 height 16
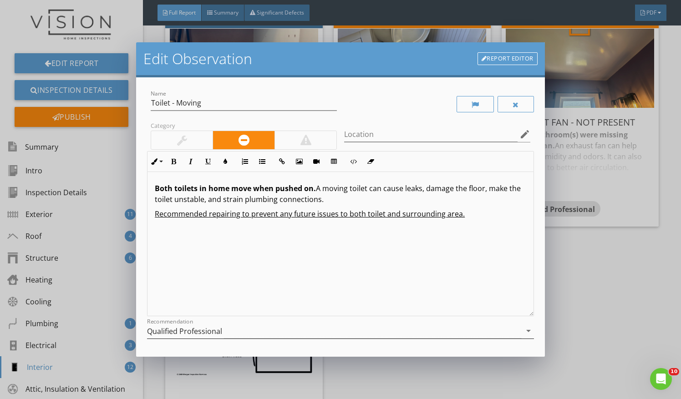
click at [356, 328] on div "Qualified Professional" at bounding box center [334, 331] width 374 height 15
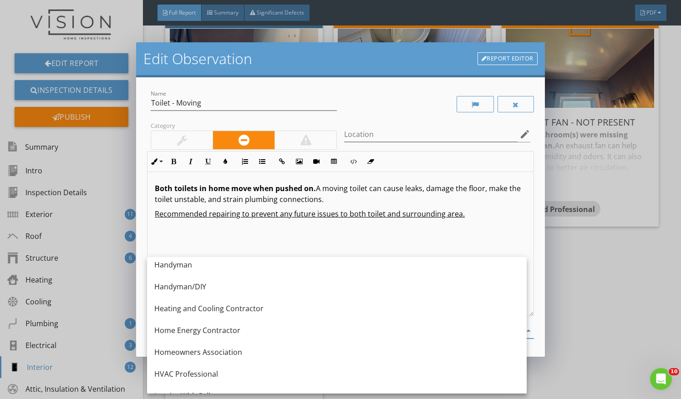
scroll to position [625, 0]
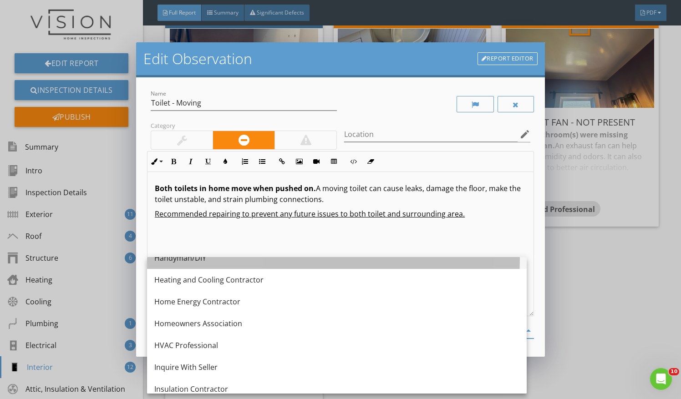
click at [265, 265] on div "Handyman/DIY" at bounding box center [336, 258] width 365 height 22
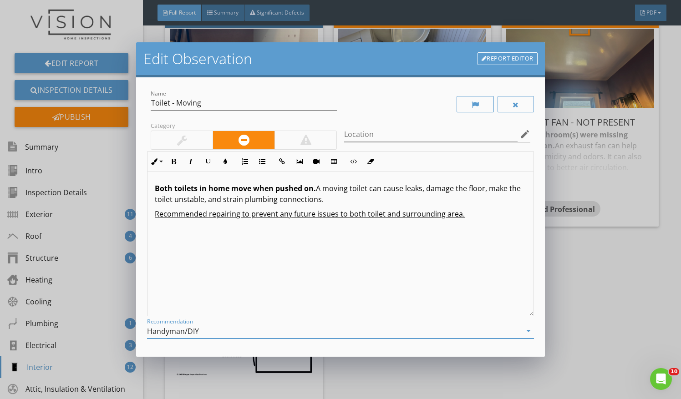
scroll to position [78, 0]
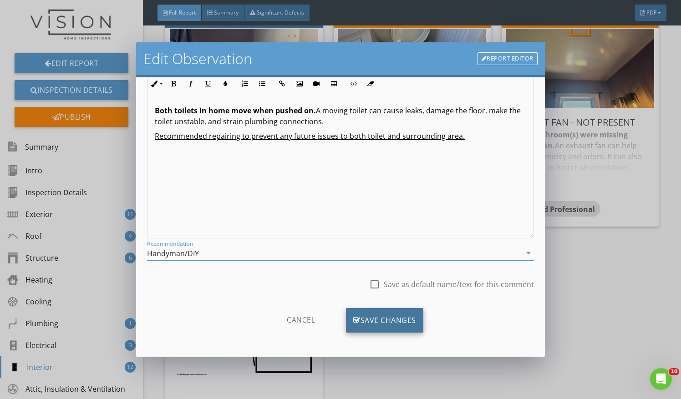
click at [403, 318] on div "Save Changes" at bounding box center [384, 320] width 77 height 25
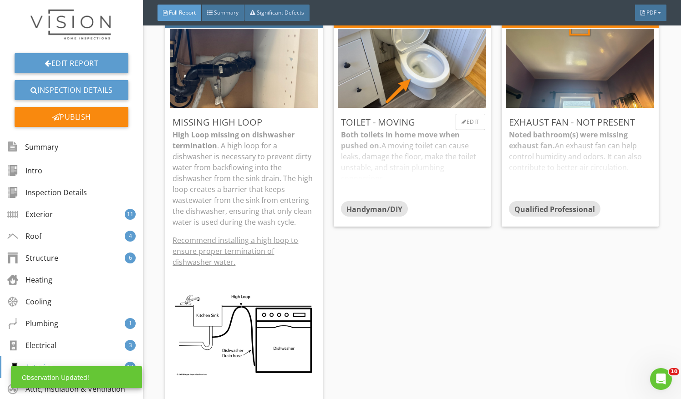
click at [425, 148] on div "Both toilets in home move when pushed on. A moving toilet can cause leaks, dama…" at bounding box center [412, 165] width 142 height 72
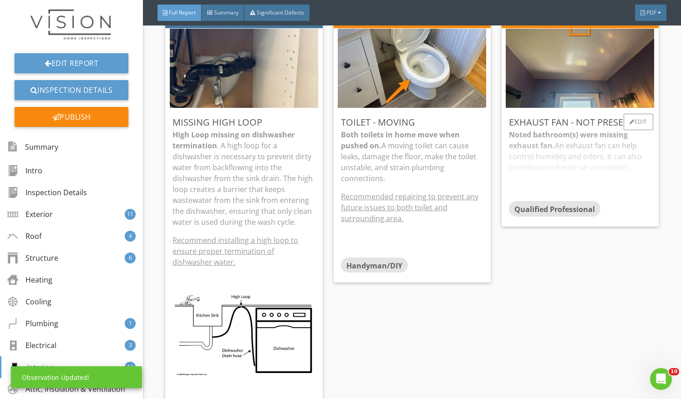
click at [560, 166] on div "Noted bathroom(s) were missing exhaust fan. An exhaust fan can help control hum…" at bounding box center [580, 165] width 142 height 72
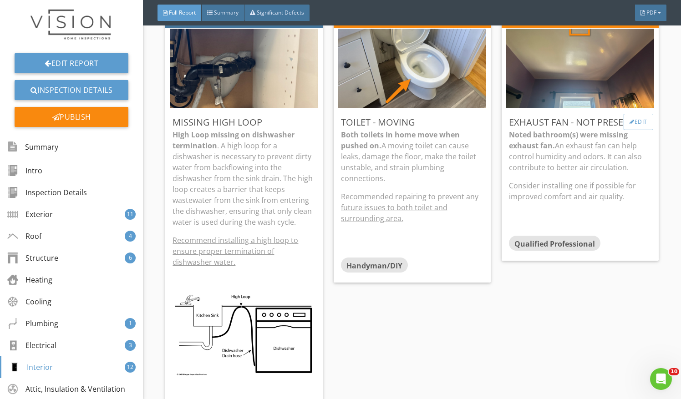
click at [629, 119] on div at bounding box center [631, 121] width 5 height 5
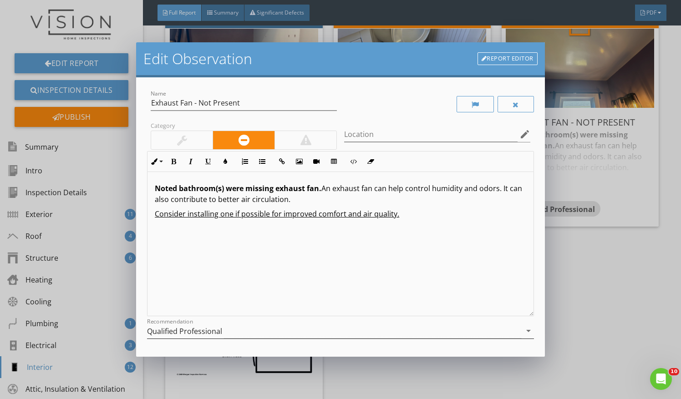
click at [430, 330] on div "Qualified Professional" at bounding box center [334, 331] width 374 height 15
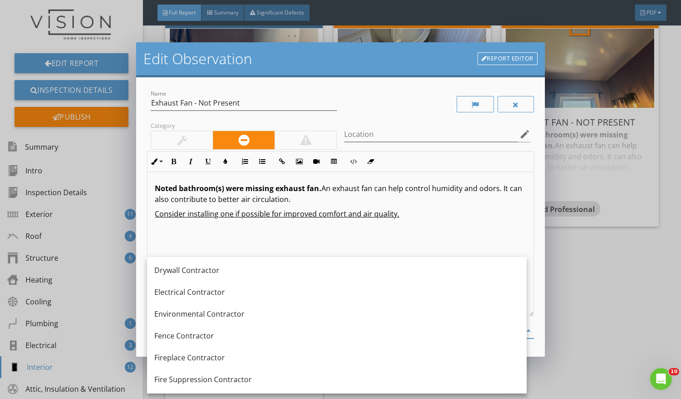
scroll to position [477, 0]
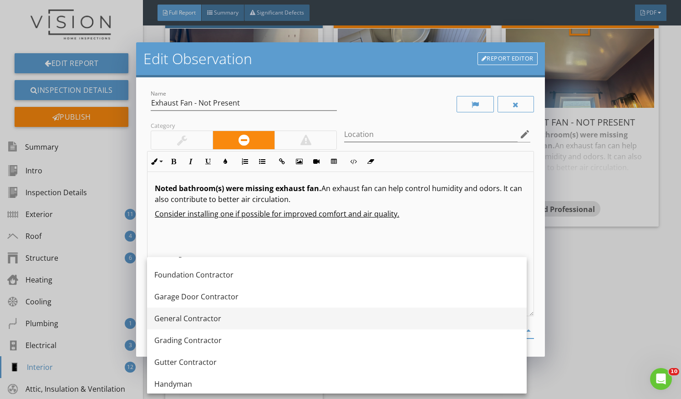
click at [246, 313] on div "General Contractor" at bounding box center [336, 318] width 365 height 11
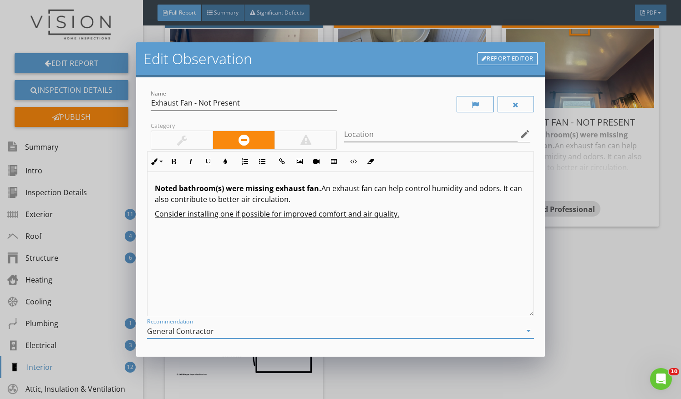
scroll to position [78, 0]
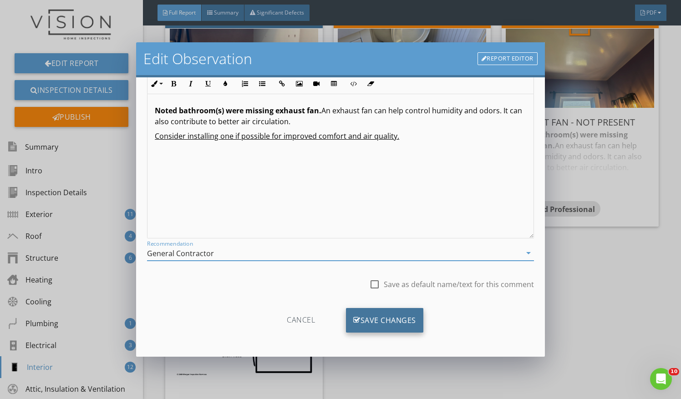
click at [390, 313] on div "Save Changes" at bounding box center [384, 320] width 77 height 25
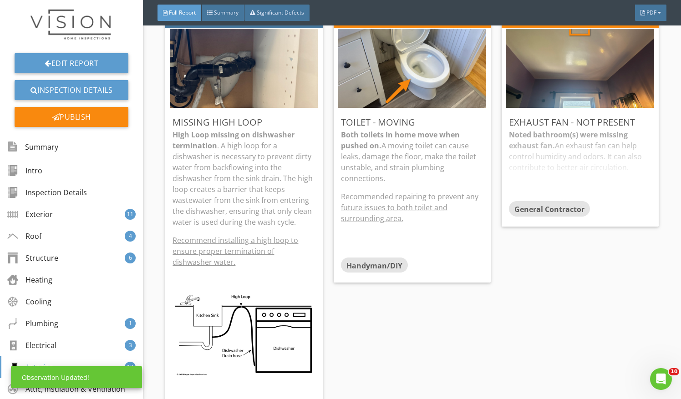
scroll to position [0, 0]
click at [561, 181] on div "Noted bathroom(s) were missing exhaust fan. An exhaust fan can help control hum…" at bounding box center [580, 165] width 142 height 72
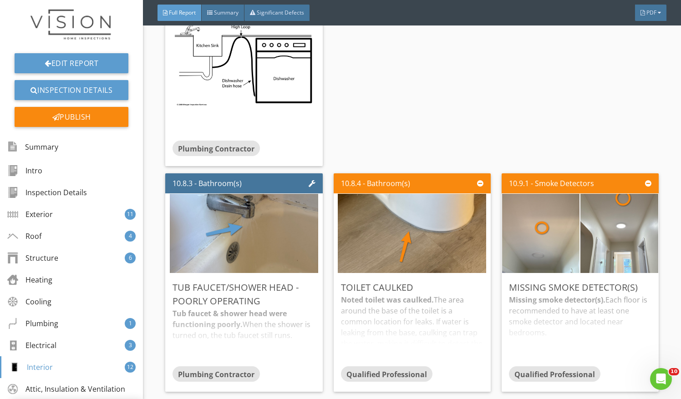
scroll to position [7998, 0]
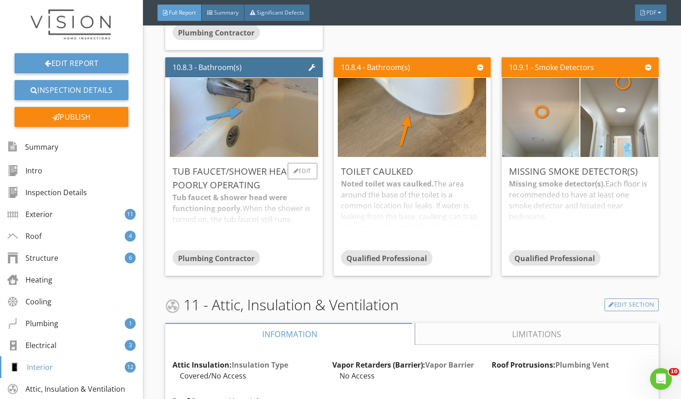
click at [265, 215] on div "Tub faucet & shower head were functioning poorly. When the shower is turned on,…" at bounding box center [243, 221] width 142 height 58
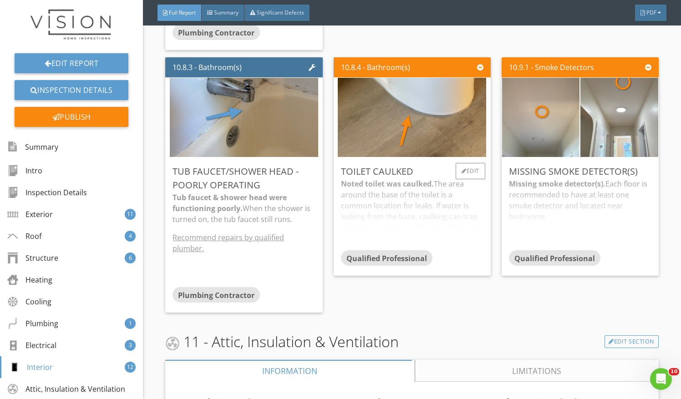
click at [362, 207] on div "Noted toilet was caulked. The area around the base of the toilet is a common lo…" at bounding box center [412, 214] width 142 height 72
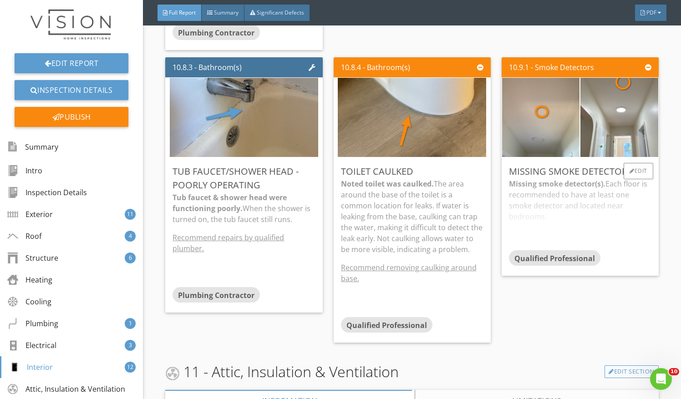
click at [557, 243] on div "Missing smoke detector(s). Each floor is recommended to have at least one smoke…" at bounding box center [580, 214] width 142 height 72
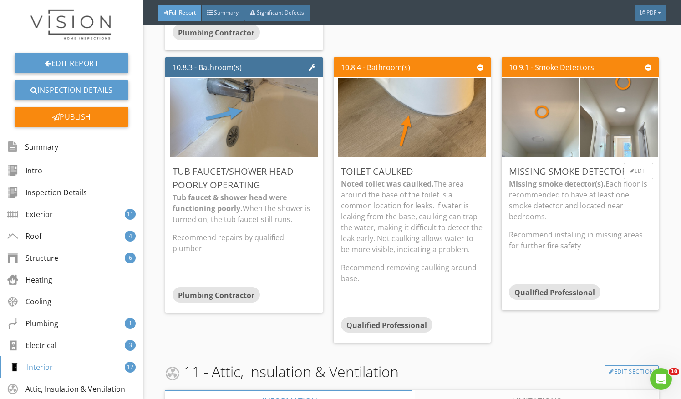
click at [647, 171] on div "Missing Smoke Detector(s) Missing smoke detector(s). Each floor is recommended …" at bounding box center [579, 233] width 157 height 152
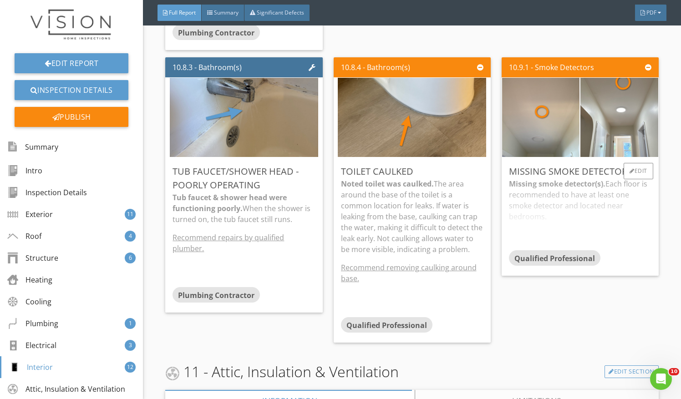
click at [591, 225] on div "Missing smoke detector(s). Each floor is recommended to have at least one smoke…" at bounding box center [580, 214] width 142 height 72
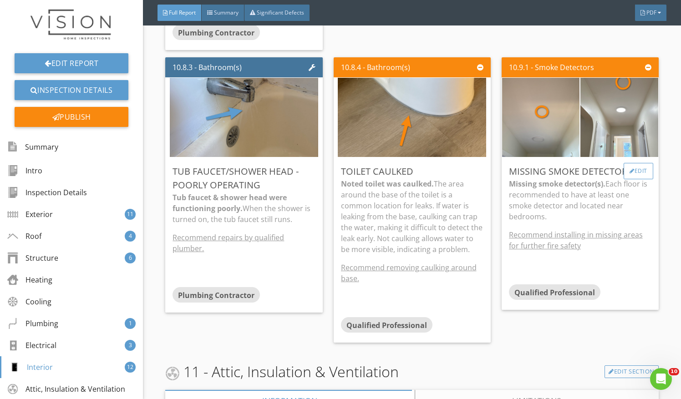
click at [634, 174] on div "Edit" at bounding box center [638, 171] width 30 height 16
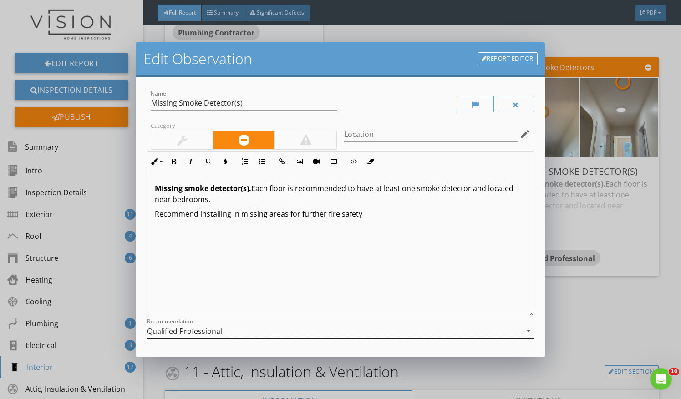
click at [483, 329] on div "Qualified Professional" at bounding box center [334, 331] width 374 height 15
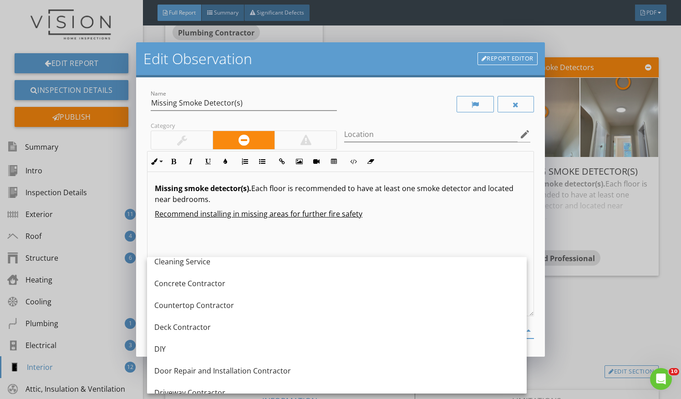
scroll to position [185, 0]
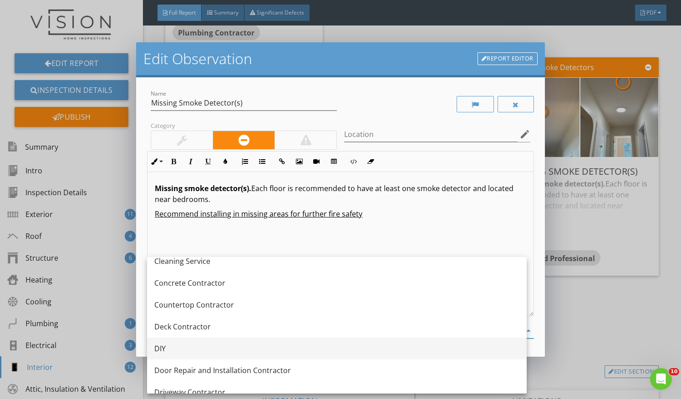
click at [430, 350] on div "DIY" at bounding box center [336, 348] width 365 height 11
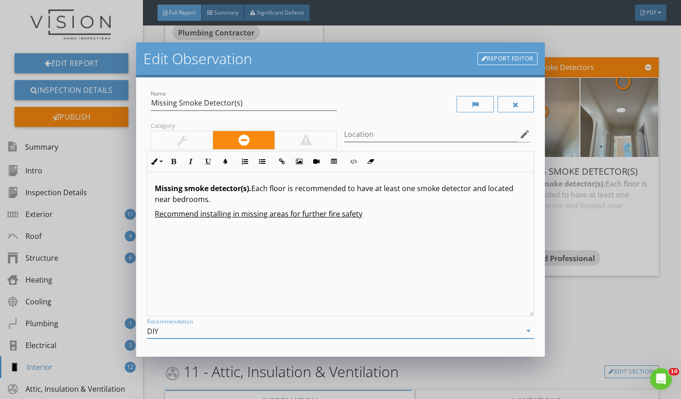
scroll to position [78, 0]
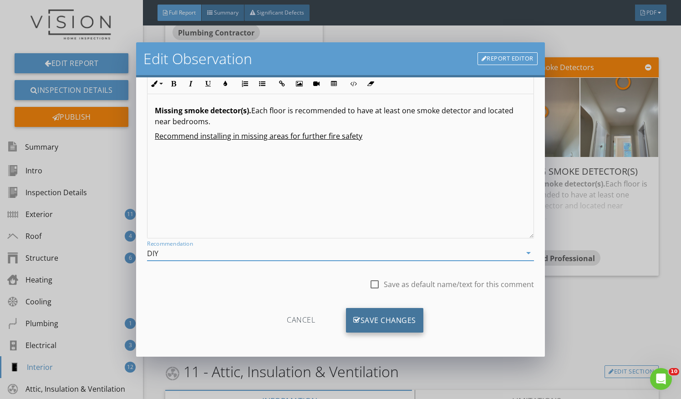
click at [384, 315] on div "Save Changes" at bounding box center [384, 320] width 77 height 25
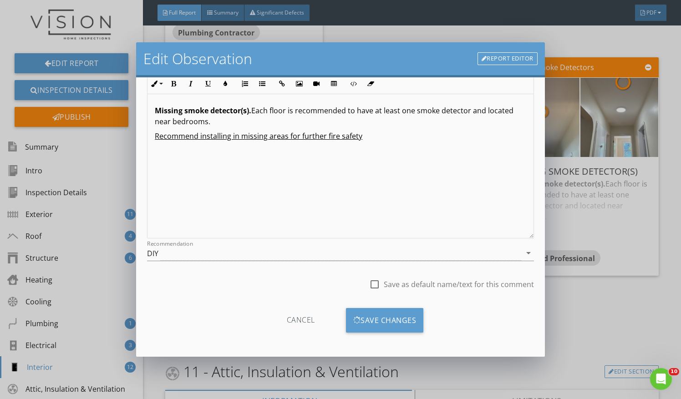
scroll to position [0, 0]
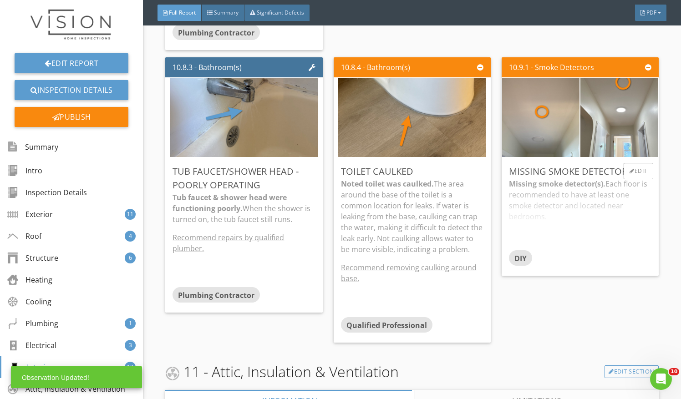
click at [540, 216] on div "Missing smoke detector(s). Each floor is recommended to have at least one smoke…" at bounding box center [580, 214] width 142 height 72
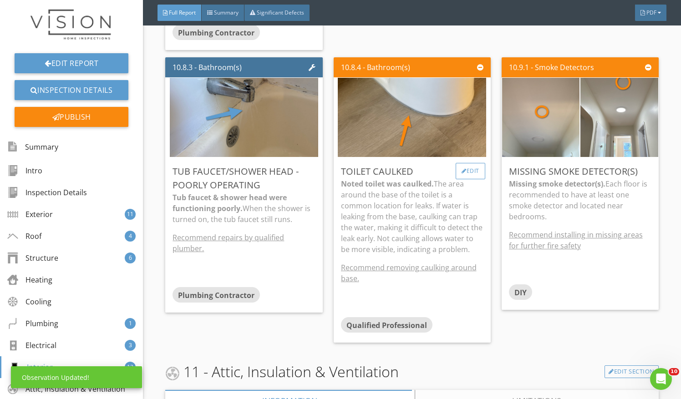
click at [467, 167] on div "Edit" at bounding box center [470, 171] width 30 height 16
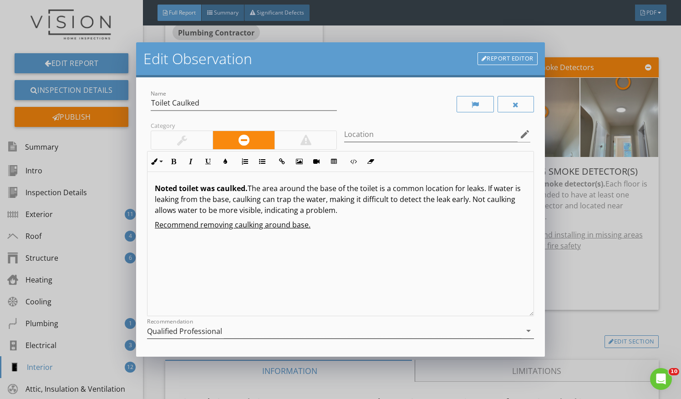
click at [367, 330] on div "Qualified Professional" at bounding box center [334, 331] width 374 height 15
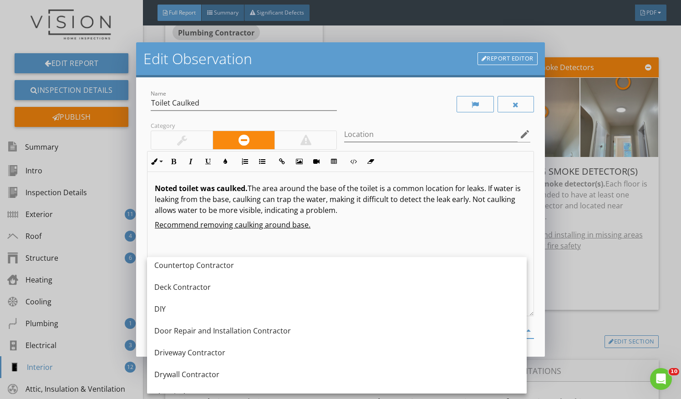
scroll to position [222, 0]
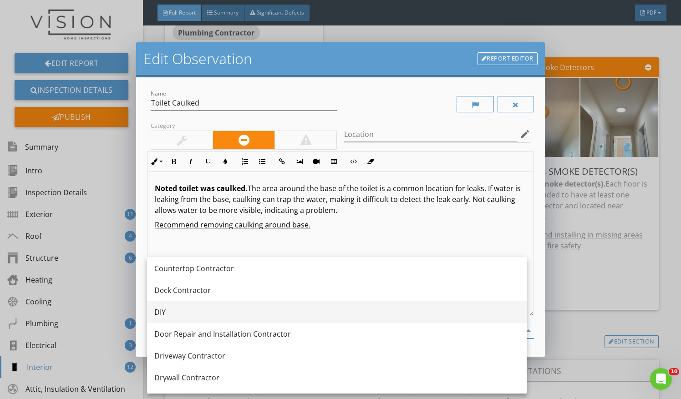
click at [379, 316] on div "DIY" at bounding box center [336, 312] width 365 height 11
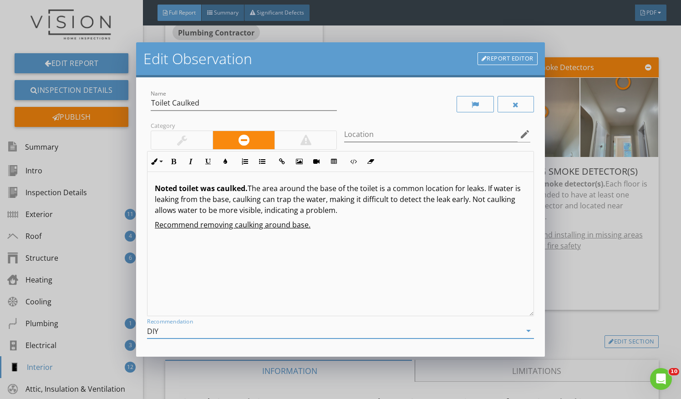
scroll to position [78, 0]
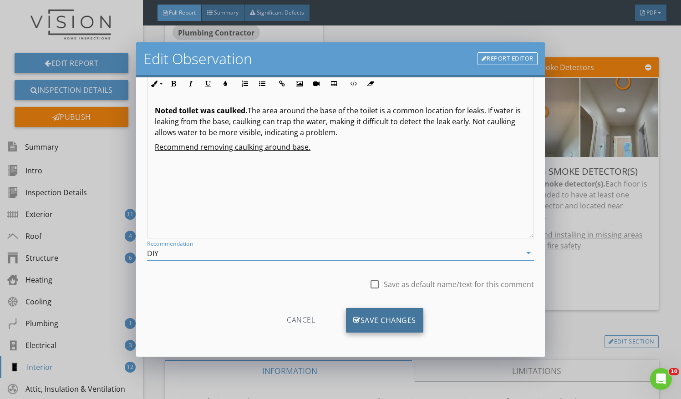
click at [397, 327] on div "Save Changes" at bounding box center [384, 320] width 77 height 25
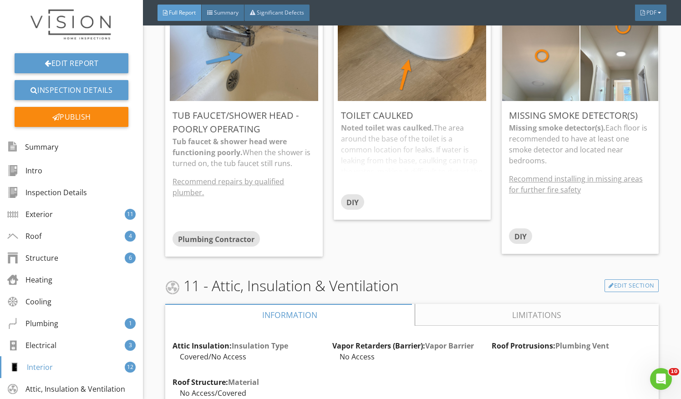
scroll to position [8031, 0]
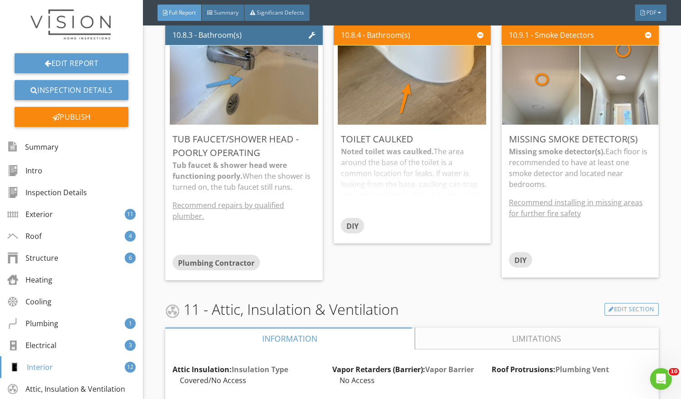
click at [494, 332] on link "Limitations" at bounding box center [536, 339] width 243 height 22
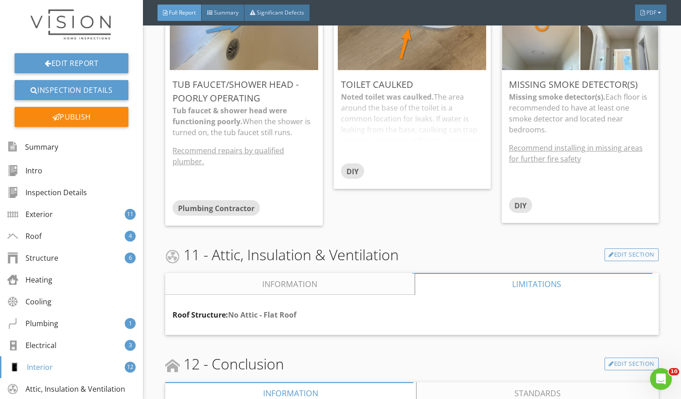
scroll to position [8085, 0]
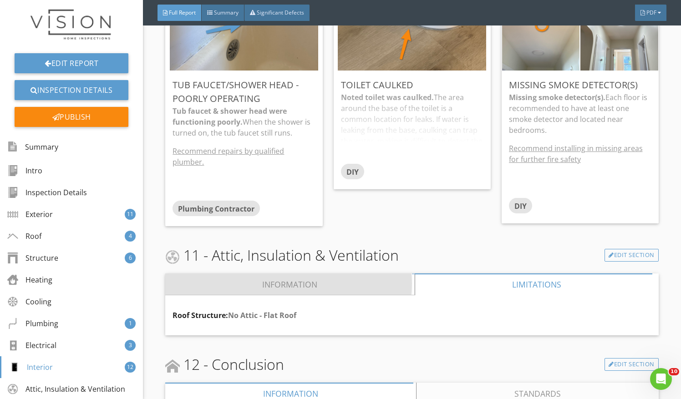
click at [360, 278] on link "Information" at bounding box center [289, 284] width 249 height 22
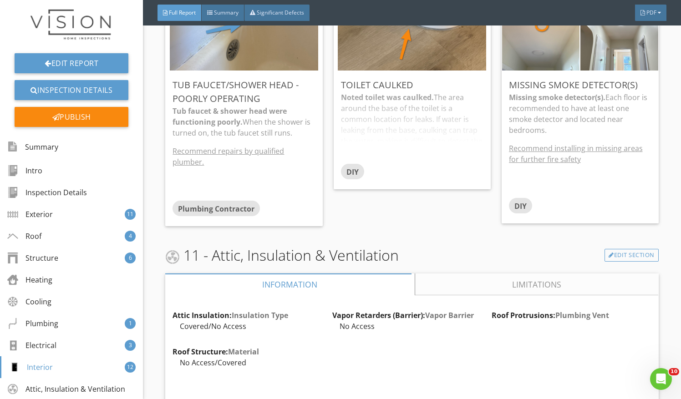
scroll to position [8126, 0]
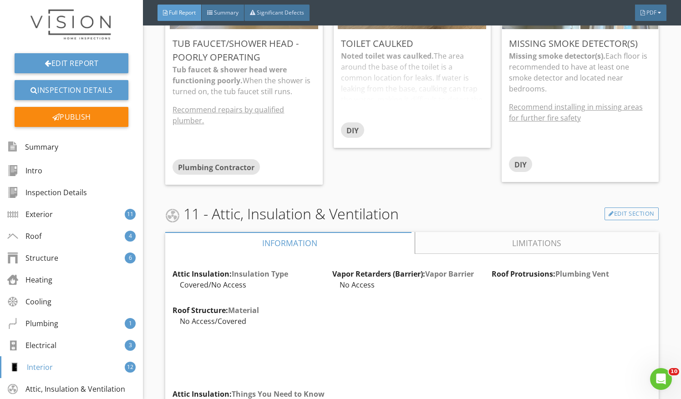
click at [493, 242] on link "Limitations" at bounding box center [536, 243] width 243 height 22
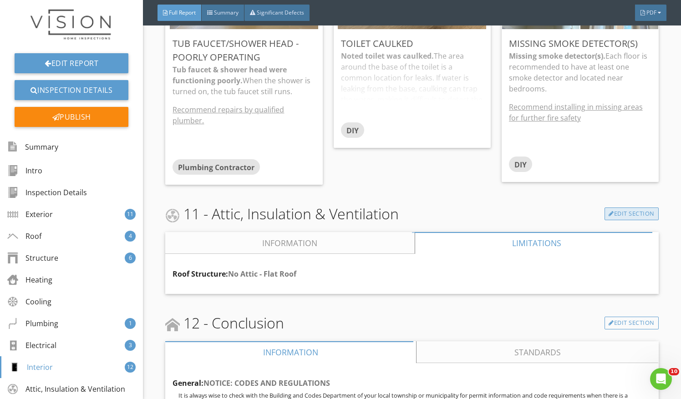
click at [625, 213] on link "Edit Section" at bounding box center [631, 213] width 54 height 13
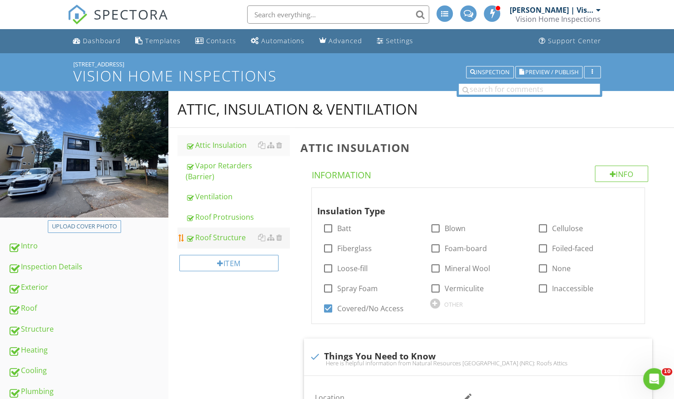
click at [242, 243] on link "Roof Structure" at bounding box center [238, 238] width 104 height 20
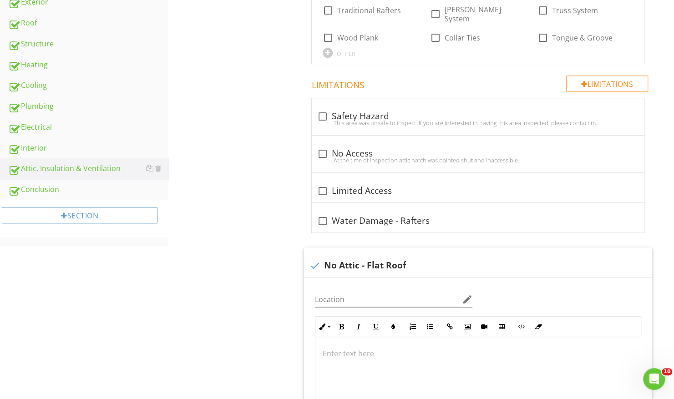
scroll to position [286, 0]
click at [340, 260] on div "check No Attic - Flat Roof" at bounding box center [477, 265] width 337 height 11
checkbox input "true"
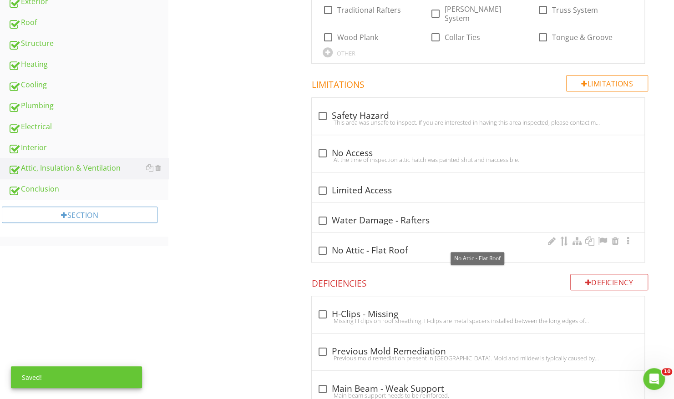
click at [339, 246] on div "check_box_outline_blank No Attic - Flat Roof" at bounding box center [478, 250] width 322 height 11
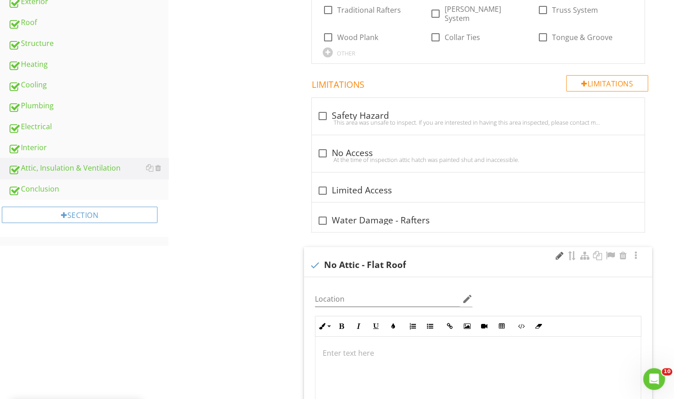
click at [558, 251] on div at bounding box center [559, 255] width 11 height 9
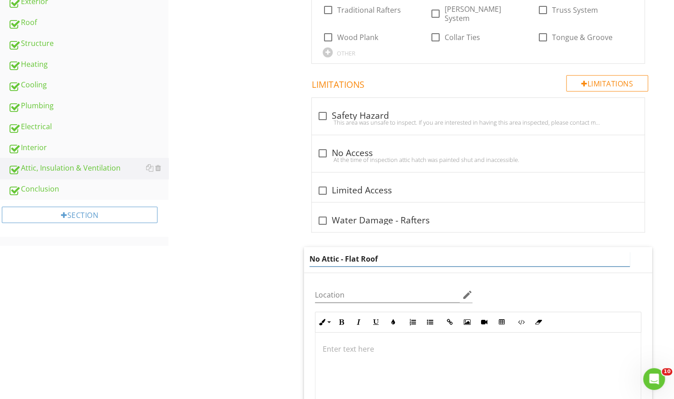
click at [321, 252] on input "No Attic - Flat Roof" at bounding box center [469, 259] width 320 height 15
type input "No Accessible Attic - Flat Roof"
drag, startPoint x: 338, startPoint y: 252, endPoint x: 279, endPoint y: 238, distance: 60.0
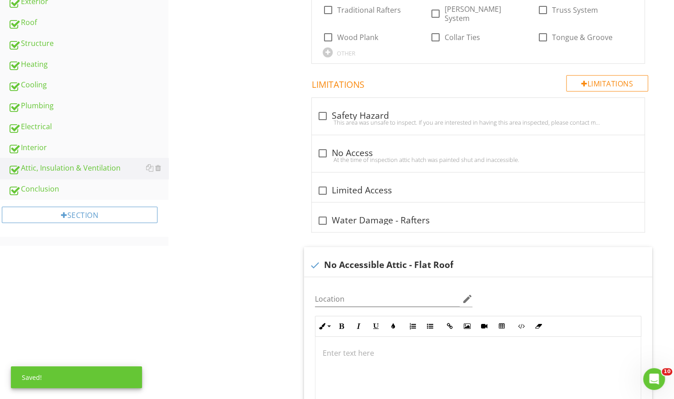
scroll to position [0, 0]
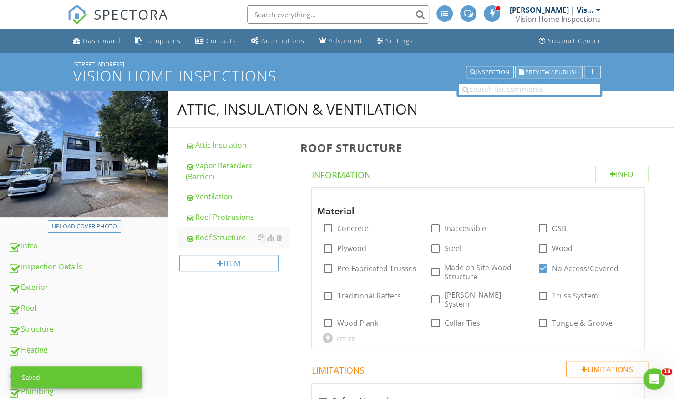
click at [556, 75] on span "Preview / Publish" at bounding box center [551, 72] width 53 height 6
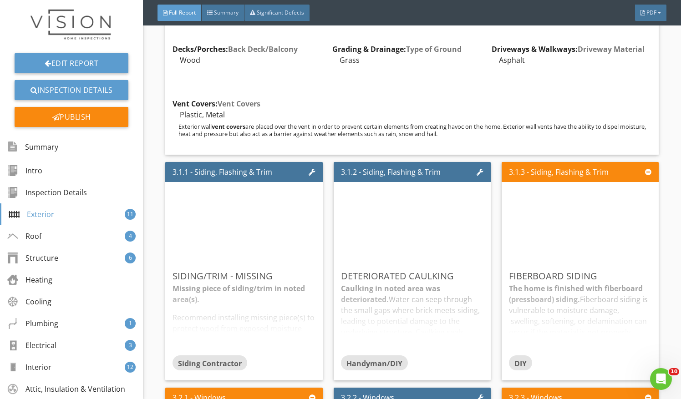
scroll to position [1144, 0]
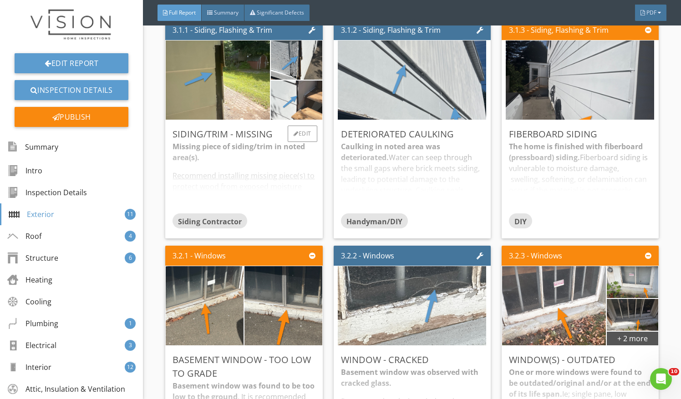
click at [295, 156] on div "Missing piece of siding/trim in noted area(s). Recommend installing missing pie…" at bounding box center [243, 177] width 142 height 72
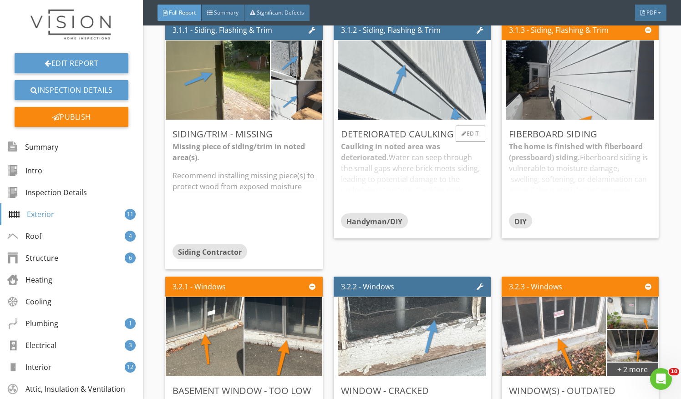
click at [443, 179] on div "Caulking in noted area was deteriorated. Water can seep through the small gaps …" at bounding box center [412, 177] width 142 height 72
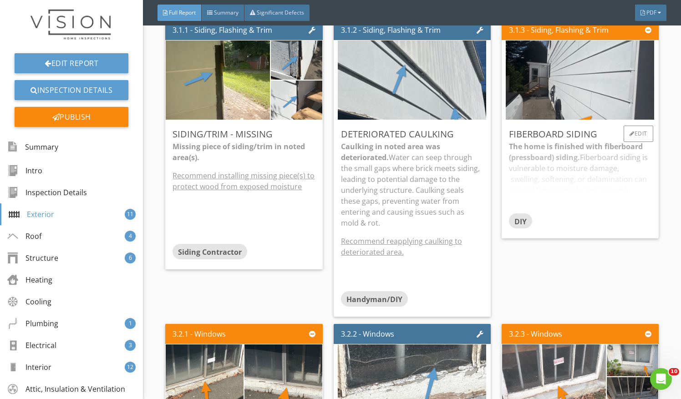
click at [562, 167] on div "The home is finished with fiberboard (pressboard) siding. Fiberboard siding is …" at bounding box center [580, 177] width 142 height 72
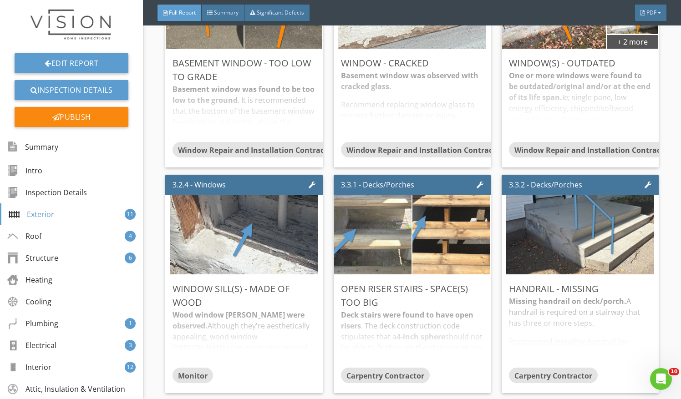
scroll to position [1553, 0]
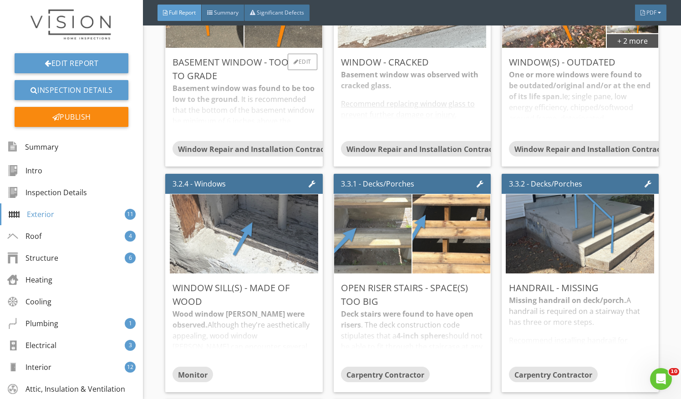
click at [313, 126] on div "Basement Window - Too Low To Grade Basement window was found to be too low to t…" at bounding box center [243, 107] width 157 height 118
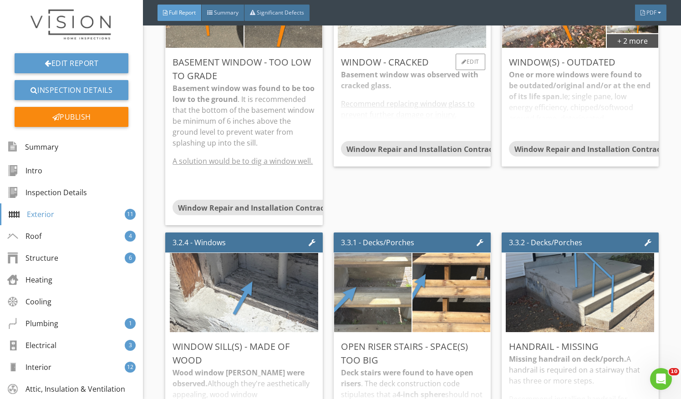
click at [388, 104] on div "Basement window was observed with cracked glass. Recommend replacing window gla…" at bounding box center [412, 105] width 142 height 72
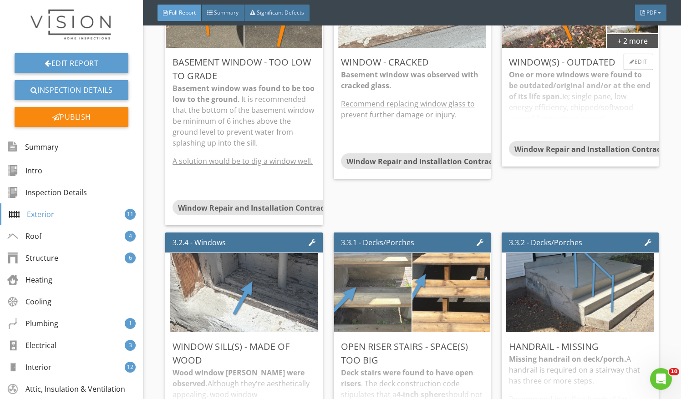
click at [550, 108] on div "One or more windows were found to be outdated/original and/or at the end of its…" at bounding box center [580, 105] width 142 height 72
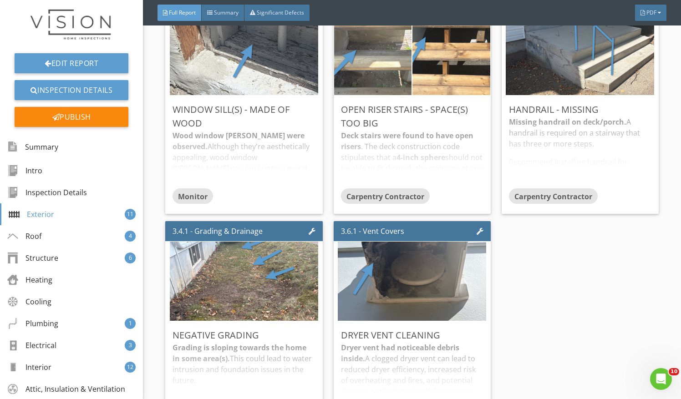
scroll to position [1791, 0]
click at [251, 158] on div "Wood window sills were observed. Although they're aesthetically appealing, wood…" at bounding box center [243, 159] width 142 height 58
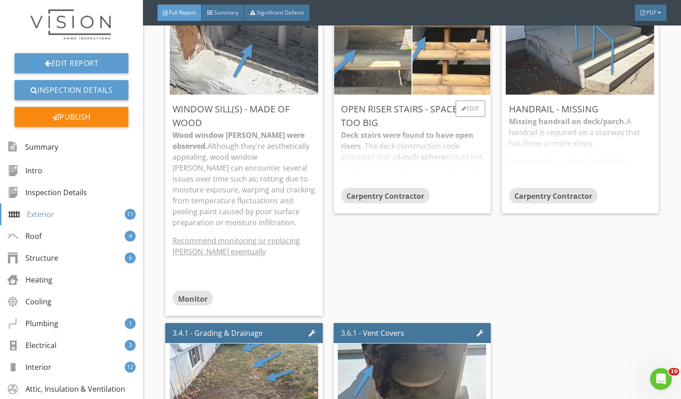
click at [376, 163] on div "Deck stairs were found to have open risers . The deck construction code stipula…" at bounding box center [412, 159] width 142 height 58
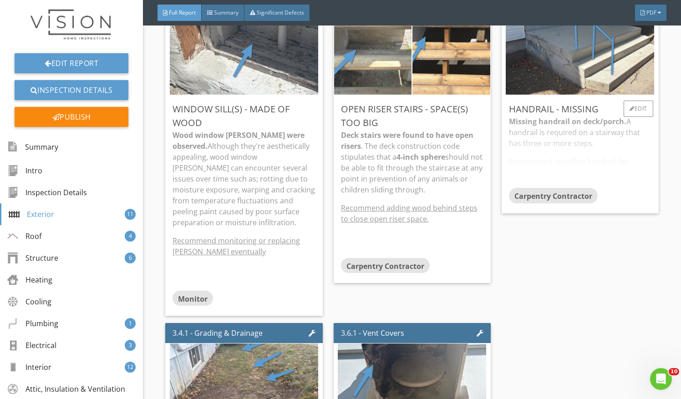
click at [611, 156] on div "Missing handrail on deck/porch. A handrail is required on a stairway that has t…" at bounding box center [580, 152] width 142 height 72
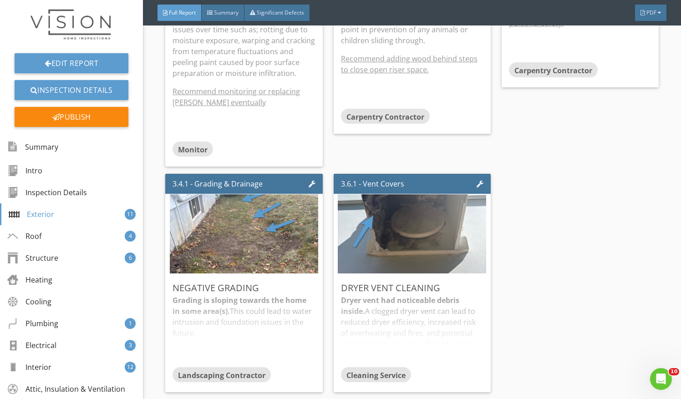
scroll to position [2103, 0]
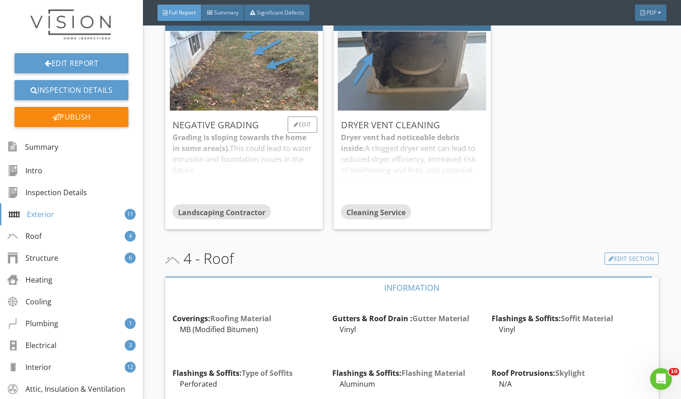
click at [250, 165] on div "Grading is sloping towards the home in some area(s). This could lead to water i…" at bounding box center [243, 168] width 142 height 72
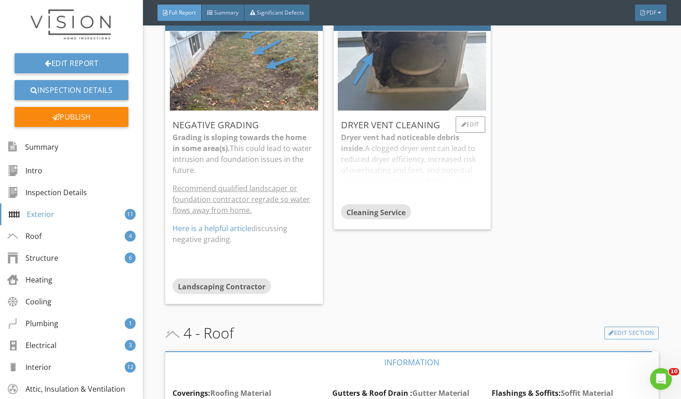
click at [369, 153] on div "Dryer vent had noticeable debris inside. A clogged dryer vent can lead to reduc…" at bounding box center [412, 168] width 142 height 72
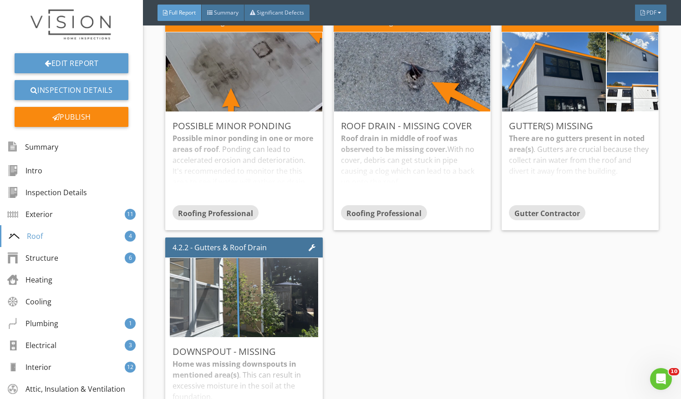
scroll to position [2844, 0]
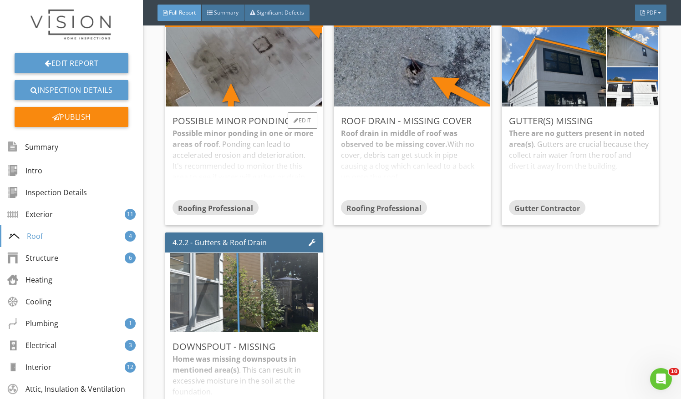
click at [271, 154] on div "Possible minor ponding in one or more areas of roof . Ponding can lead to accel…" at bounding box center [243, 164] width 142 height 72
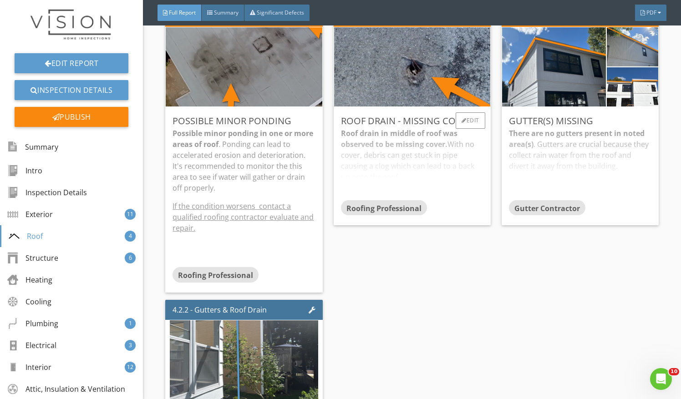
click at [392, 177] on div "Roof drain in middle of roof was observed to be missing cover. With no cover, d…" at bounding box center [412, 164] width 142 height 72
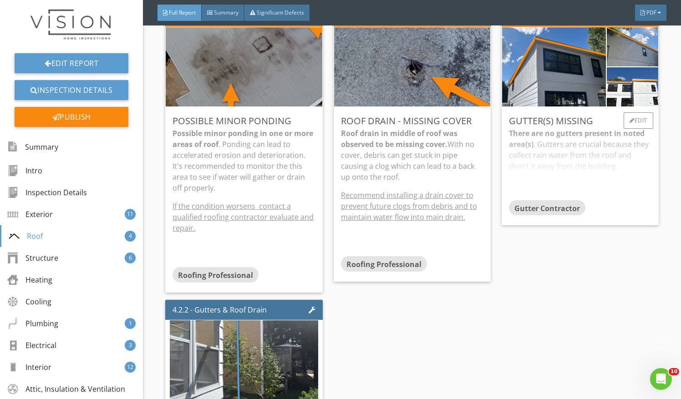
click at [583, 186] on div "There are no gutters present in noted area(s) . Gutters are crucial because the…" at bounding box center [580, 164] width 142 height 72
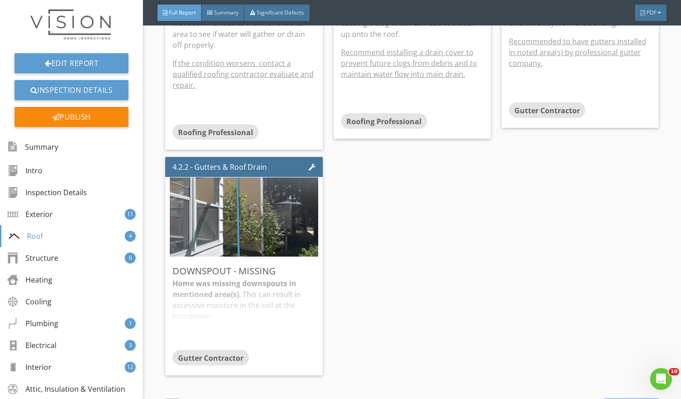
scroll to position [3005, 0]
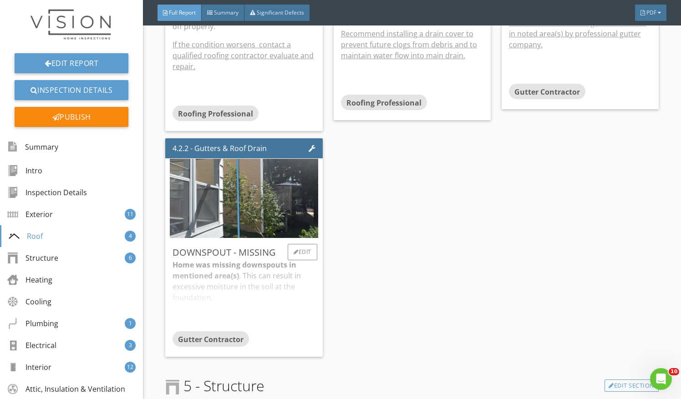
click at [248, 285] on div "Home was missing downspouts in mentioned area(s) . This can result in excessive…" at bounding box center [243, 295] width 142 height 72
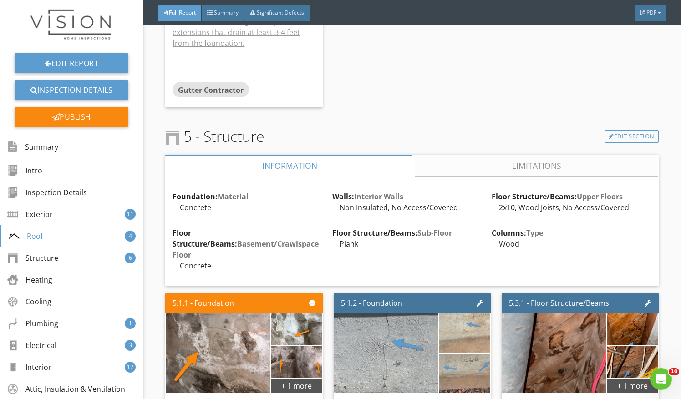
scroll to position [3520, 0]
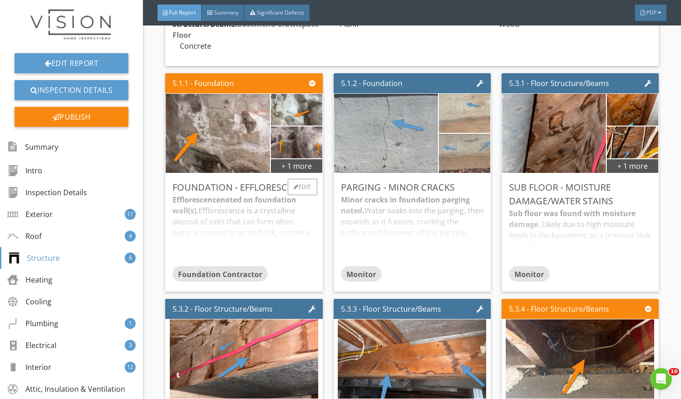
click at [267, 266] on div "Foundation Contractor" at bounding box center [243, 275] width 142 height 18
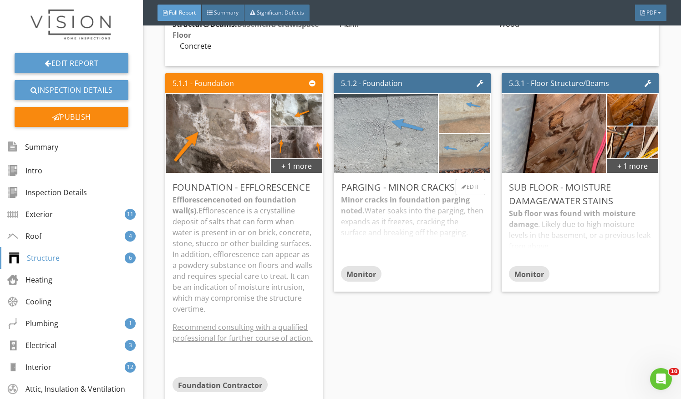
click at [395, 224] on div "Minor cracks in foundation parging noted. Water soaks into the parging, then ex…" at bounding box center [412, 230] width 142 height 72
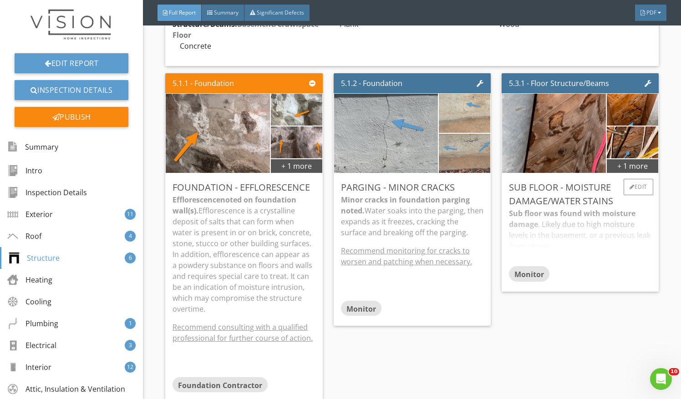
click at [611, 243] on div "Sub floor was found with moisture damage . Likely due to high moisture levels i…" at bounding box center [580, 237] width 142 height 58
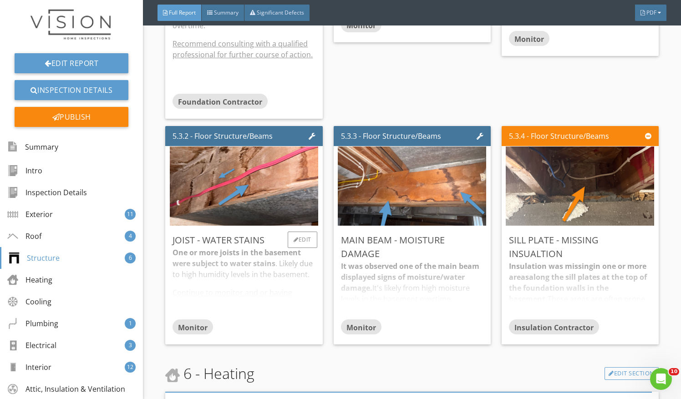
scroll to position [3804, 0]
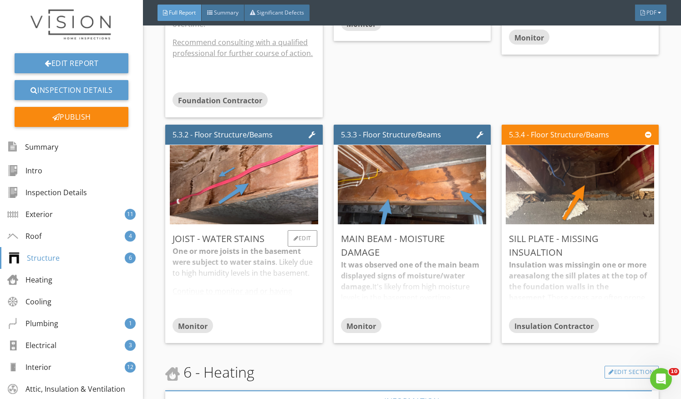
click at [238, 318] on div "Monitor" at bounding box center [243, 327] width 142 height 18
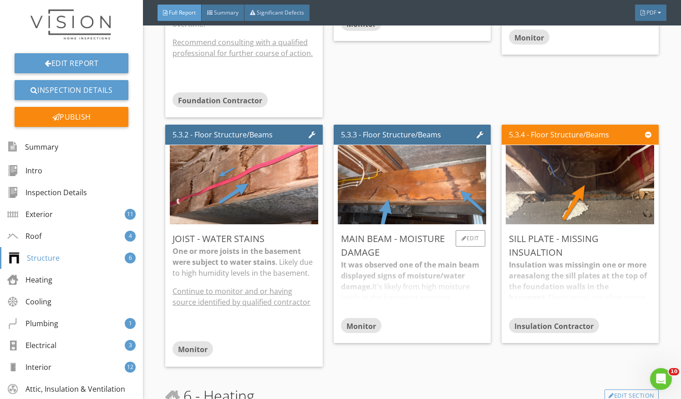
click at [397, 287] on div "It was observed one of the main beam displayed signs of moisture/water damage. …" at bounding box center [412, 288] width 142 height 58
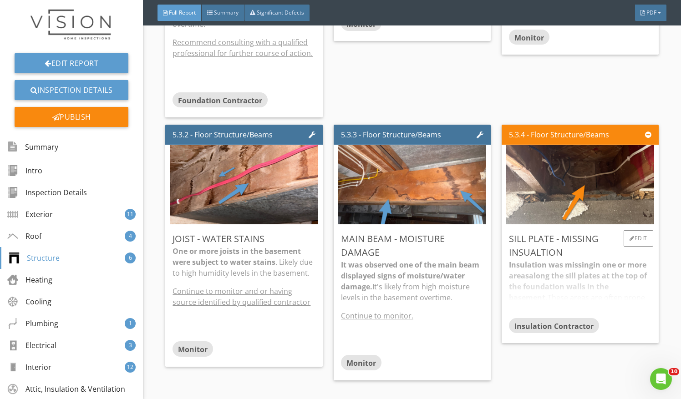
click at [588, 288] on div "Insulation was missing in one or more areas along the sill plates at the top of…" at bounding box center [580, 288] width 142 height 58
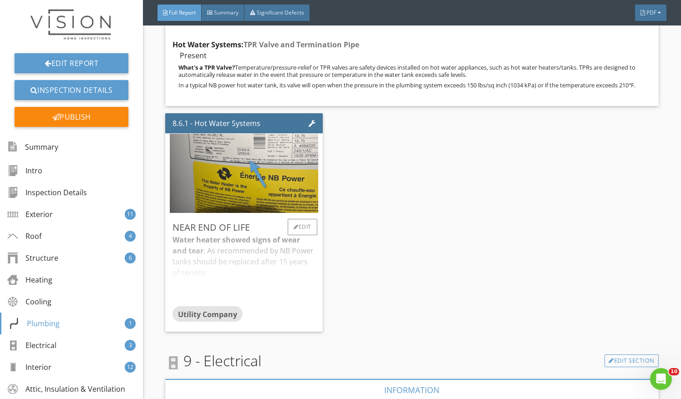
click at [236, 282] on div "Water heater showed signs of wear and tear . As recommended by NB Power tanks s…" at bounding box center [243, 270] width 142 height 72
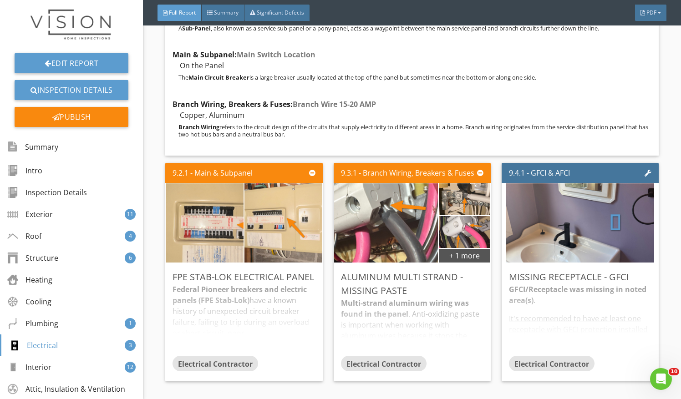
scroll to position [6102, 0]
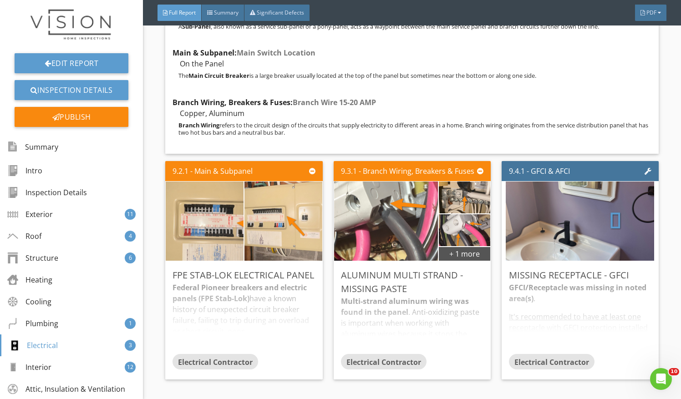
click at [236, 282] on div "Federal Pioneer breakers and electric panels (FPE Stab-Lok) have a known histor…" at bounding box center [243, 318] width 142 height 72
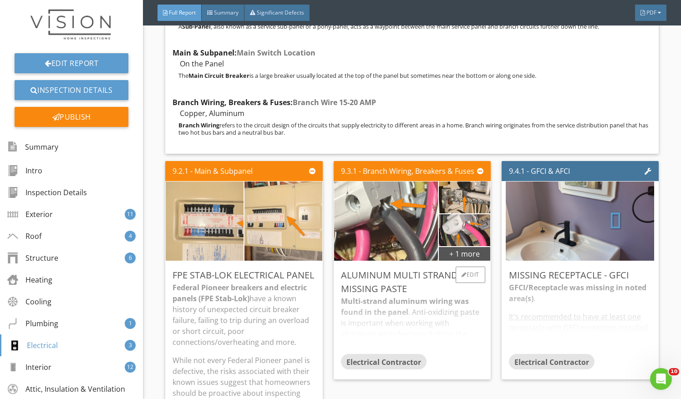
click at [445, 296] on div "Multi-strand aluminum wiring was found in the panel . Anti-oxidizing paste is i…" at bounding box center [412, 325] width 142 height 58
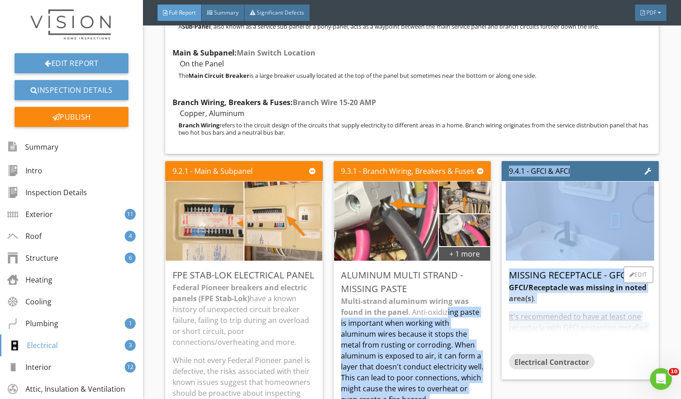
drag, startPoint x: 445, startPoint y: 290, endPoint x: 547, endPoint y: 280, distance: 102.4
click at [547, 280] on div "9.2.1 - Main & Subpanel FPE Stab-lok Electrical Panel Federal Pioneer breakers …" at bounding box center [411, 339] width 493 height 365
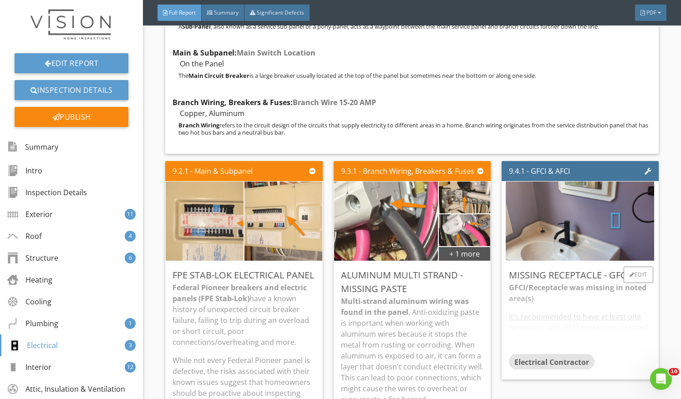
click at [547, 282] on div "GFCI/Receptacle was missing in noted area(s) . It's recommended to have at leas…" at bounding box center [580, 318] width 142 height 72
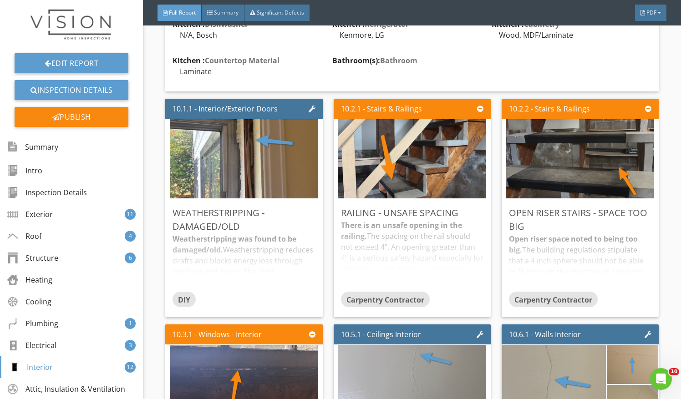
scroll to position [6872, 0]
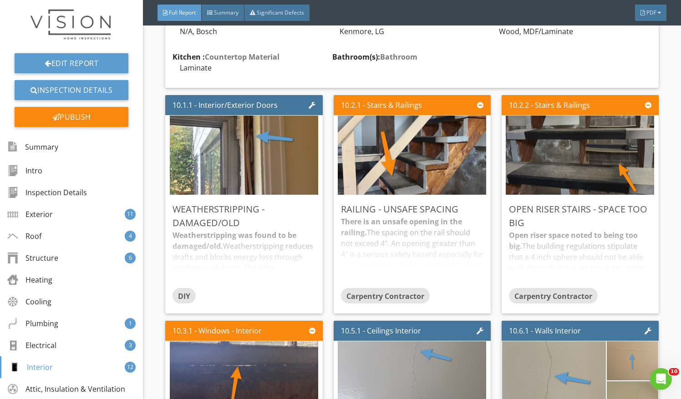
click at [228, 330] on div "10.3.1 - Windows - Interior" at bounding box center [216, 330] width 89 height 11
click at [264, 259] on div "Weatherstripping was found to be damaged/old. Weatherstripping reduces drafts a…" at bounding box center [243, 259] width 142 height 58
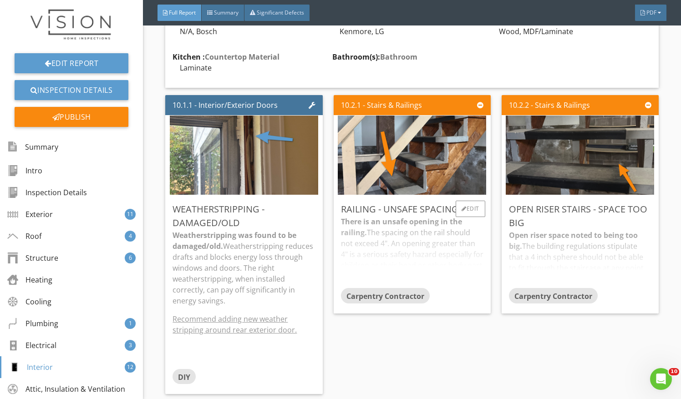
click at [356, 244] on div "There is an unsafe opening in the railing. The spacing on the rail should not e…" at bounding box center [412, 252] width 142 height 72
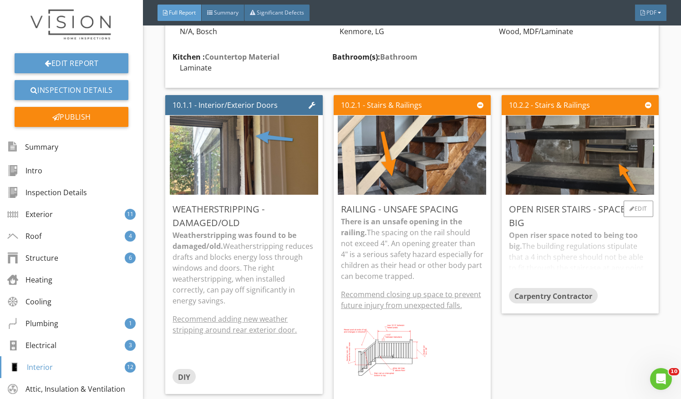
click at [594, 267] on div "Open riser space noted to being too big. The building regulations stipulate tha…" at bounding box center [580, 259] width 142 height 58
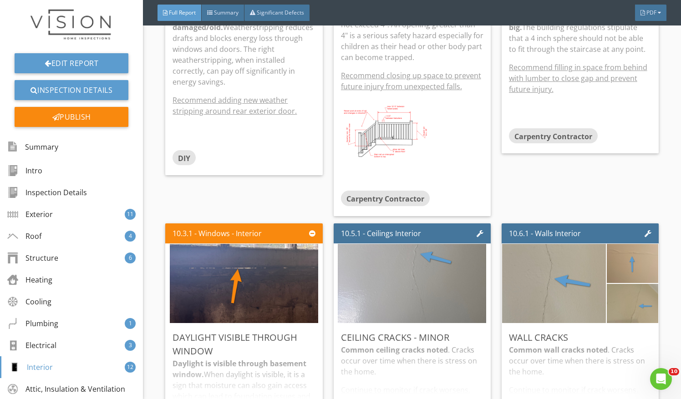
scroll to position [7295, 0]
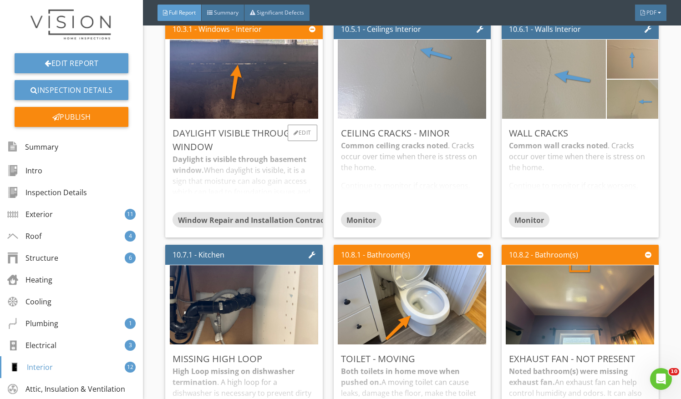
click at [235, 182] on div "Daylight is visible through basement window. When daylight is visible, it is a …" at bounding box center [243, 183] width 142 height 58
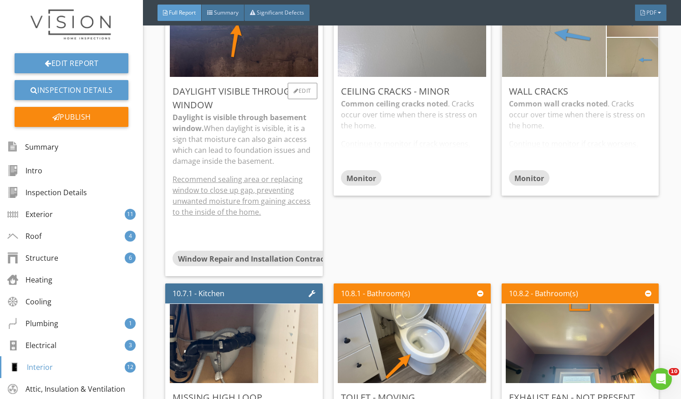
scroll to position [7335, 0]
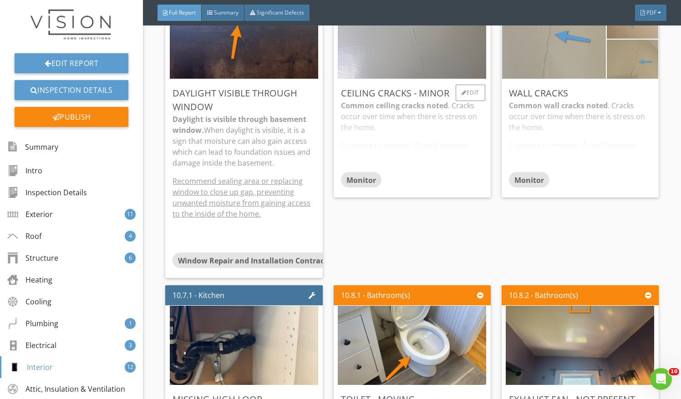
click at [462, 153] on div "Common ceiling cracks noted . Cracks occur over time when there is stress on th…" at bounding box center [412, 136] width 142 height 72
click at [601, 157] on div "Common wall cracks noted . Cracks occur over time when there is stress on the h…" at bounding box center [580, 136] width 142 height 72
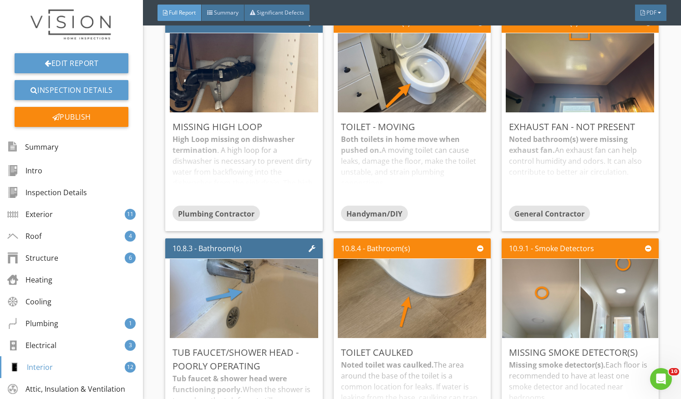
scroll to position [7608, 0]
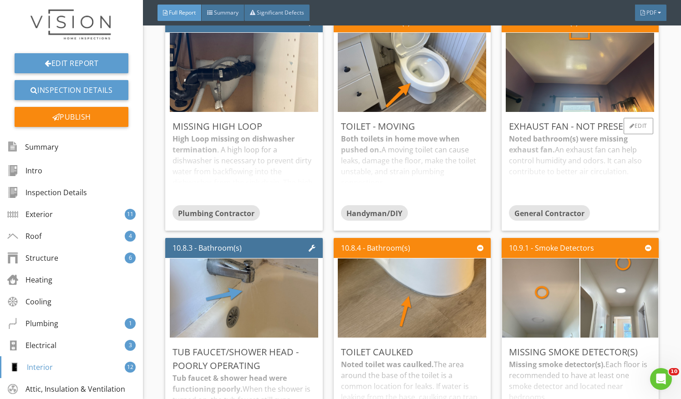
click at [583, 174] on div "Noted bathroom(s) were missing exhaust fan. An exhaust fan can help control hum…" at bounding box center [580, 169] width 142 height 72
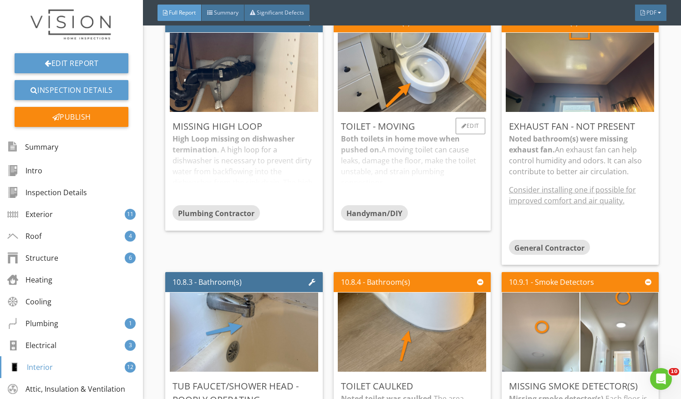
click at [378, 149] on div "Both toilets in home move when pushed on. A moving toilet can cause leaks, dama…" at bounding box center [412, 169] width 142 height 72
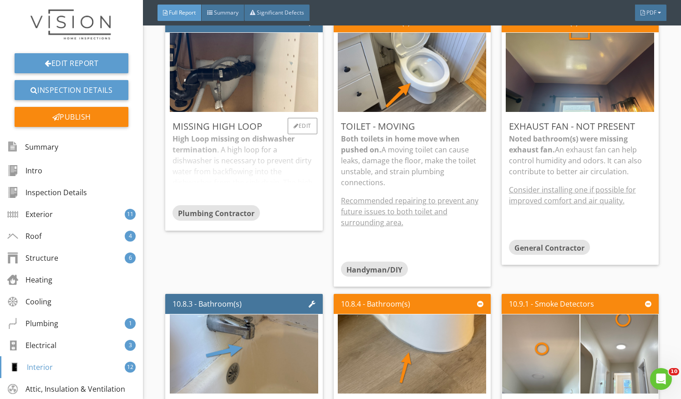
click at [236, 158] on div "High Loop missing on dishwasher termination . A high loop for a dishwasher is n…" at bounding box center [243, 169] width 142 height 72
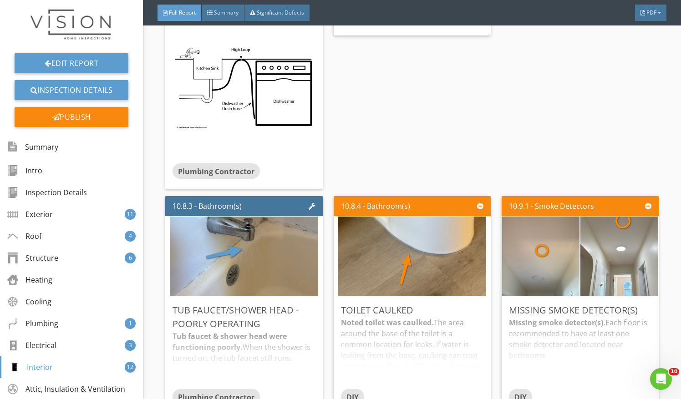
scroll to position [8013, 0]
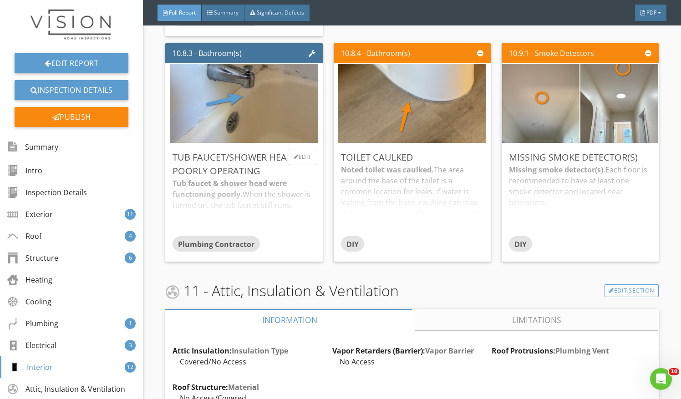
click at [246, 192] on div "Tub faucet & shower head were functioning poorly. When the shower is turned on,…" at bounding box center [243, 207] width 142 height 58
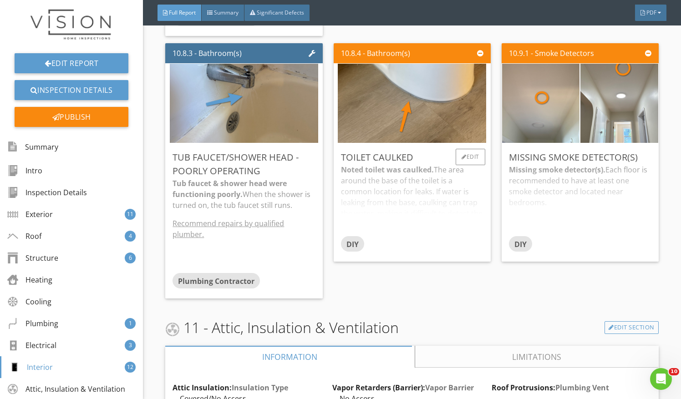
click at [394, 179] on div "Noted toilet was caulked. The area around the base of the toilet is a common lo…" at bounding box center [412, 200] width 142 height 72
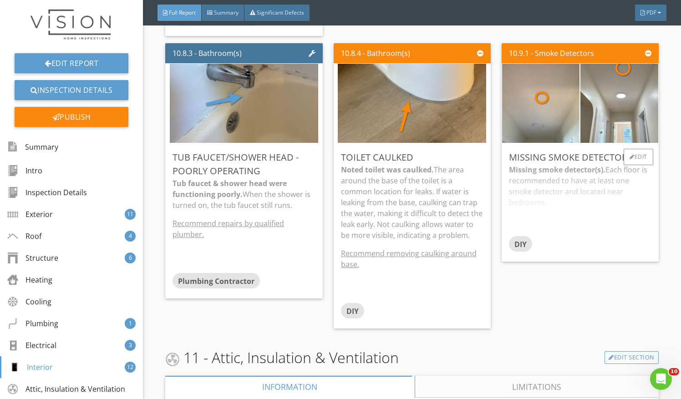
click at [531, 187] on div "Missing smoke detector(s). Each floor is recommended to have at least one smoke…" at bounding box center [580, 200] width 142 height 72
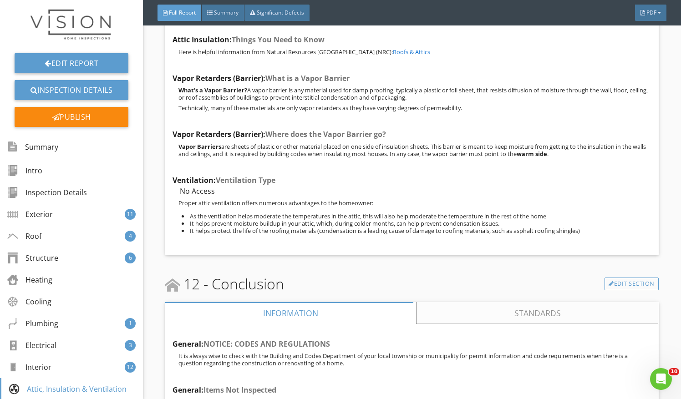
scroll to position [8712, 0]
